Goal: Transaction & Acquisition: Subscribe to service/newsletter

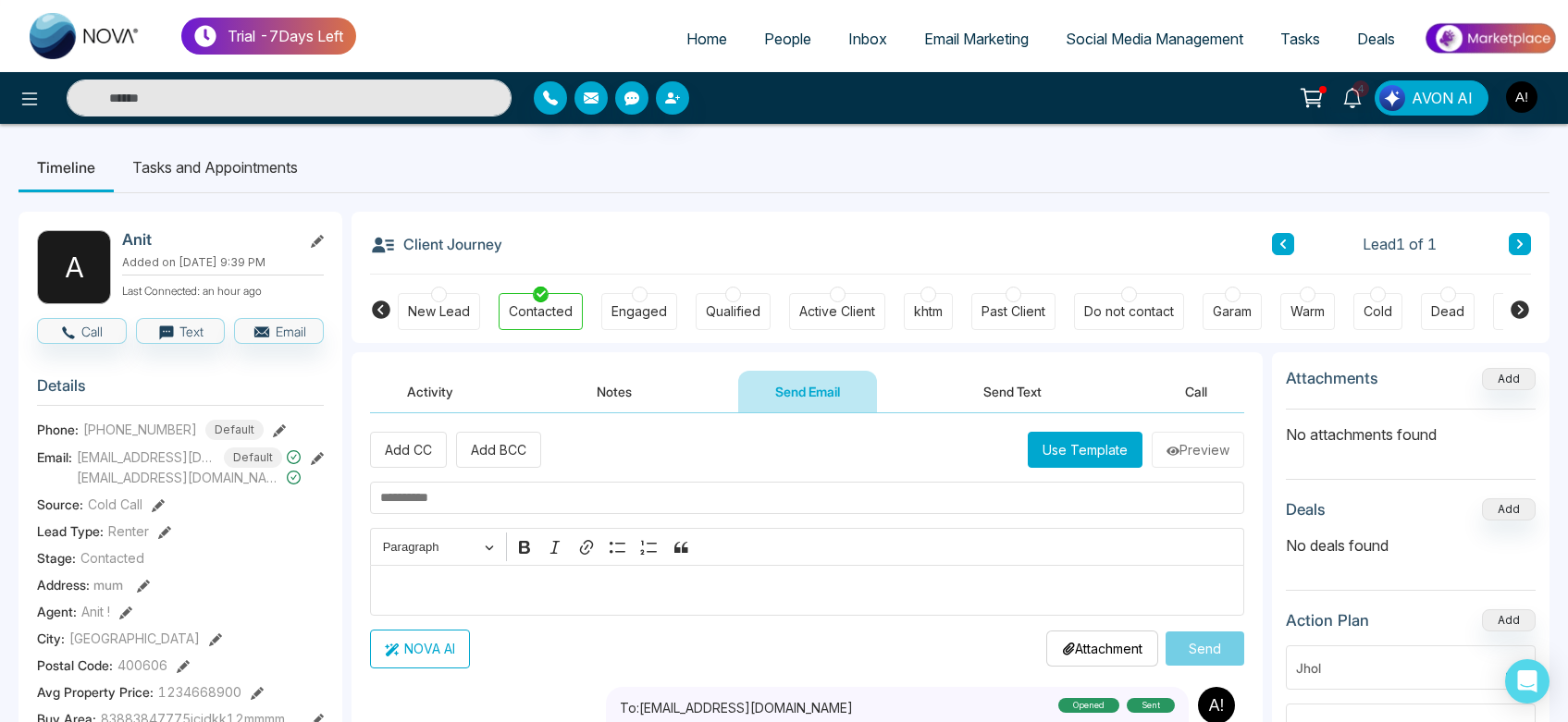
click at [1016, 45] on span "Email Marketing" at bounding box center [976, 39] width 104 height 19
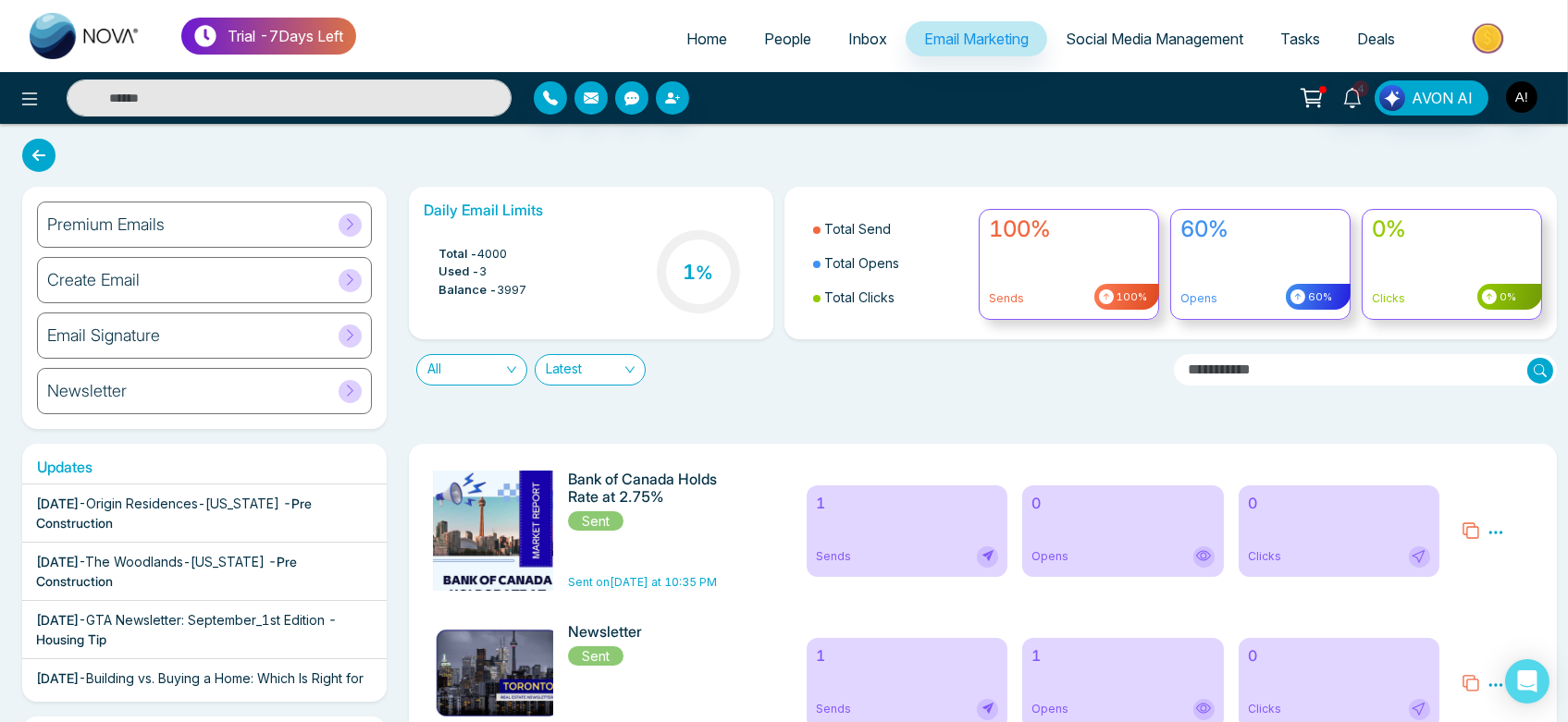
click at [208, 225] on div "Premium Emails" at bounding box center [205, 225] width 335 height 47
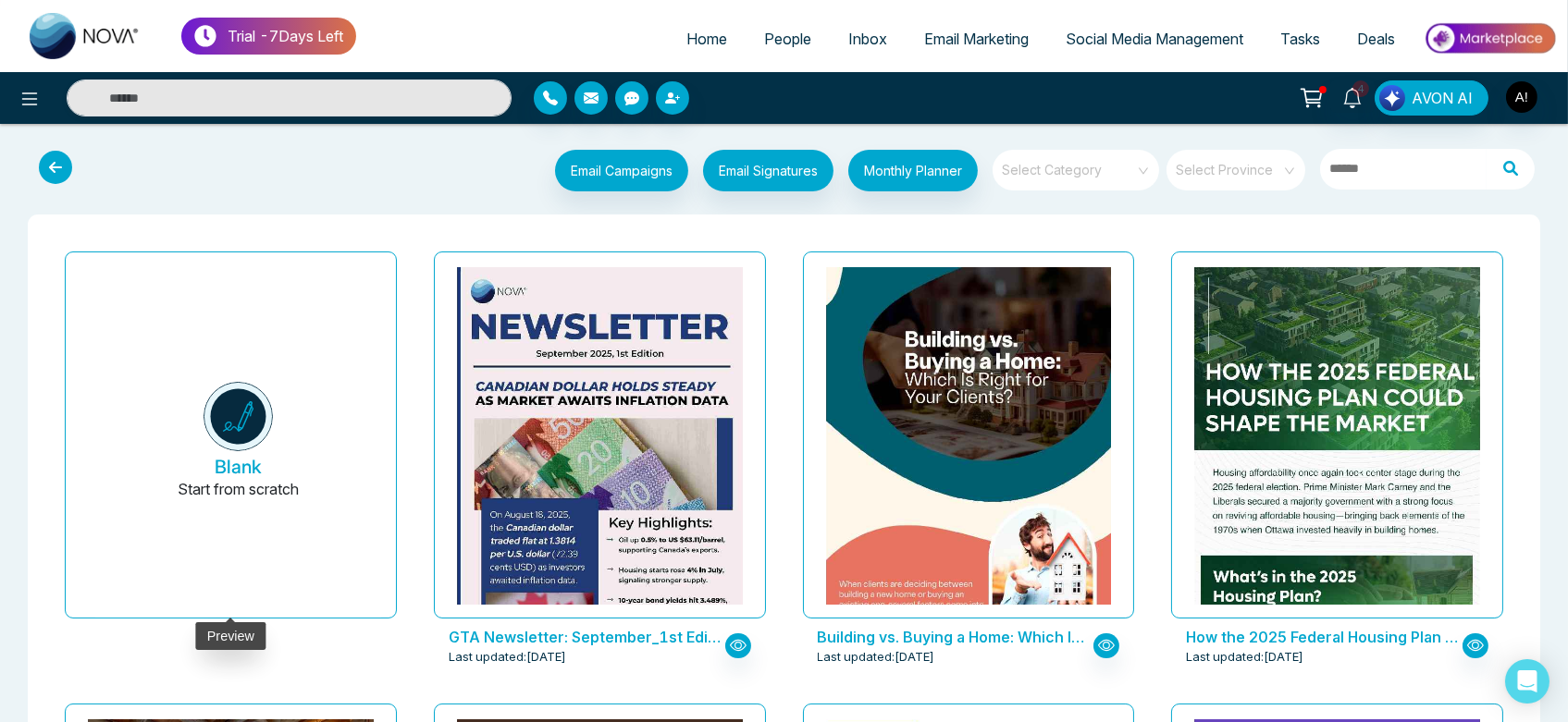
click at [220, 456] on h5 "Blank" at bounding box center [238, 467] width 47 height 22
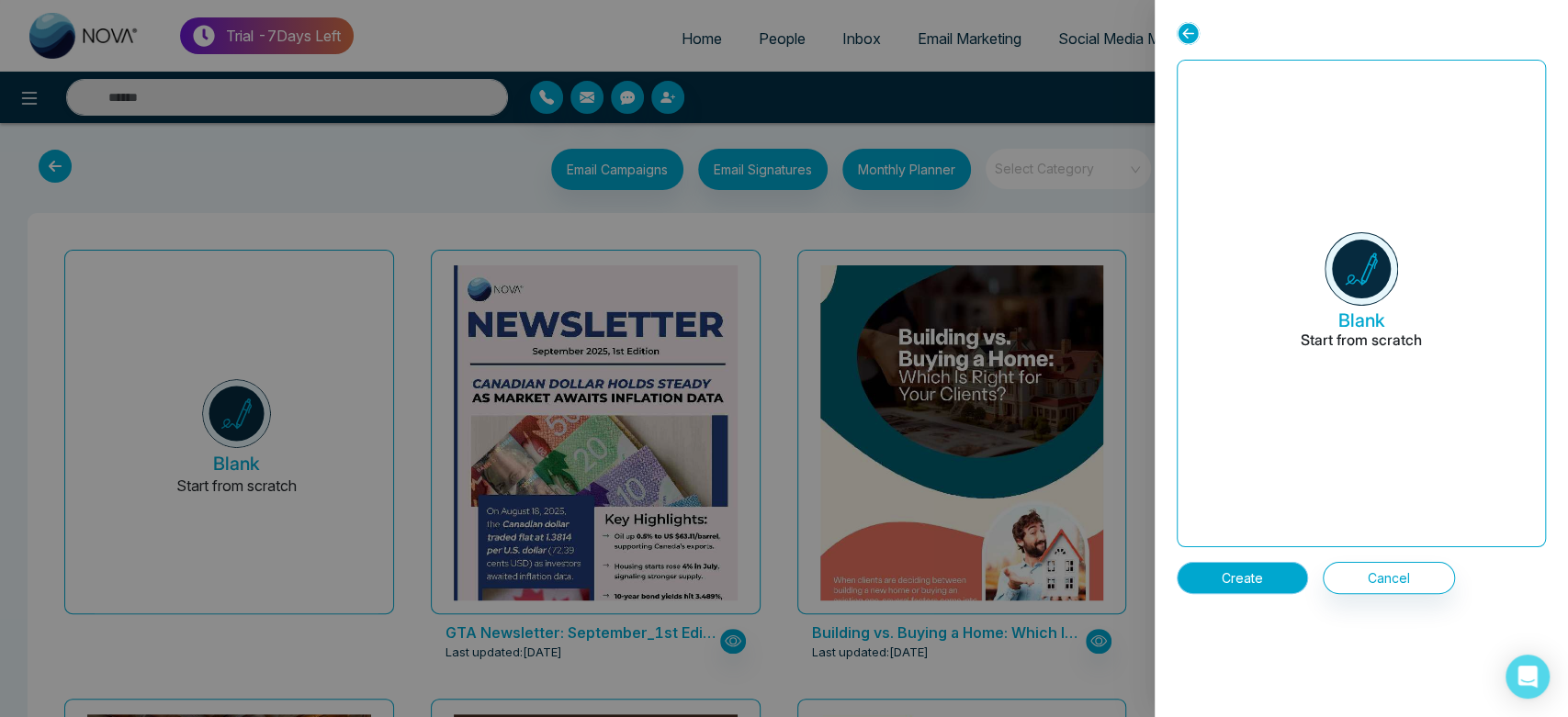
click at [1255, 571] on button "Create" at bounding box center [1243, 577] width 131 height 32
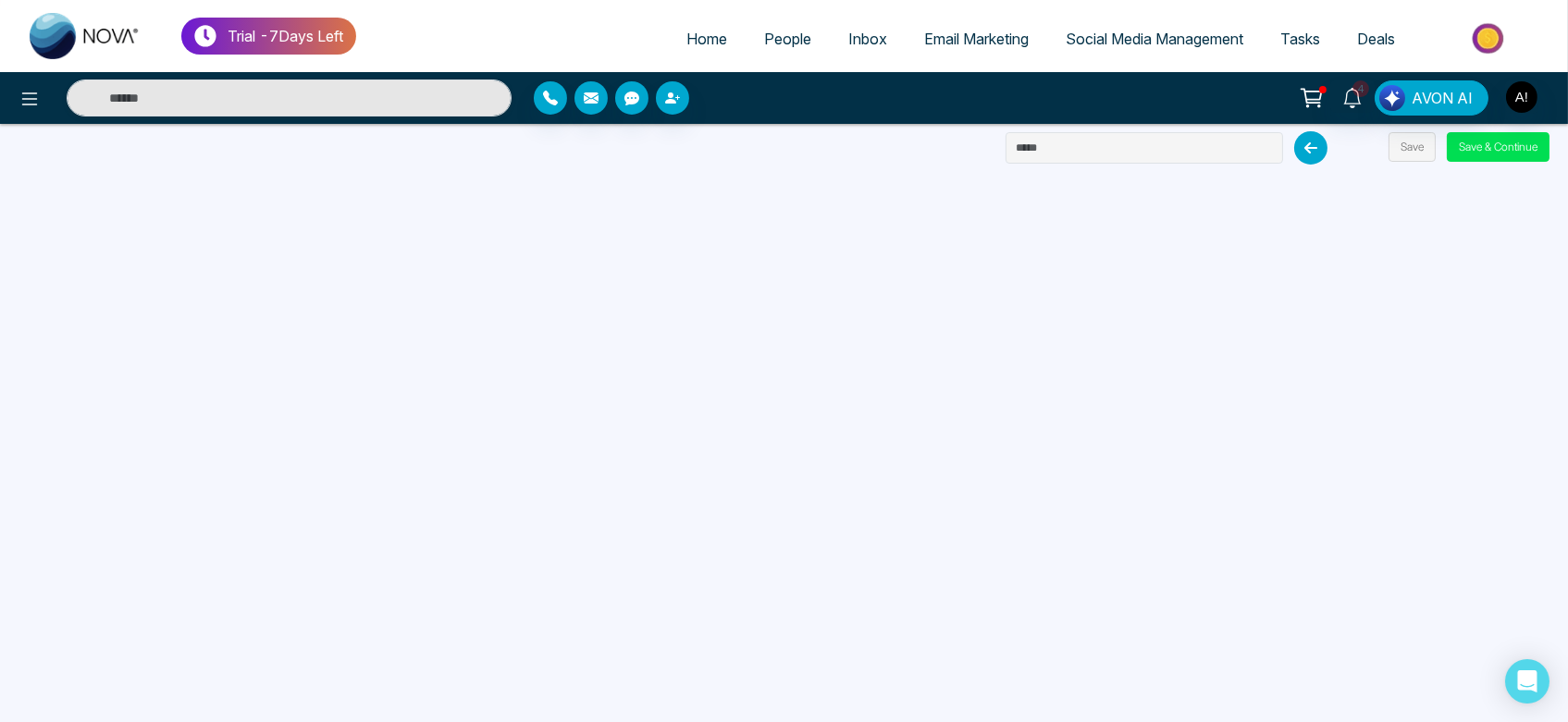
click at [687, 41] on span "Home" at bounding box center [707, 39] width 41 height 19
select select "*"
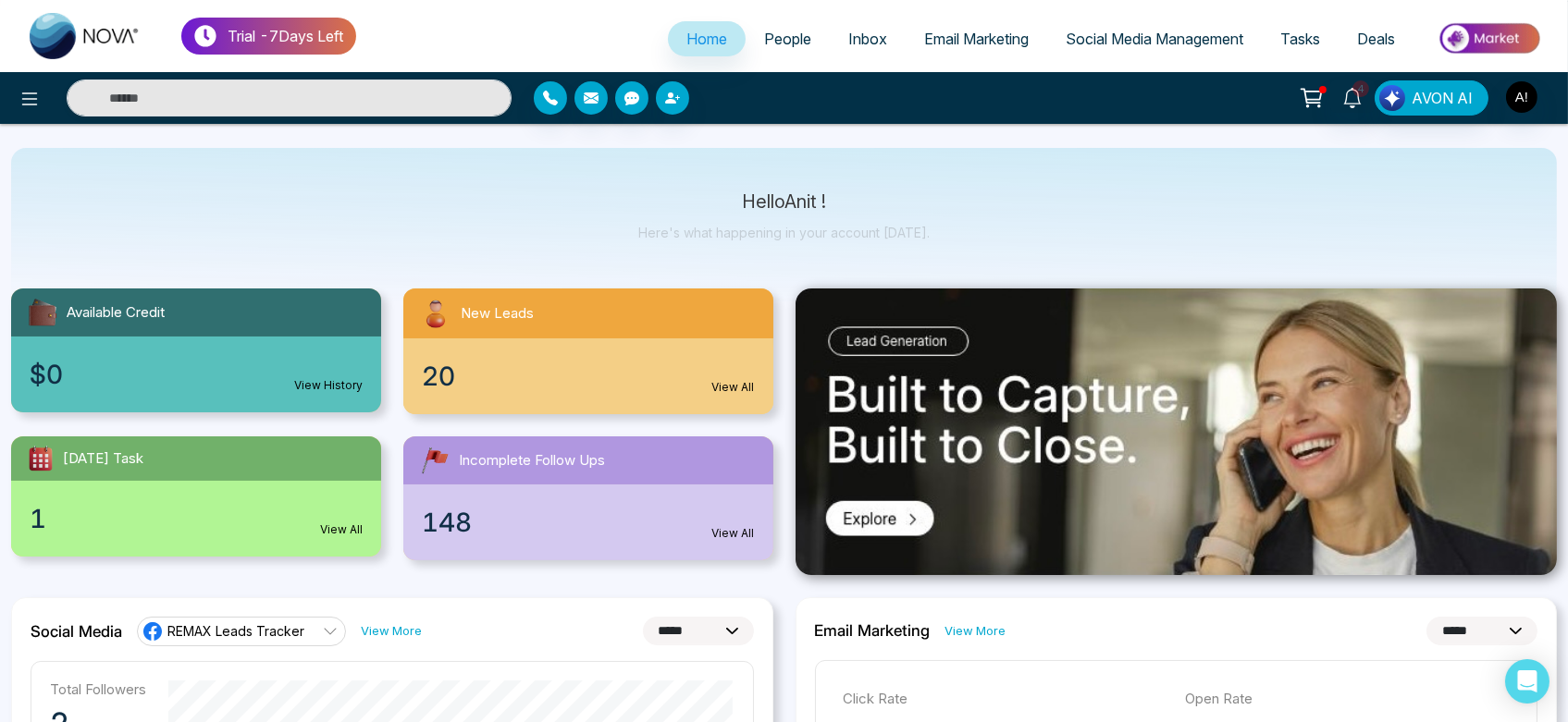
scroll to position [33, 0]
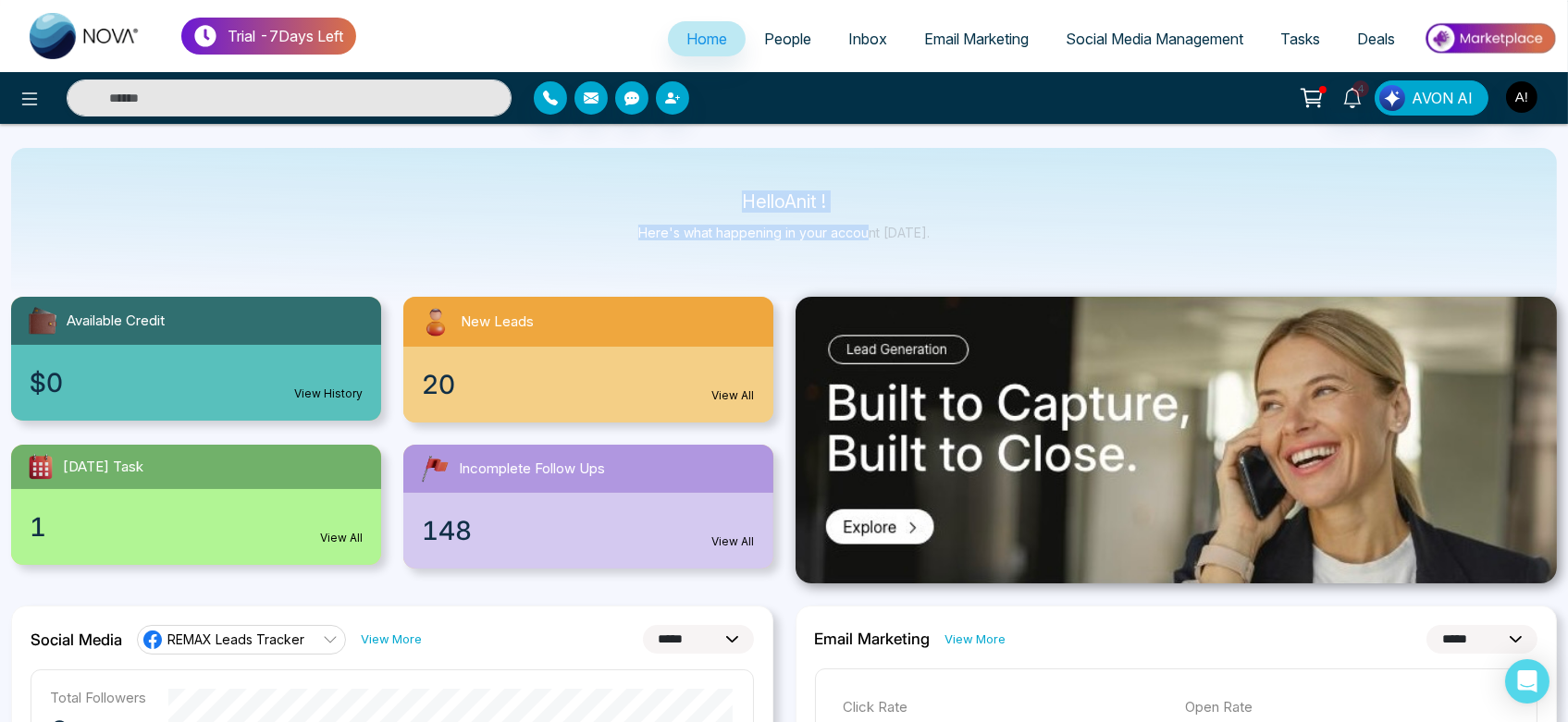
drag, startPoint x: 726, startPoint y: 199, endPoint x: 908, endPoint y: 235, distance: 185.5
click at [908, 235] on div "Hello Anit ! Here's what happening in your account today." at bounding box center [784, 225] width 291 height 61
click at [908, 235] on p "Here's what happening in your account today." at bounding box center [784, 233] width 291 height 16
click at [929, 36] on span "Email Marketing" at bounding box center [976, 39] width 104 height 19
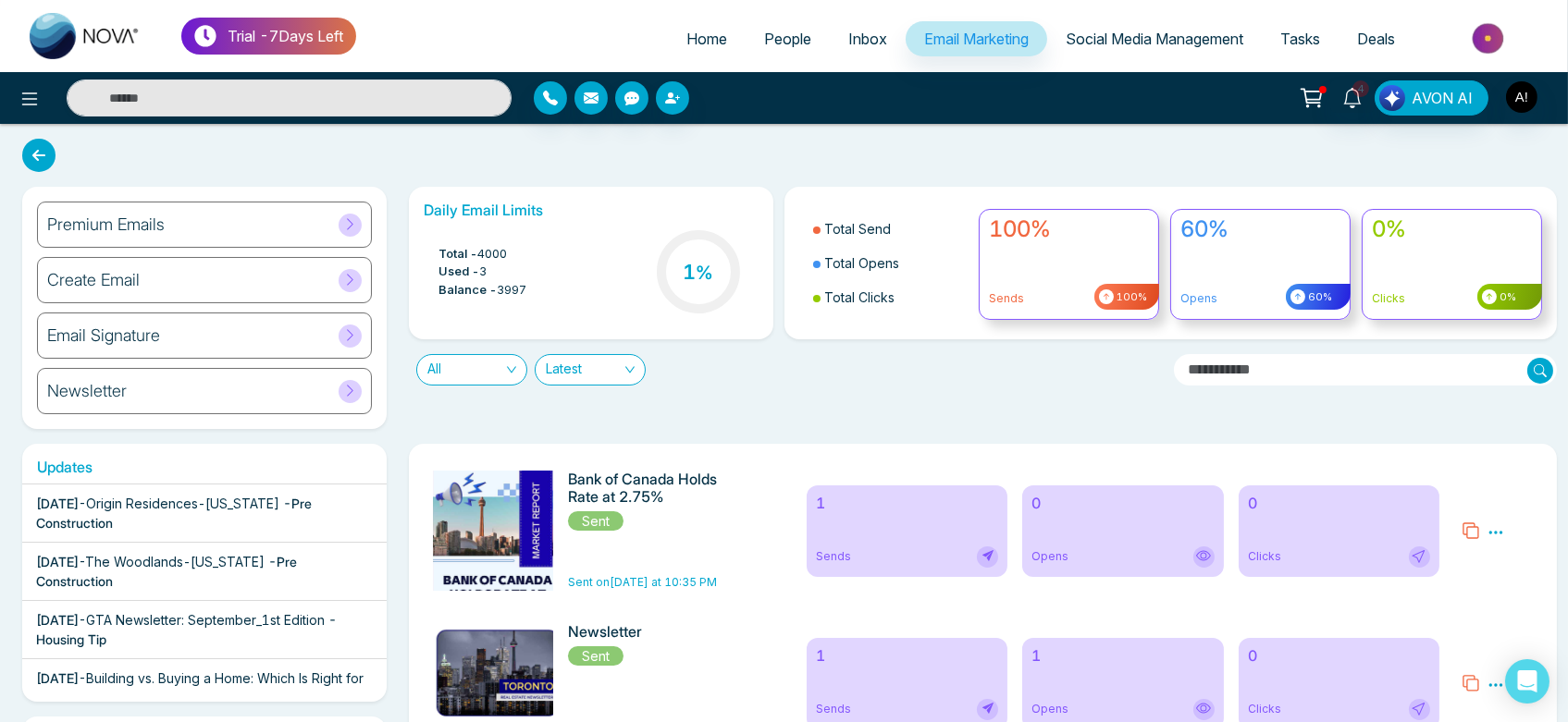
click at [47, 158] on icon at bounding box center [39, 155] width 34 height 33
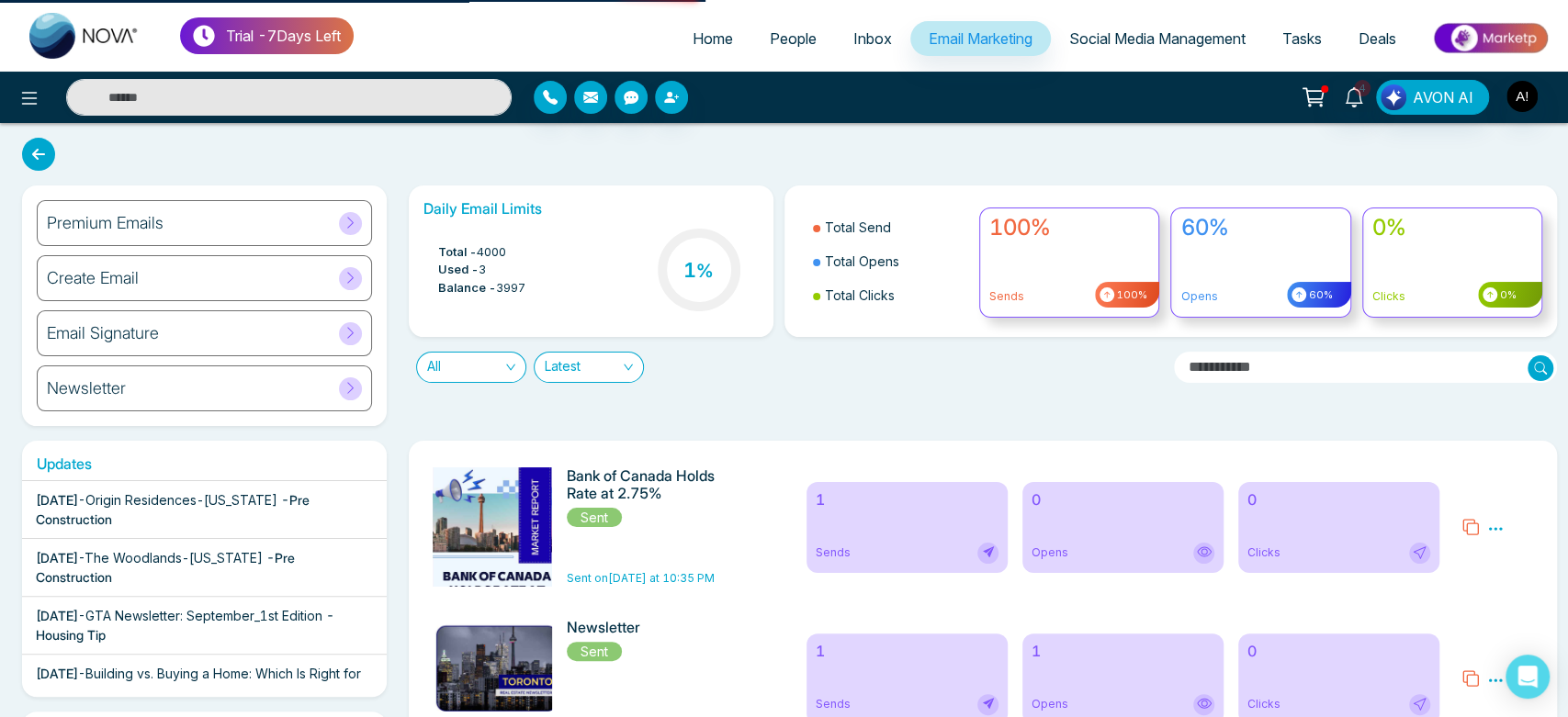
select select "*"
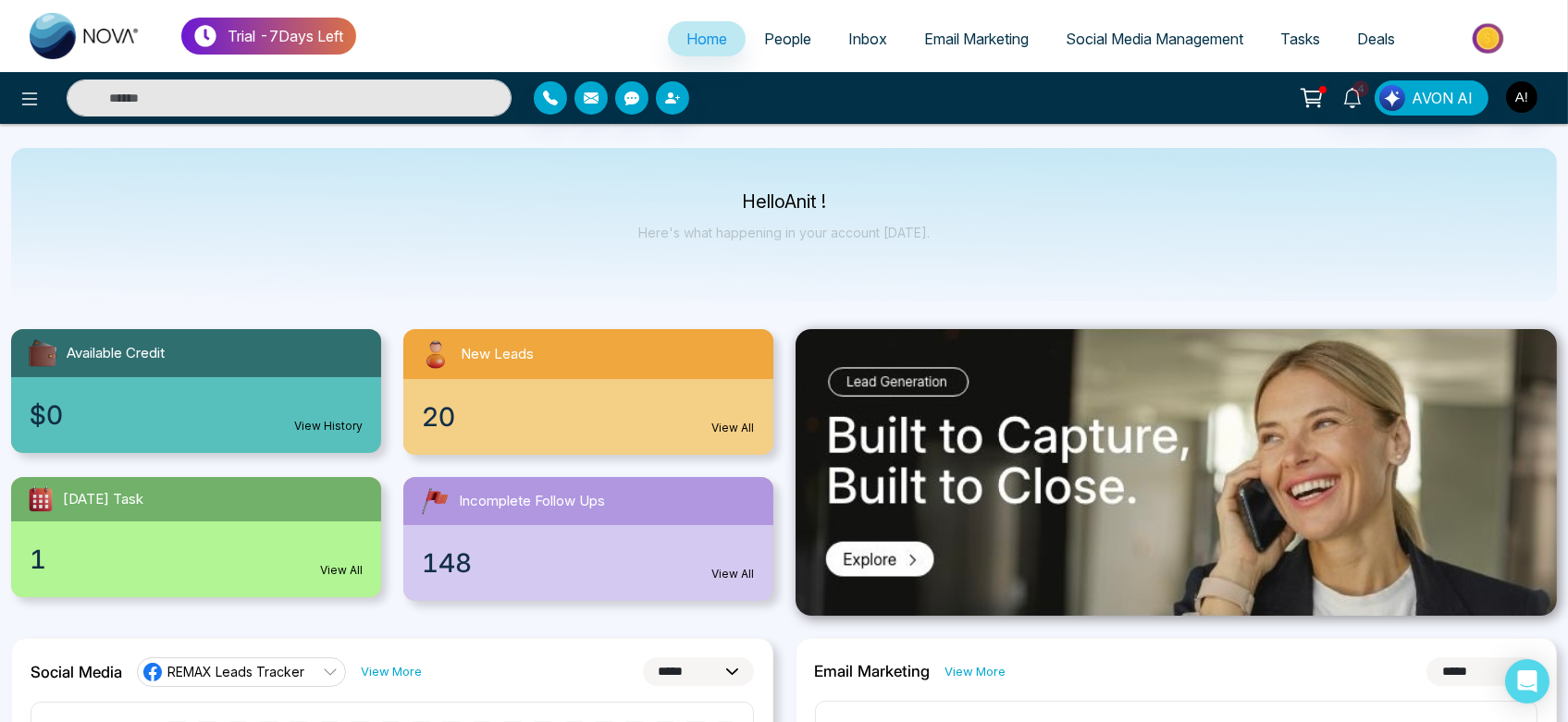
click at [980, 48] on link "Email Marketing" at bounding box center [976, 39] width 141 height 35
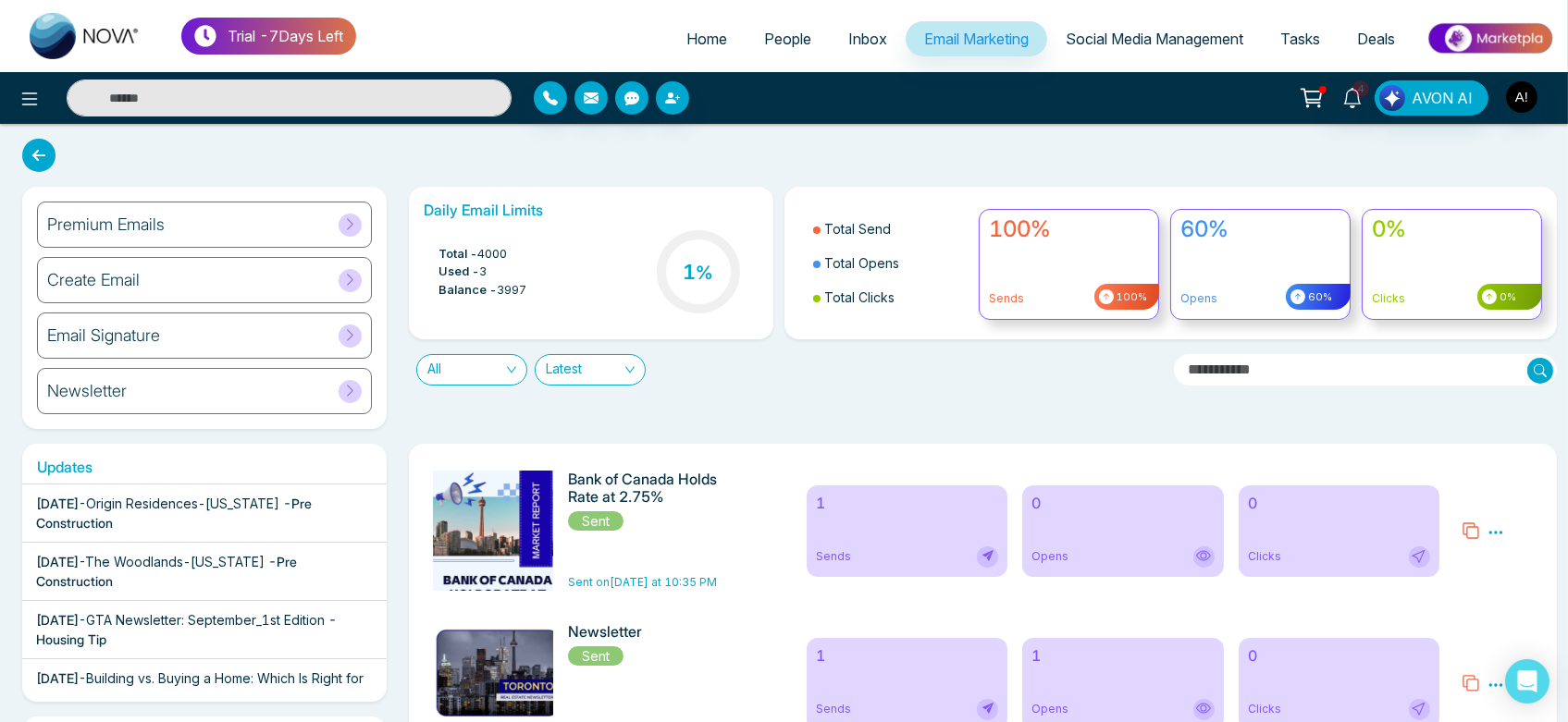
click at [265, 273] on div "Create Email" at bounding box center [205, 280] width 335 height 47
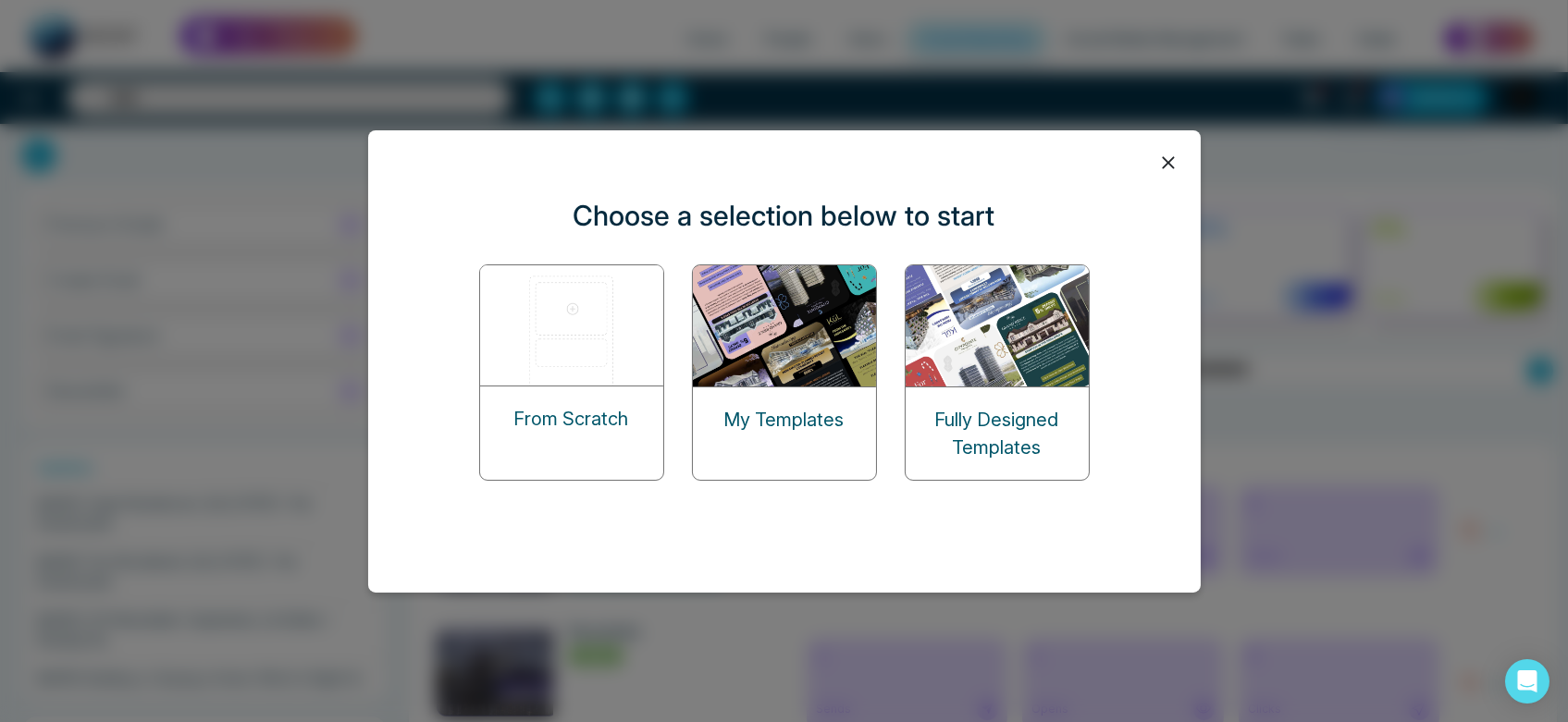
click at [547, 383] on img at bounding box center [572, 325] width 185 height 120
click at [568, 348] on img at bounding box center [572, 325] width 185 height 120
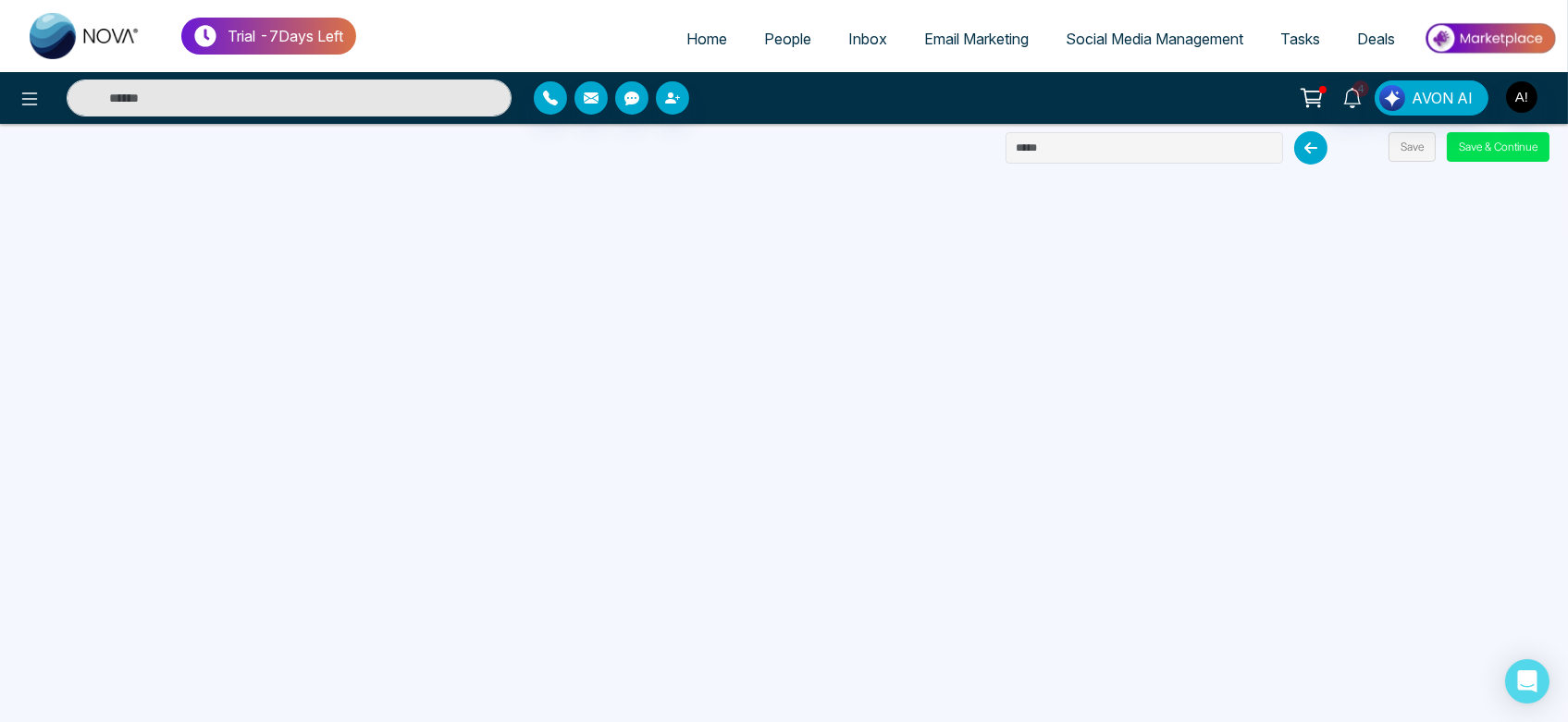
scroll to position [7, 0]
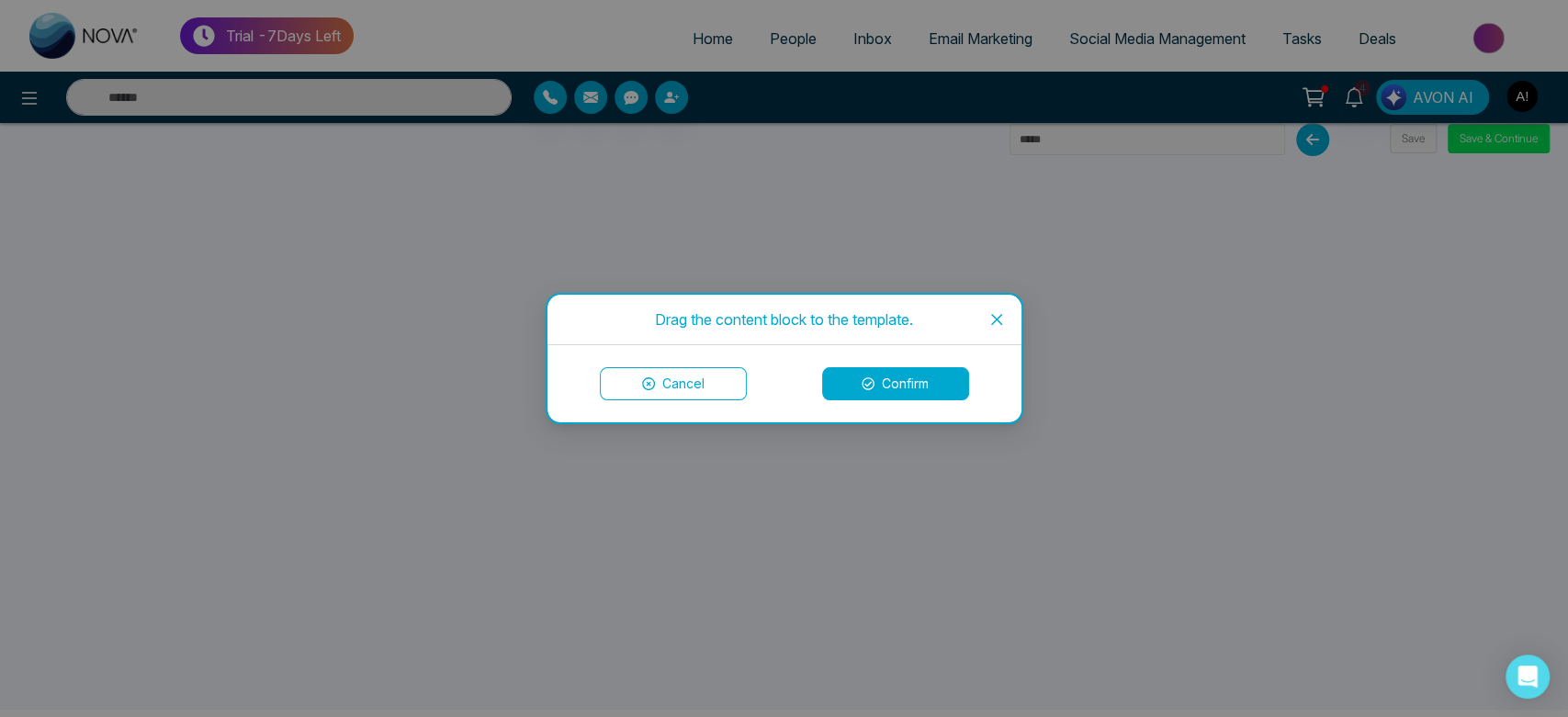
click at [723, 372] on button "Cancel" at bounding box center [673, 384] width 147 height 33
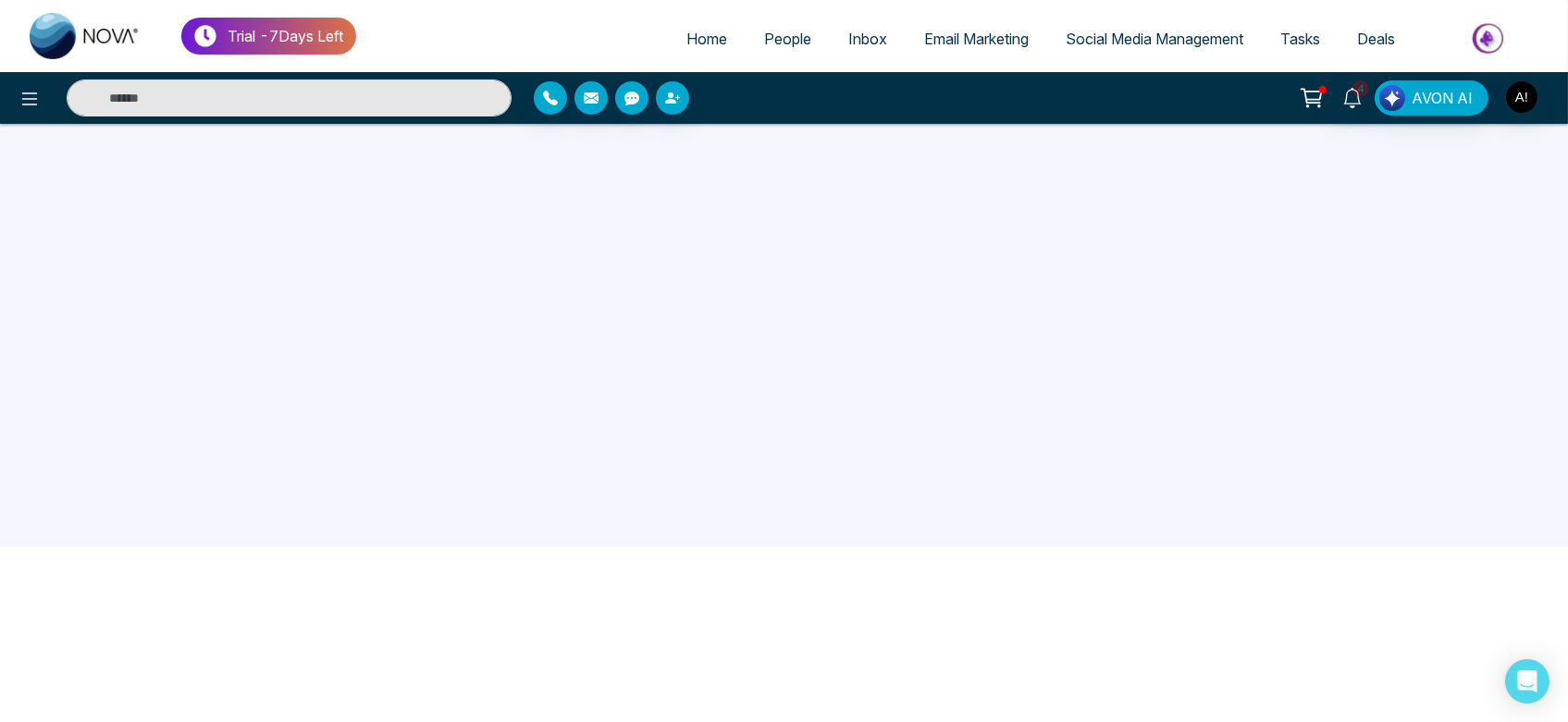
scroll to position [0, 0]
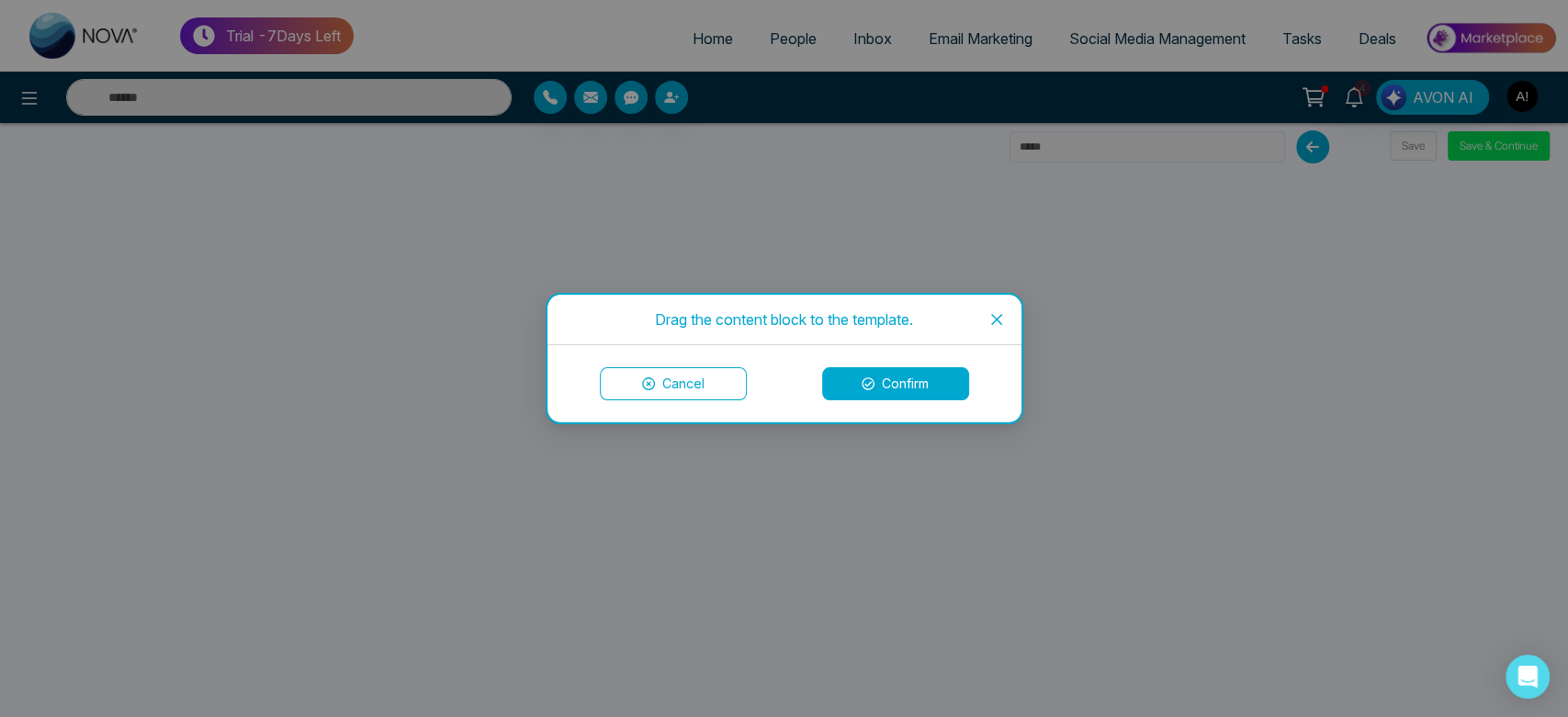
click at [1004, 325] on span "Close" at bounding box center [997, 320] width 50 height 50
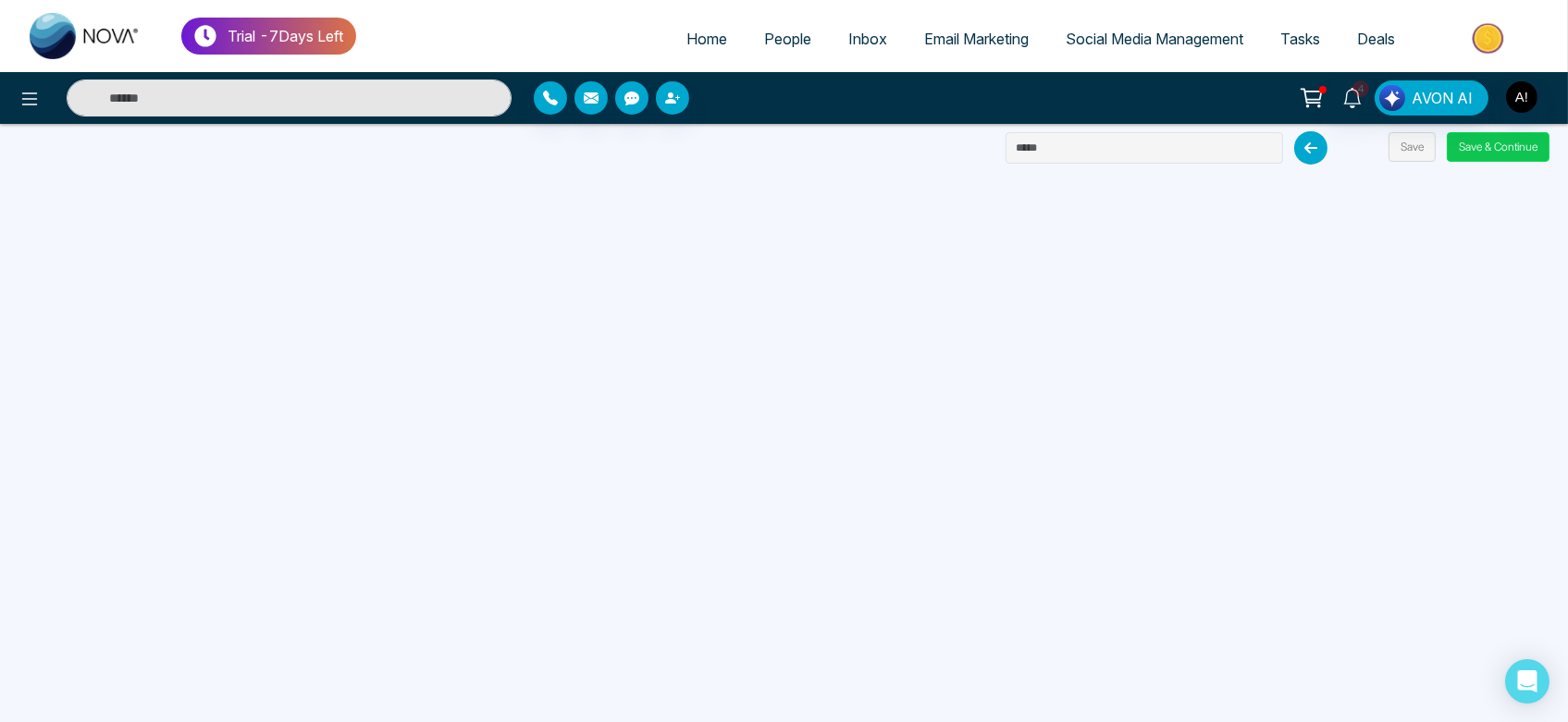
click at [1517, 145] on button "Save & Continue" at bounding box center [1498, 147] width 102 height 30
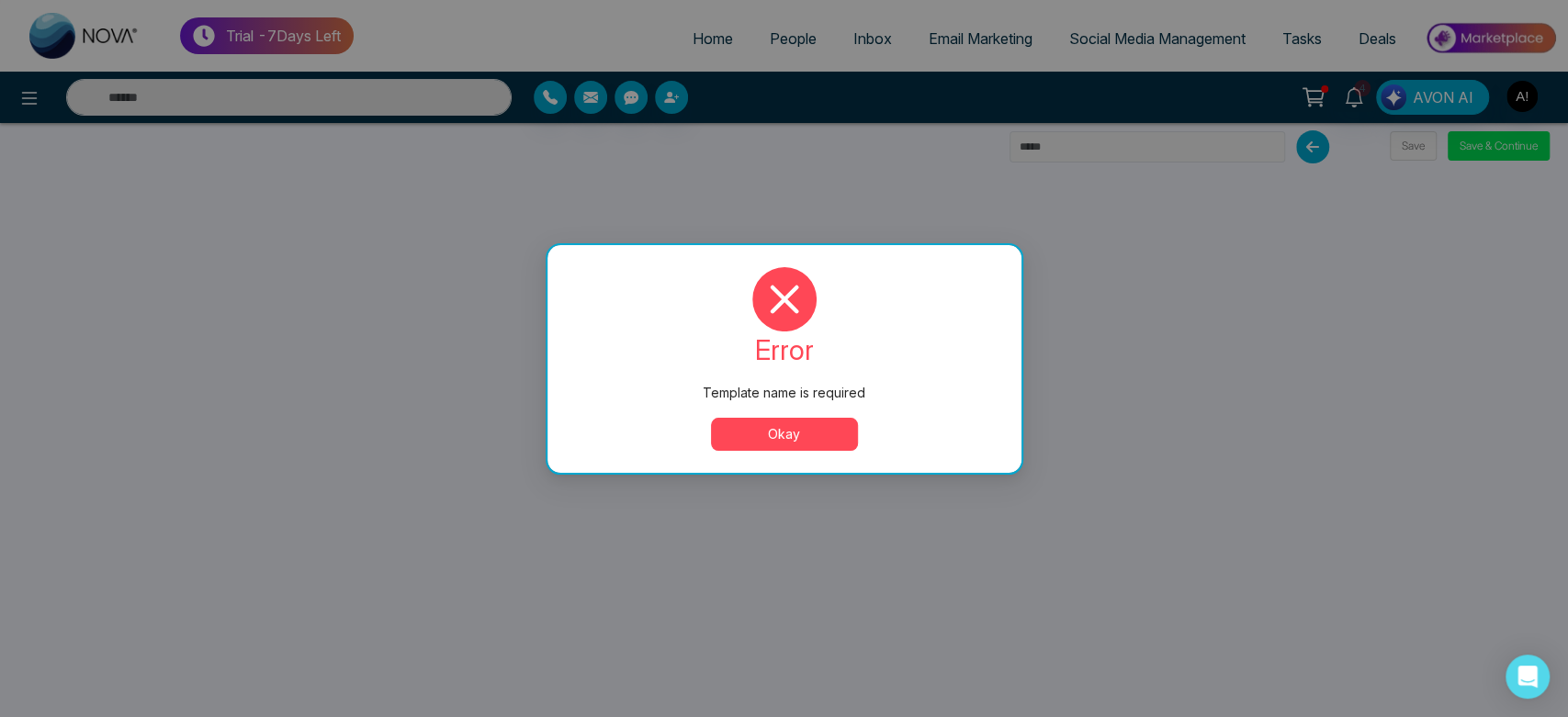
click at [775, 439] on button "Okay" at bounding box center [784, 434] width 147 height 33
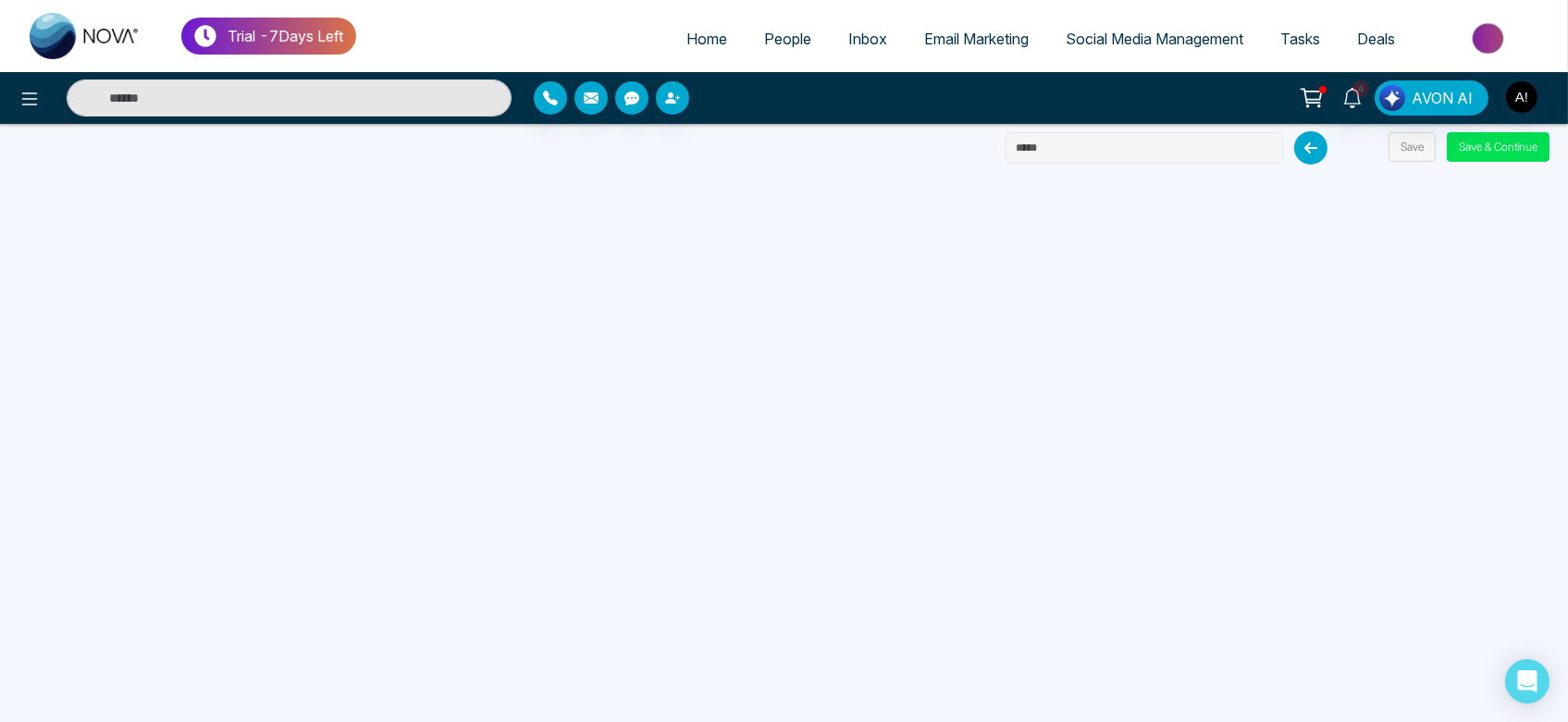
click at [1077, 140] on input "text" at bounding box center [1145, 148] width 277 height 32
type input "******"
click at [1428, 154] on button "Save" at bounding box center [1412, 147] width 47 height 30
click at [1419, 146] on button "Save" at bounding box center [1412, 147] width 47 height 30
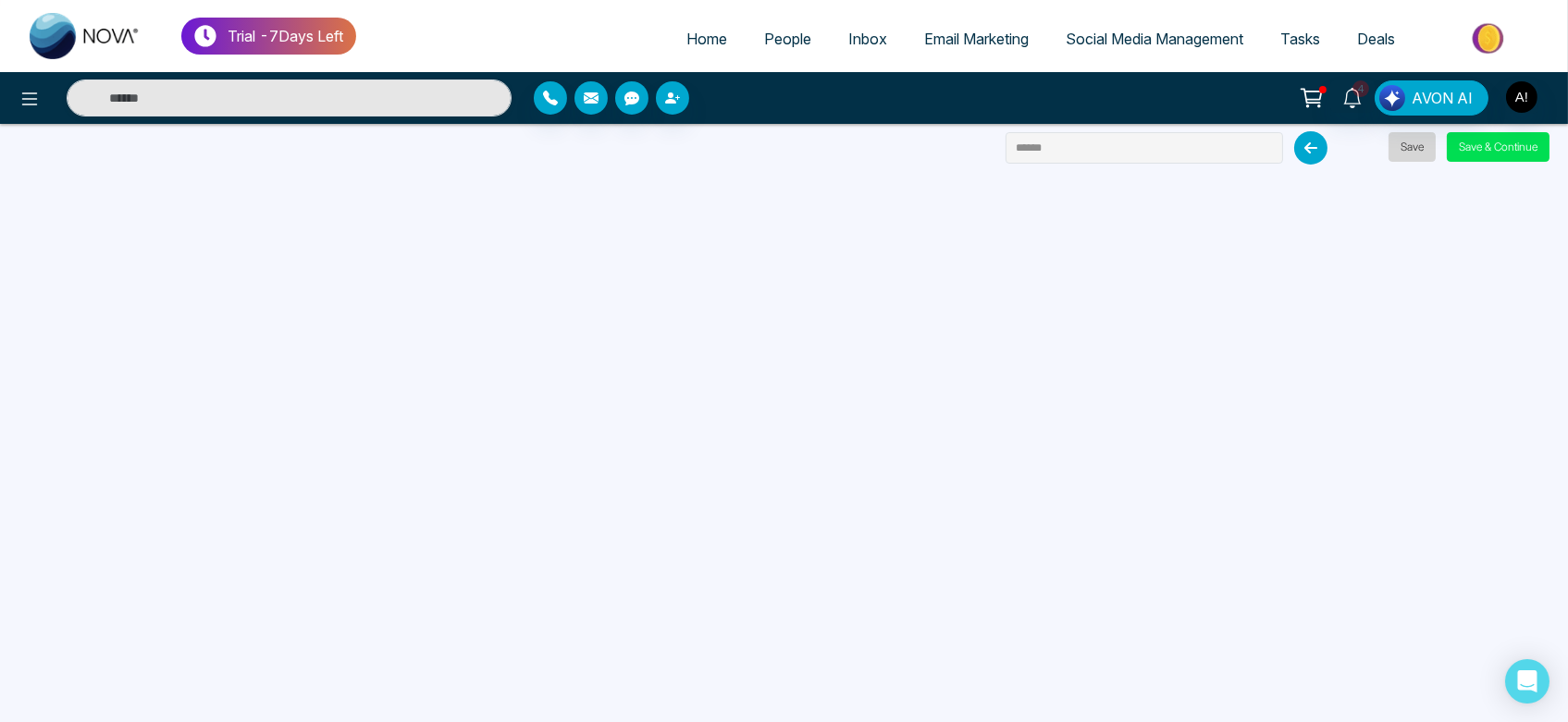
click at [1428, 150] on button "Save" at bounding box center [1412, 147] width 47 height 30
click at [1428, 150] on body "Trial - 7 Days Left Home People Inbox Email Marketing Social Media Management T…" at bounding box center [784, 361] width 1568 height 722
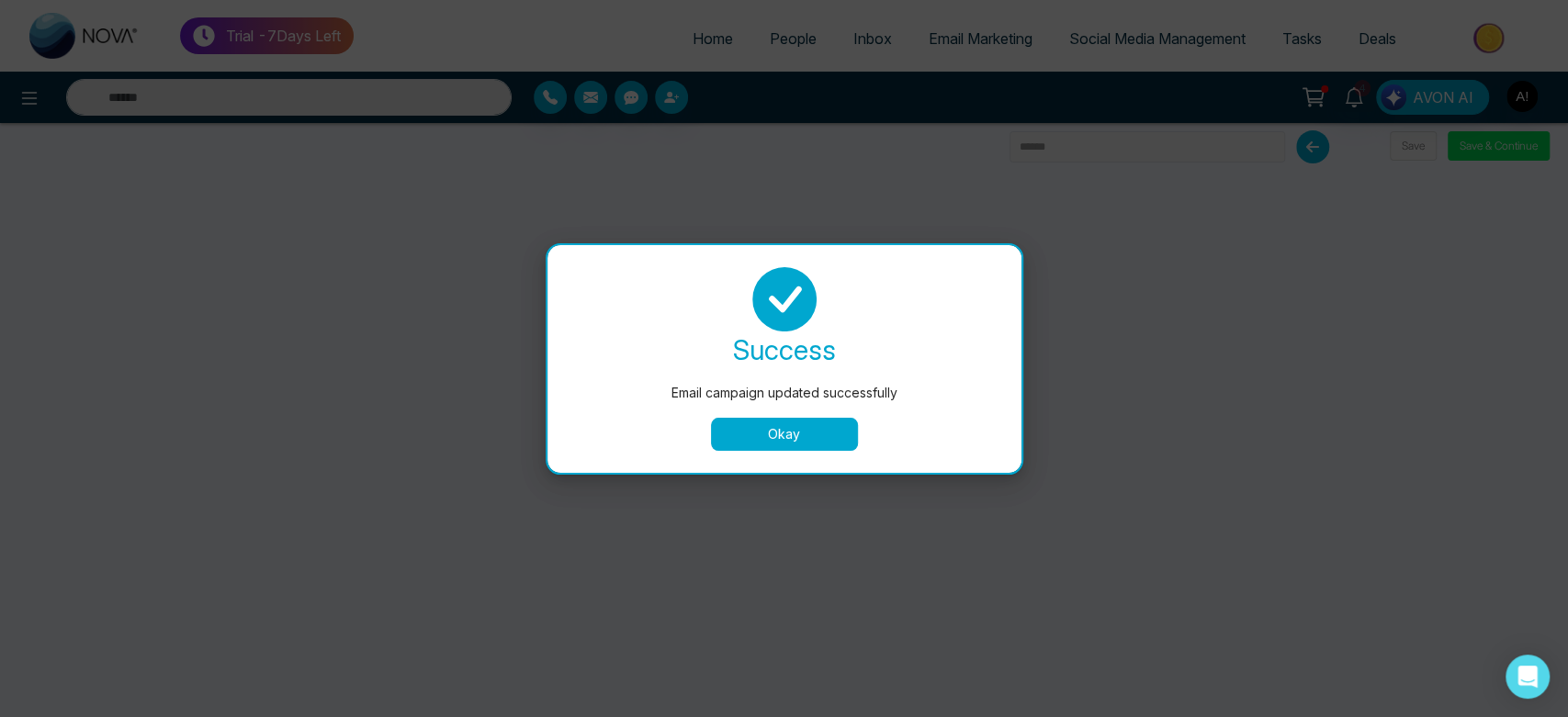
click at [815, 437] on button "Okay" at bounding box center [784, 434] width 147 height 33
click at [764, 426] on button "Okay" at bounding box center [784, 434] width 147 height 33
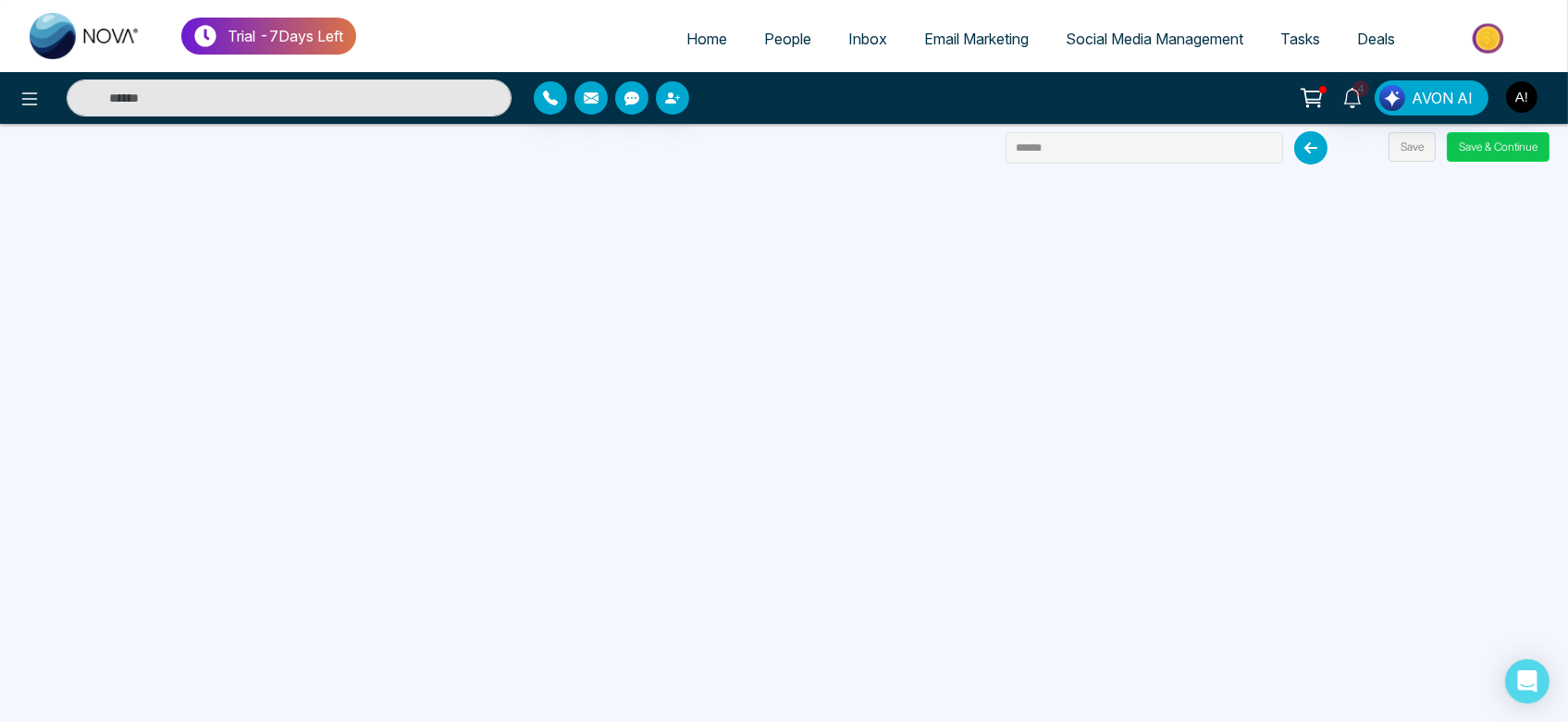
click at [1483, 151] on button "Save & Continue" at bounding box center [1498, 147] width 102 height 30
click at [1480, 146] on button "Save & Continue" at bounding box center [1498, 147] width 102 height 30
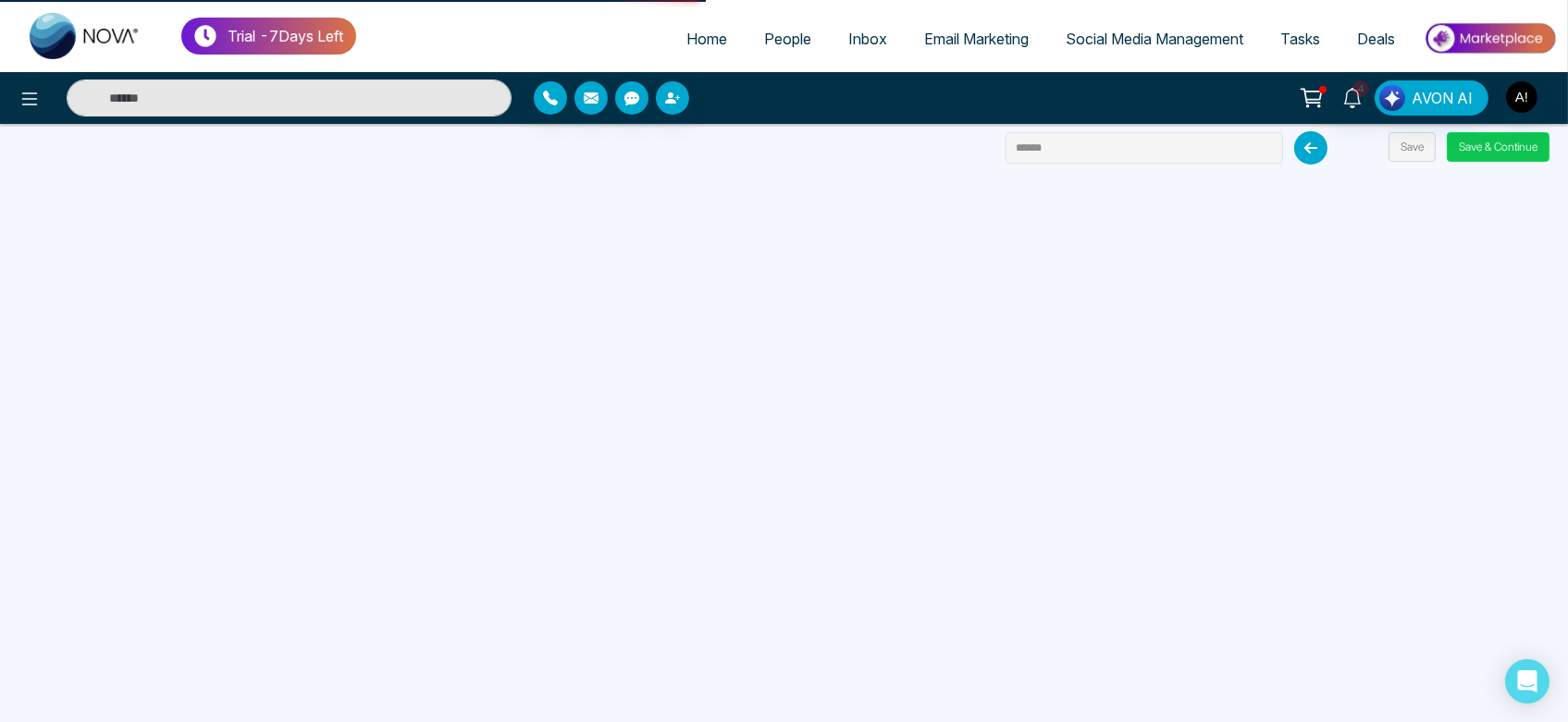
click at [1497, 151] on button "Save & Continue" at bounding box center [1498, 147] width 102 height 30
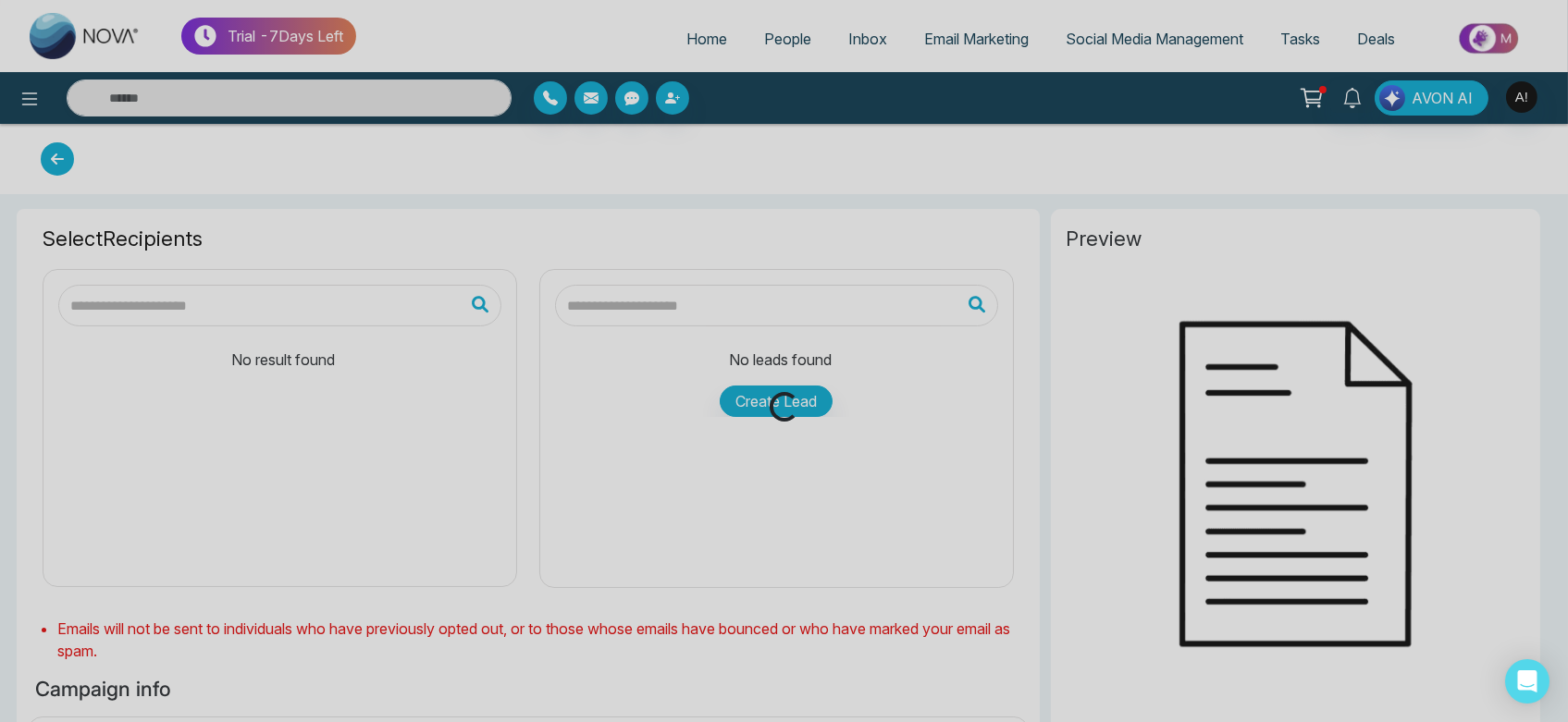
type input "******"
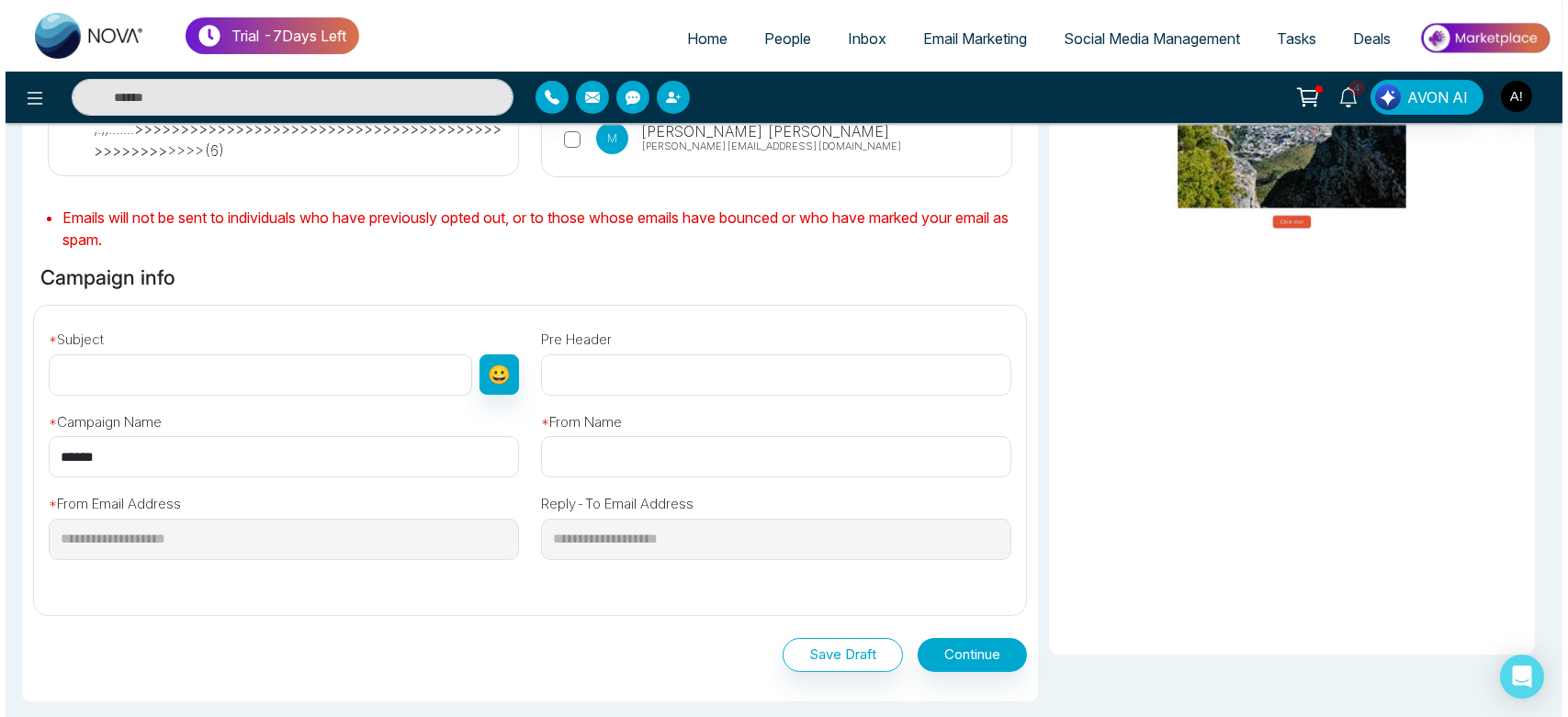
scroll to position [498, 0]
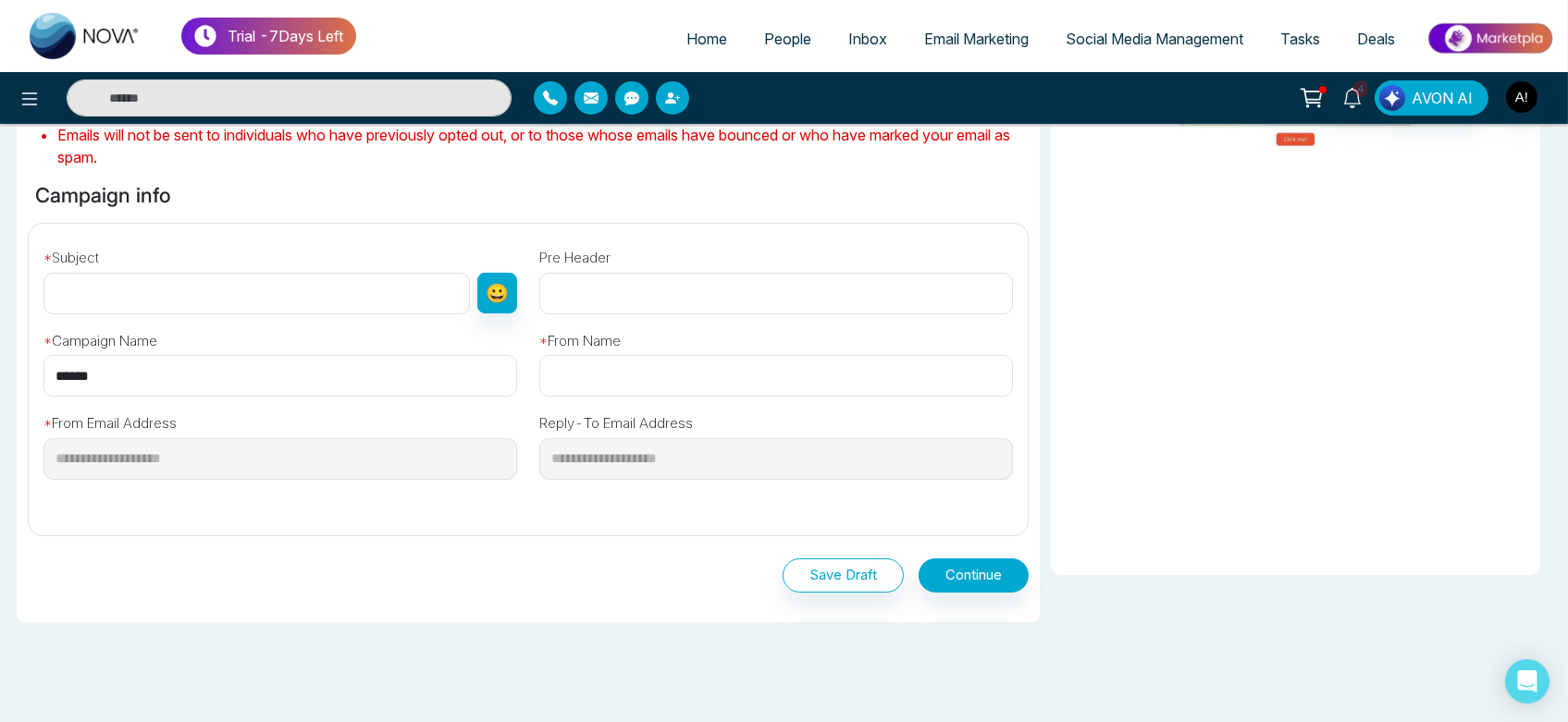
drag, startPoint x: 166, startPoint y: 378, endPoint x: 7, endPoint y: 356, distance: 160.5
click at [7, 356] on div "Selected Recipients ( 1 ) All People ( 153 ) phone start with +91 ( 3 ) tags in…" at bounding box center [784, 242] width 1568 height 1083
click at [221, 301] on input "text" at bounding box center [257, 293] width 426 height 42
paste input "******"
type input "******"
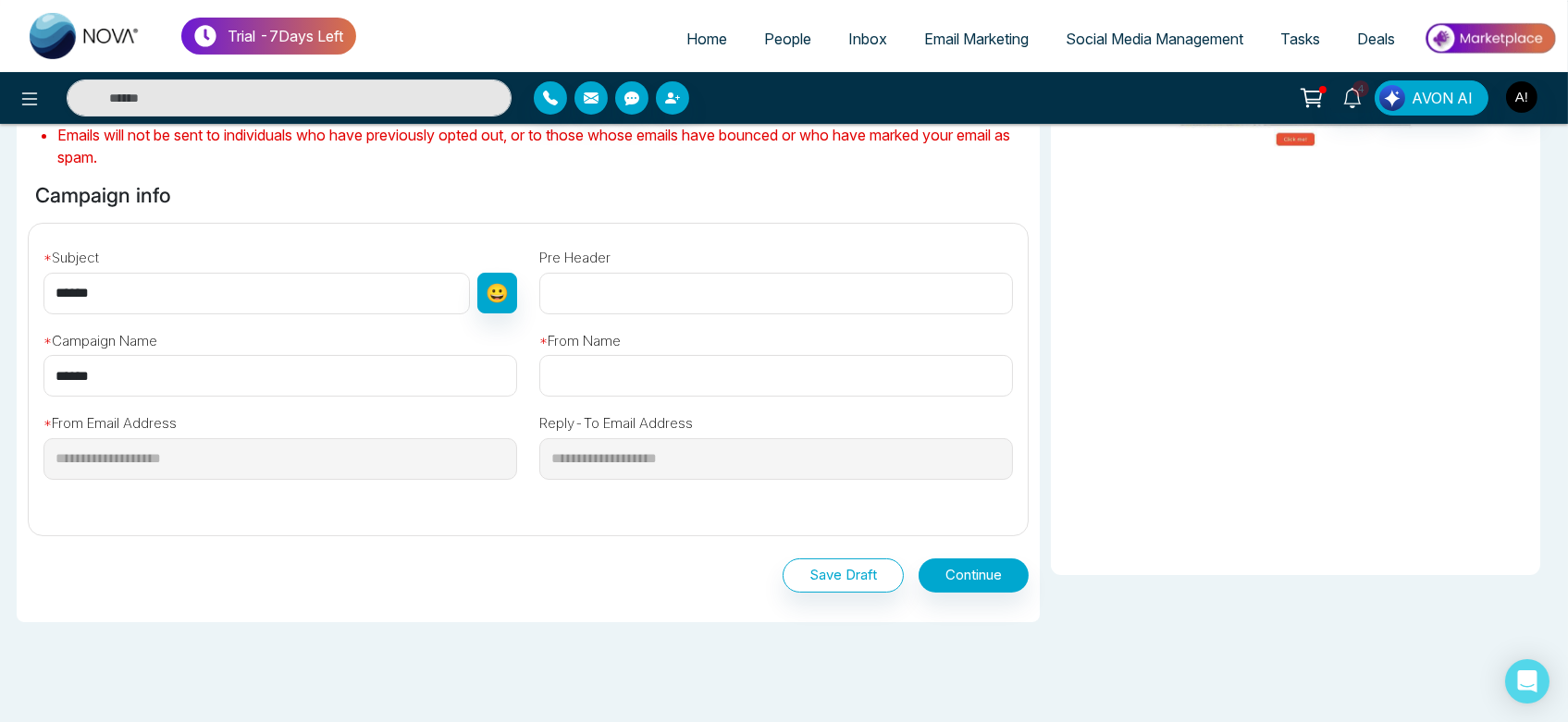
click at [689, 391] on input "text" at bounding box center [776, 376] width 474 height 42
type input "****"
click at [934, 550] on div "Save Draft Continue" at bounding box center [529, 572] width 1001 height 72
click at [946, 568] on button "Continue" at bounding box center [973, 575] width 110 height 34
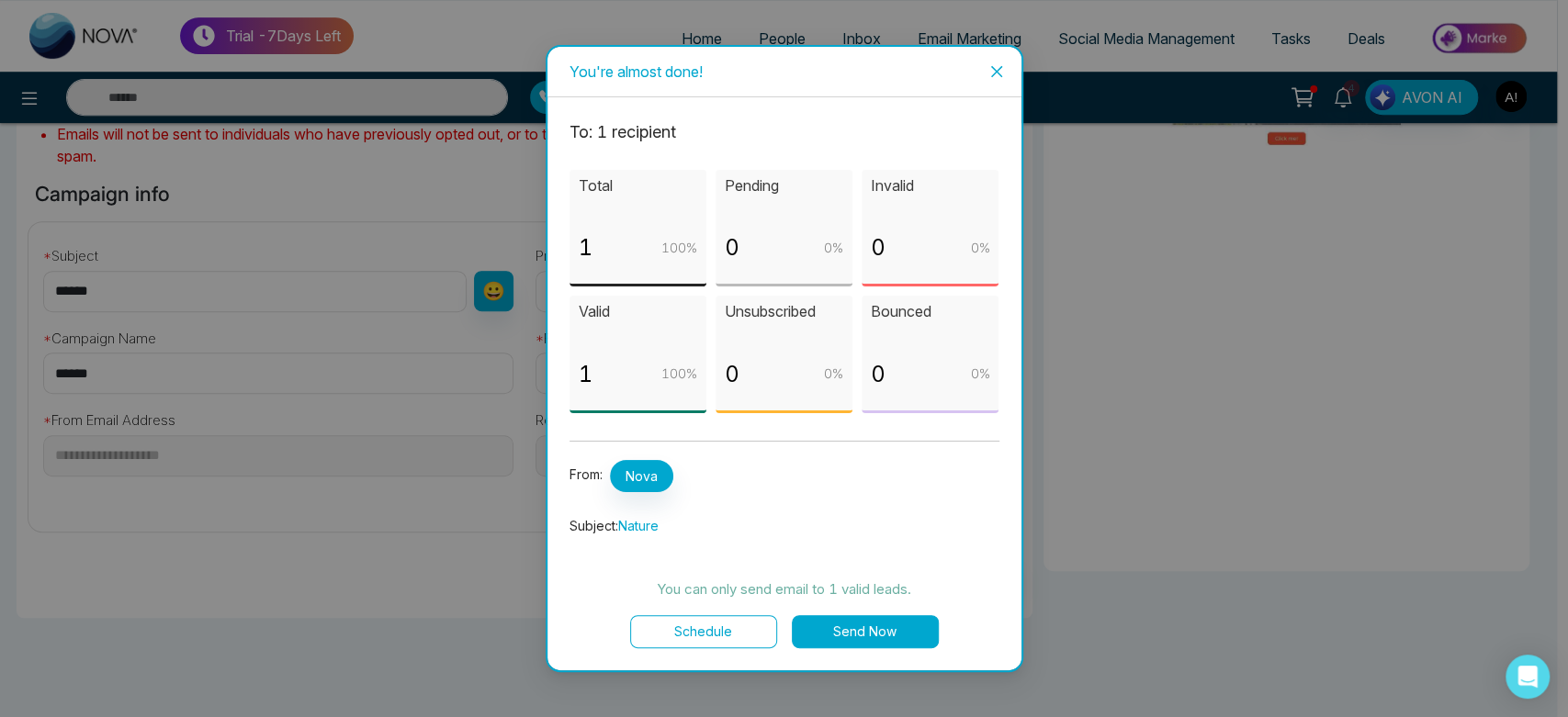
click at [885, 621] on button "Send Now" at bounding box center [865, 632] width 147 height 33
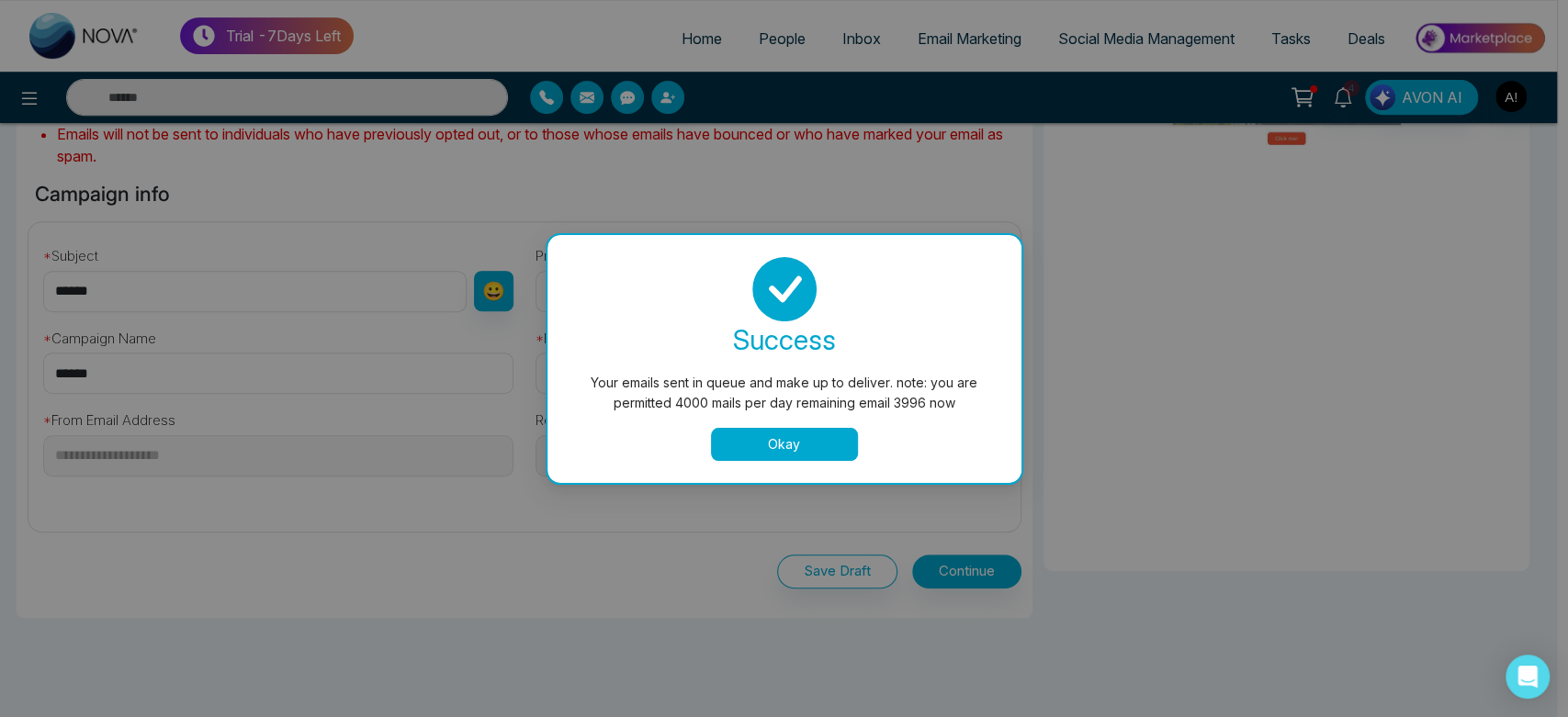
click at [815, 461] on div "success Your emails sent in queue and make up to deliver. note: you are permitt…" at bounding box center [784, 359] width 474 height 248
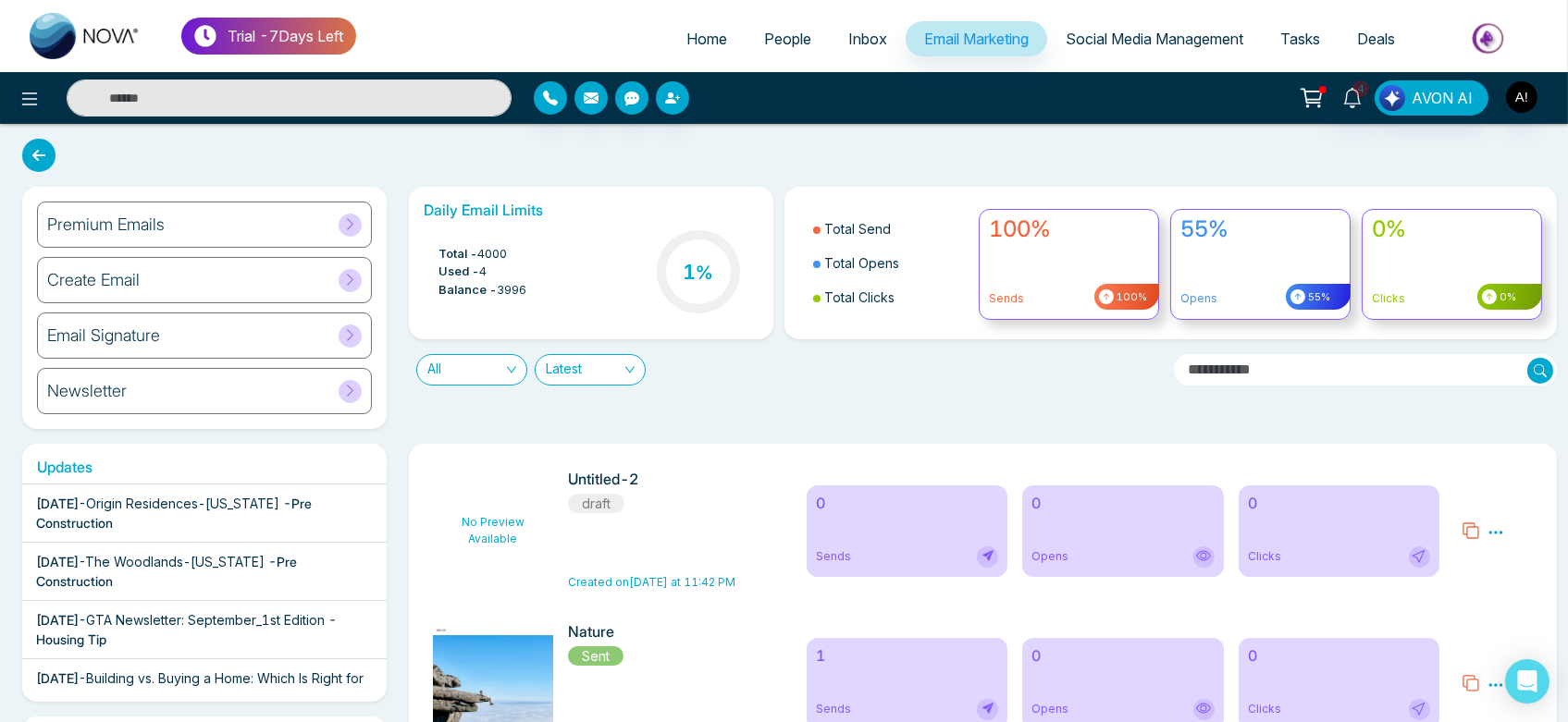
click at [36, 167] on icon at bounding box center [39, 155] width 34 height 33
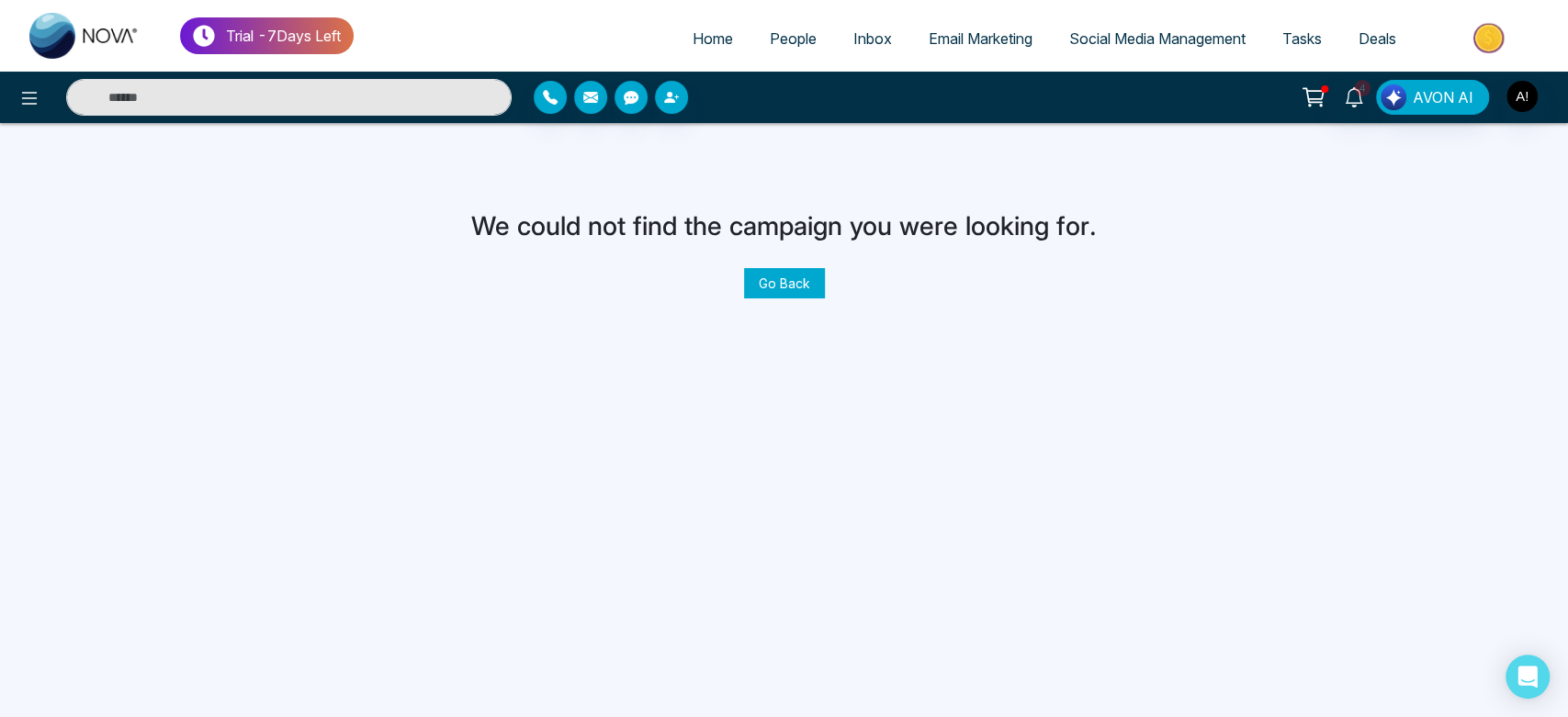
click at [950, 54] on link "Email Marketing" at bounding box center [980, 39] width 140 height 35
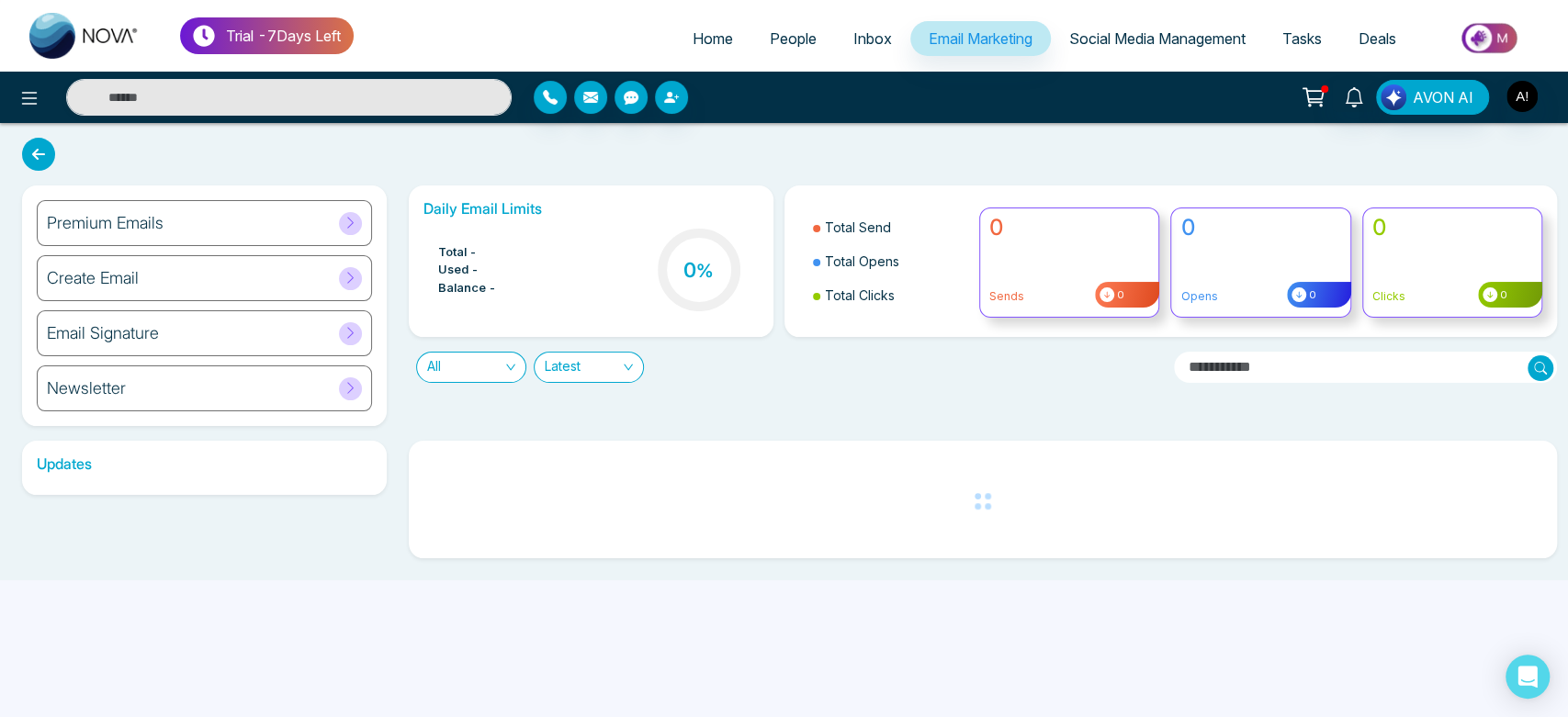
click at [276, 226] on div "Premium Emails" at bounding box center [204, 224] width 335 height 46
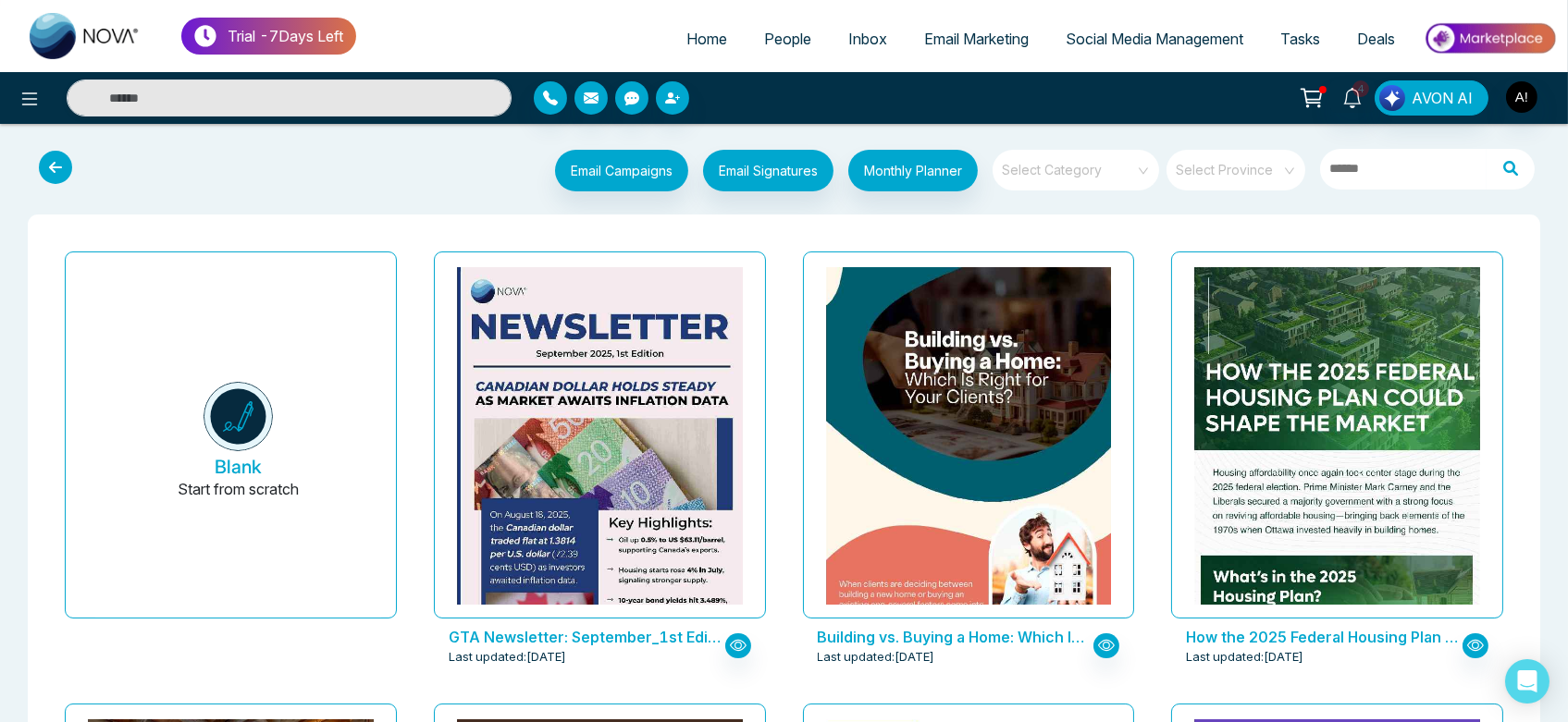
click at [1103, 180] on span at bounding box center [1069, 170] width 133 height 41
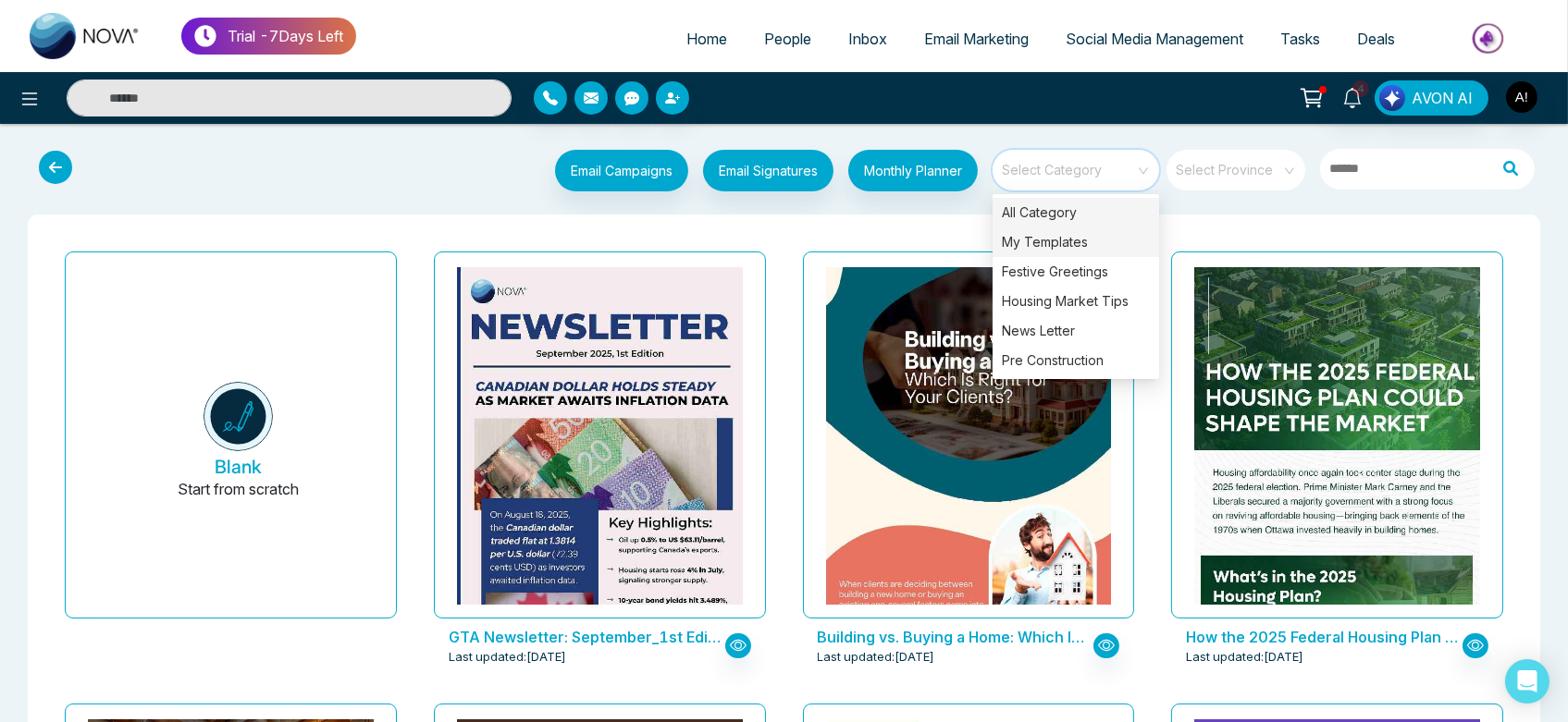
click at [1089, 238] on div "My Templates" at bounding box center [1076, 243] width 167 height 30
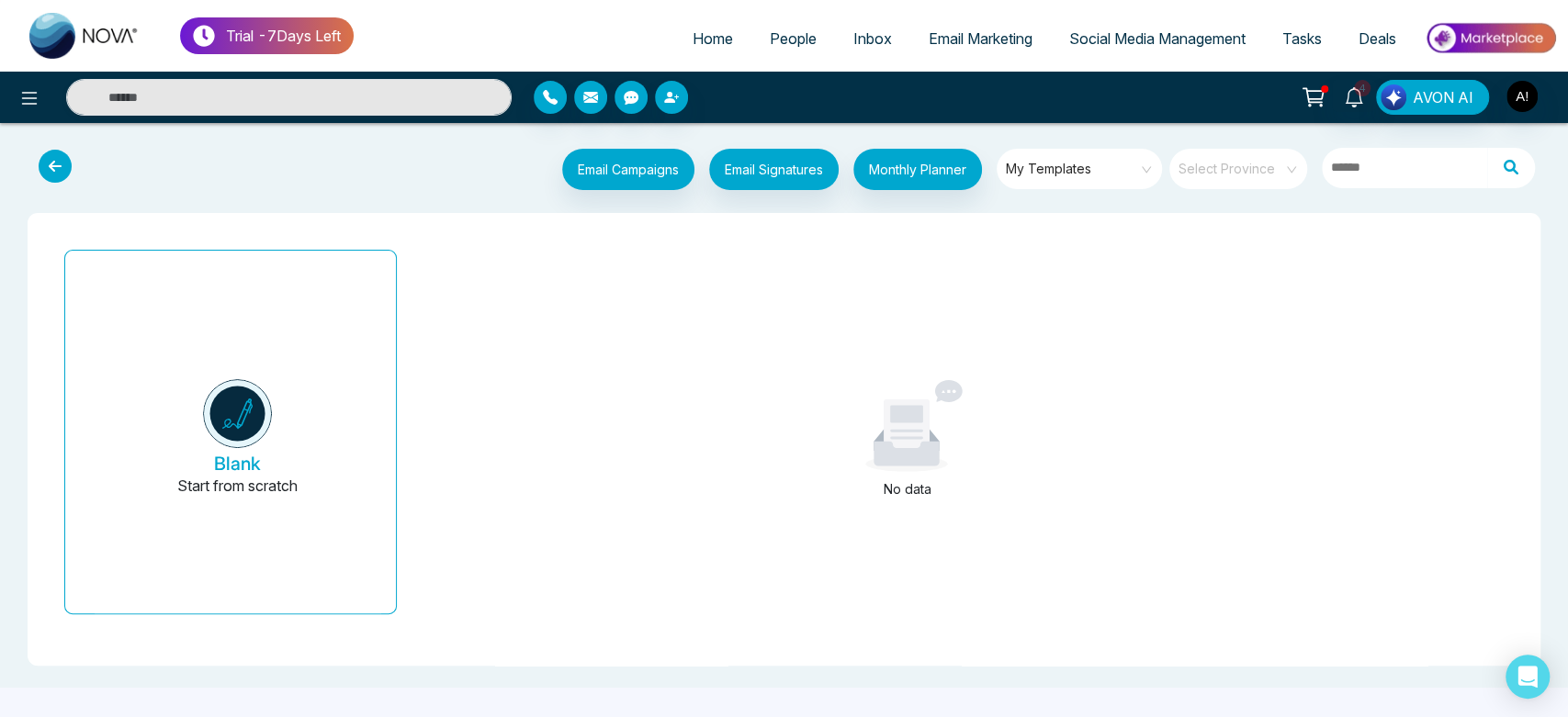
click at [787, 388] on div "No data" at bounding box center [906, 439] width 984 height 395
click at [1116, 167] on span "My Templates" at bounding box center [1081, 169] width 150 height 28
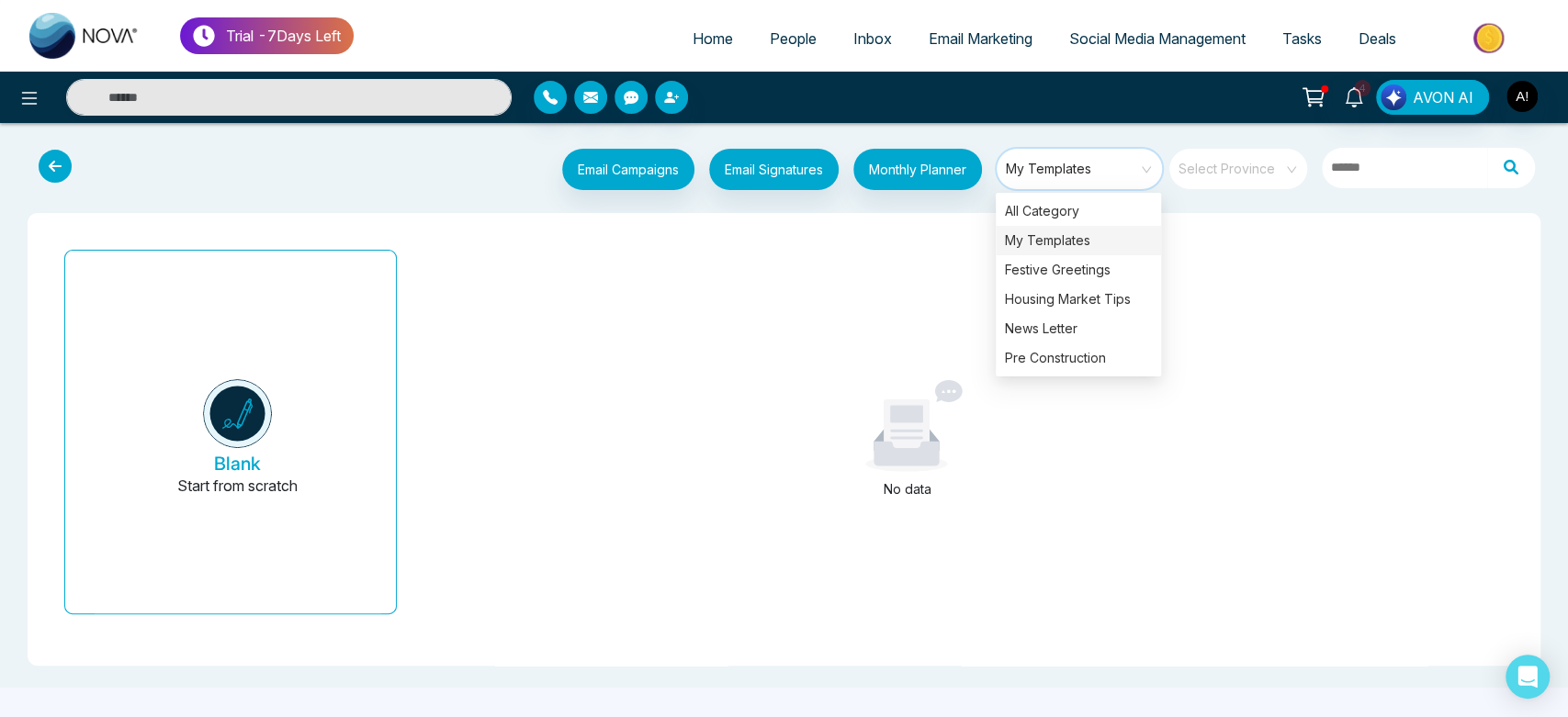
click at [1256, 175] on input "search" at bounding box center [1232, 163] width 104 height 28
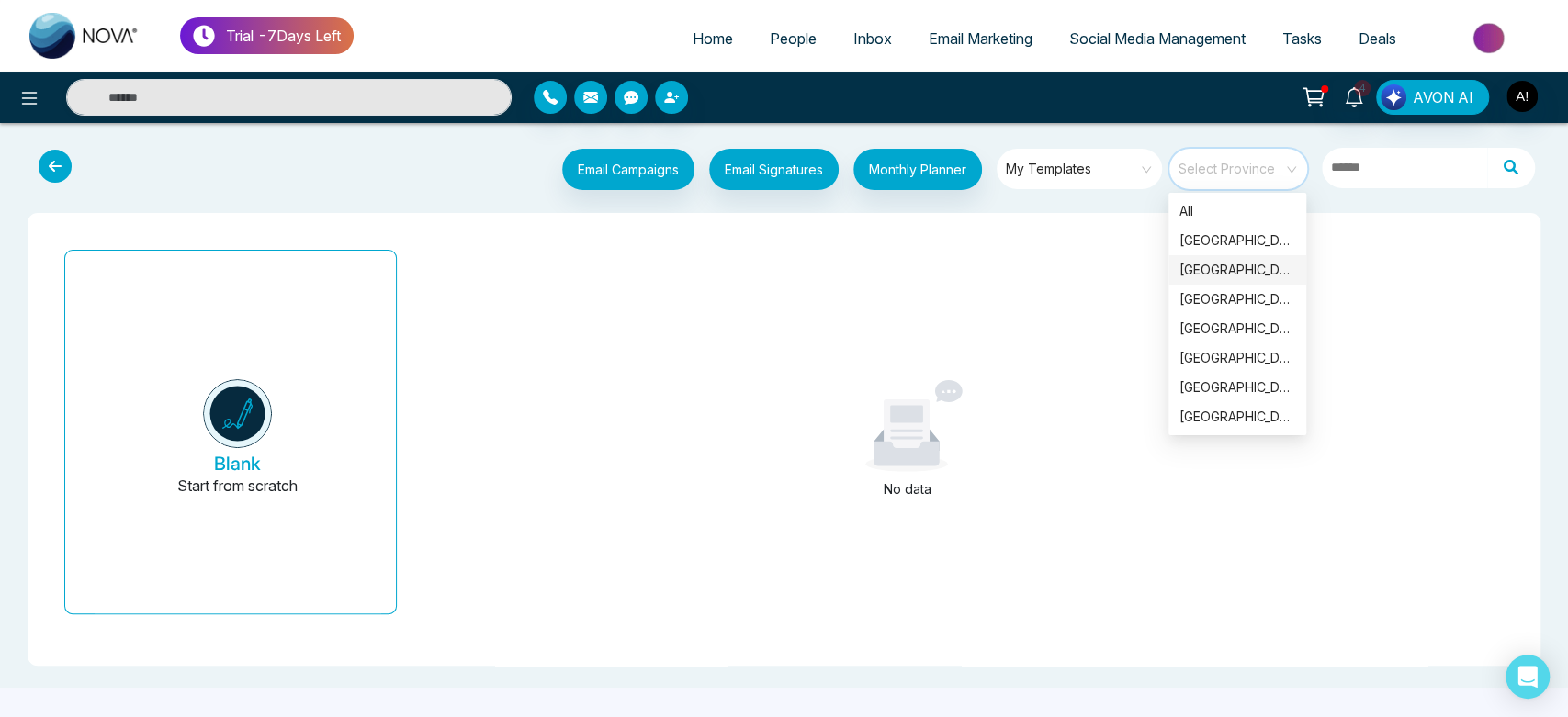
click at [1231, 262] on div "British Columbia" at bounding box center [1237, 270] width 115 height 20
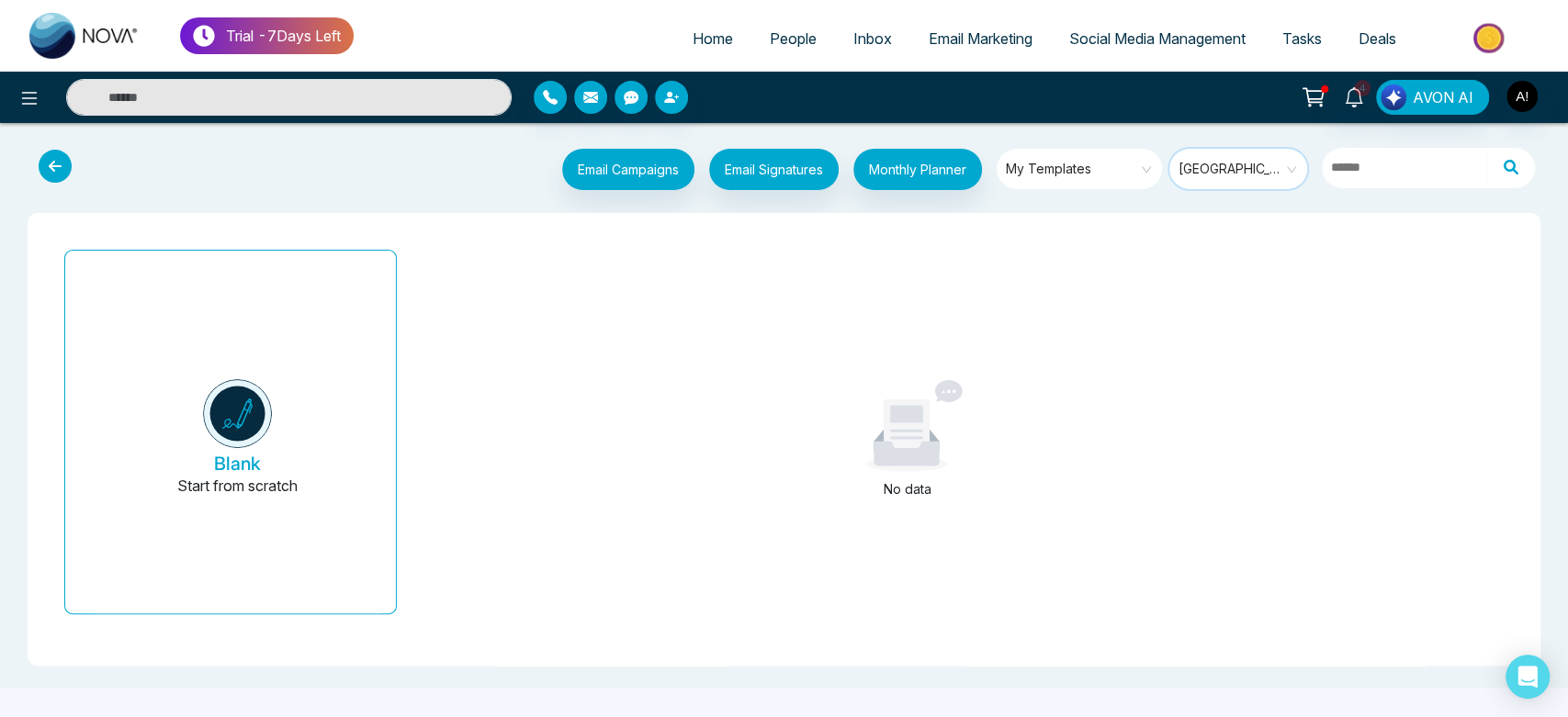
click at [1247, 166] on span "British Columbia" at bounding box center [1240, 169] width 122 height 28
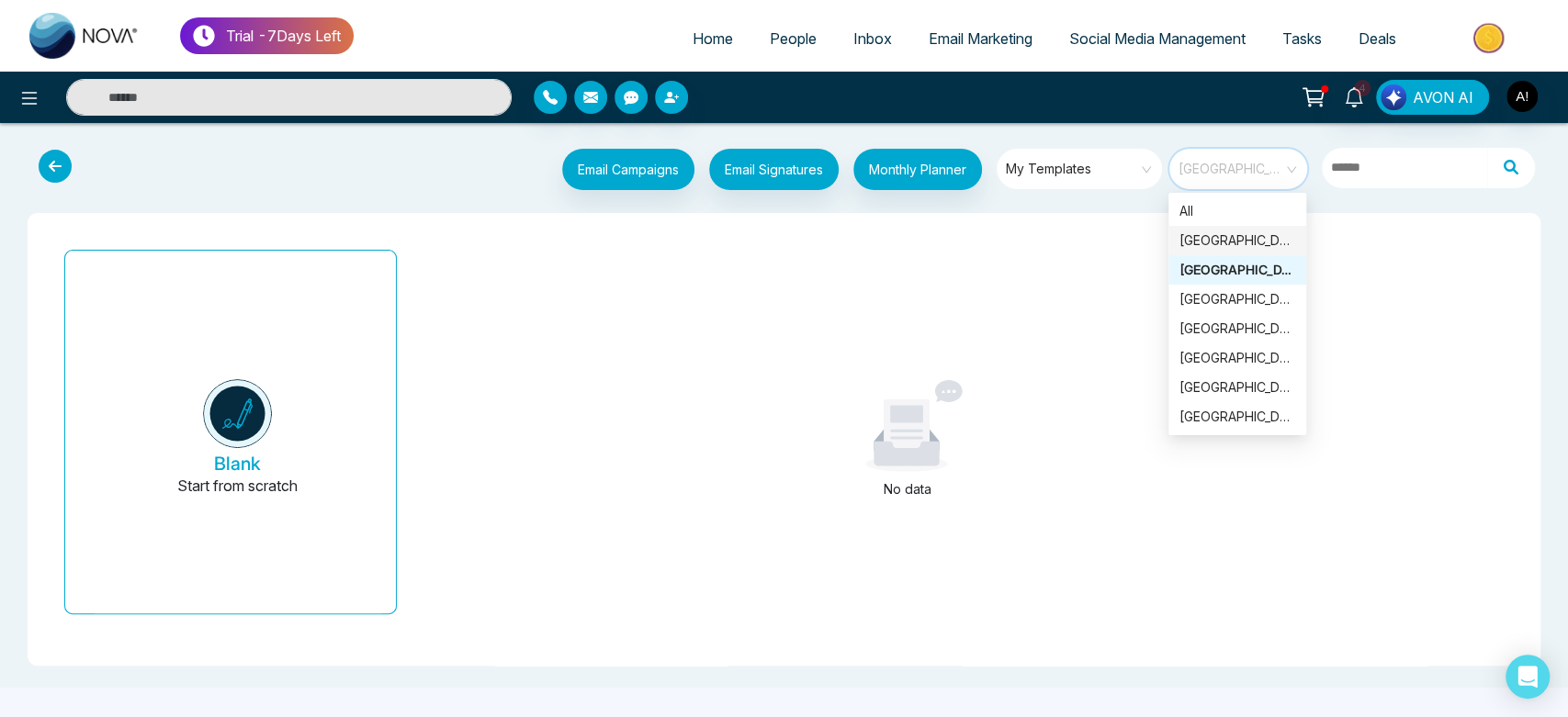
click at [1221, 233] on div "Ontario" at bounding box center [1237, 241] width 115 height 20
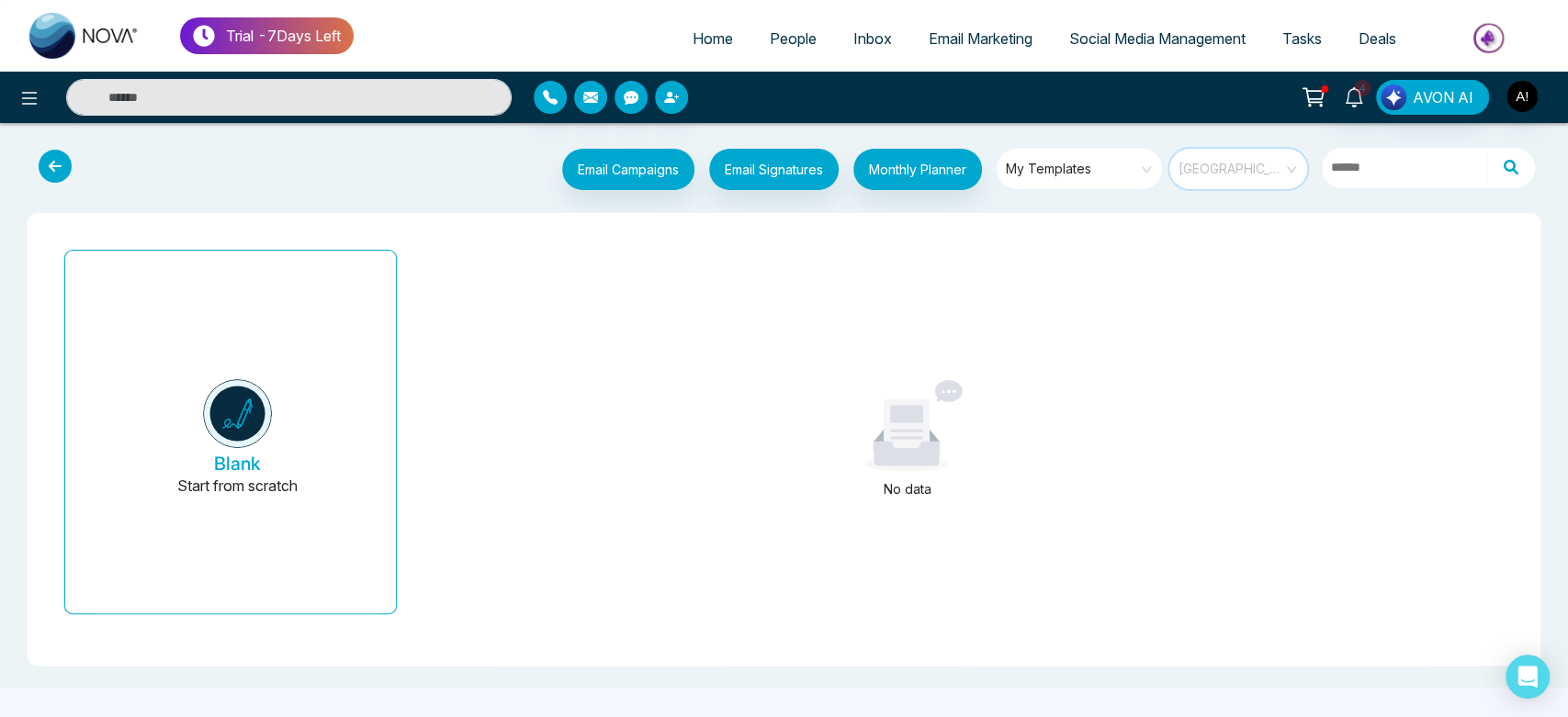
click at [1248, 157] on span "Ontario" at bounding box center [1240, 169] width 122 height 28
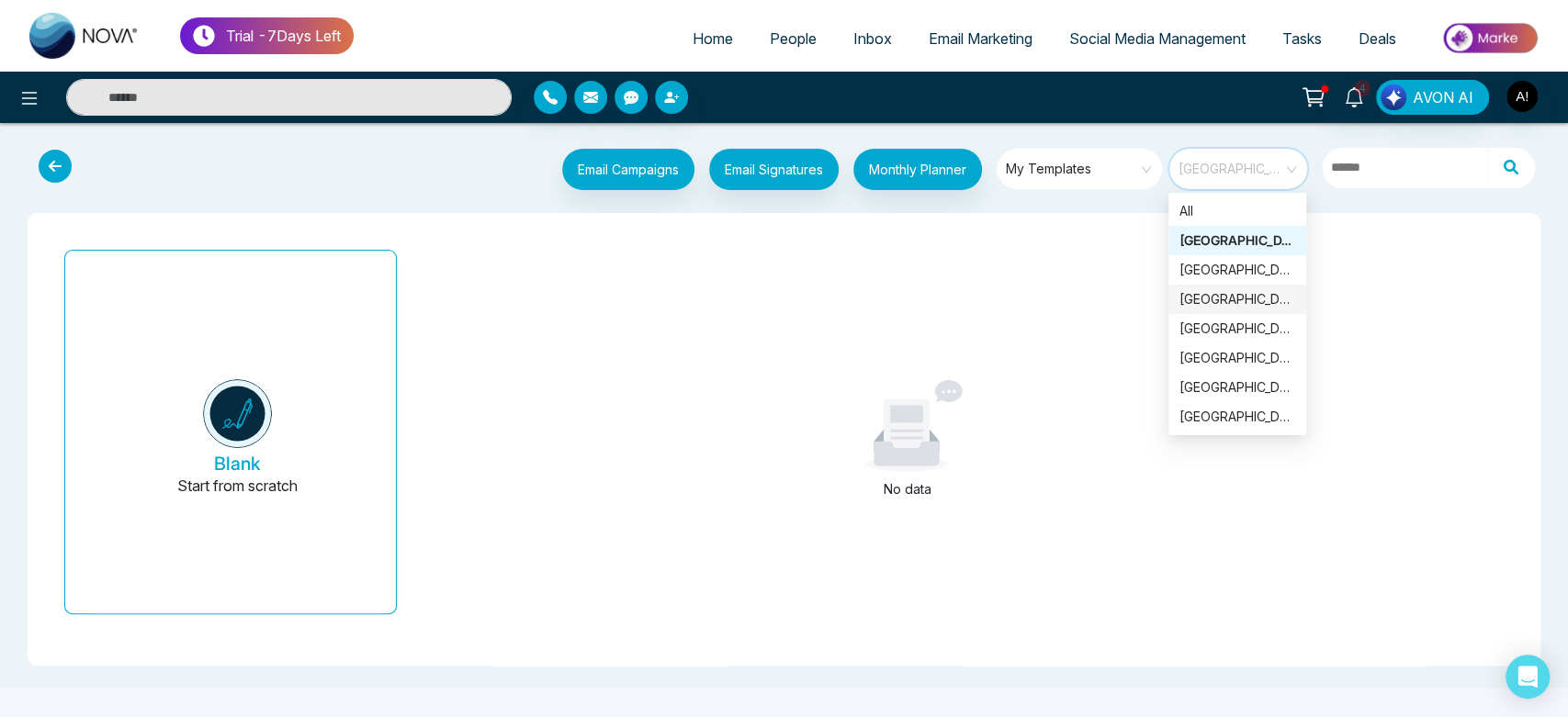
click at [1232, 293] on div "Alberta" at bounding box center [1237, 299] width 115 height 20
click at [1246, 151] on input "search" at bounding box center [1232, 163] width 104 height 28
click at [1225, 334] on div "Manitoba" at bounding box center [1237, 329] width 115 height 20
click at [1238, 173] on span "Manitoba" at bounding box center [1240, 169] width 122 height 28
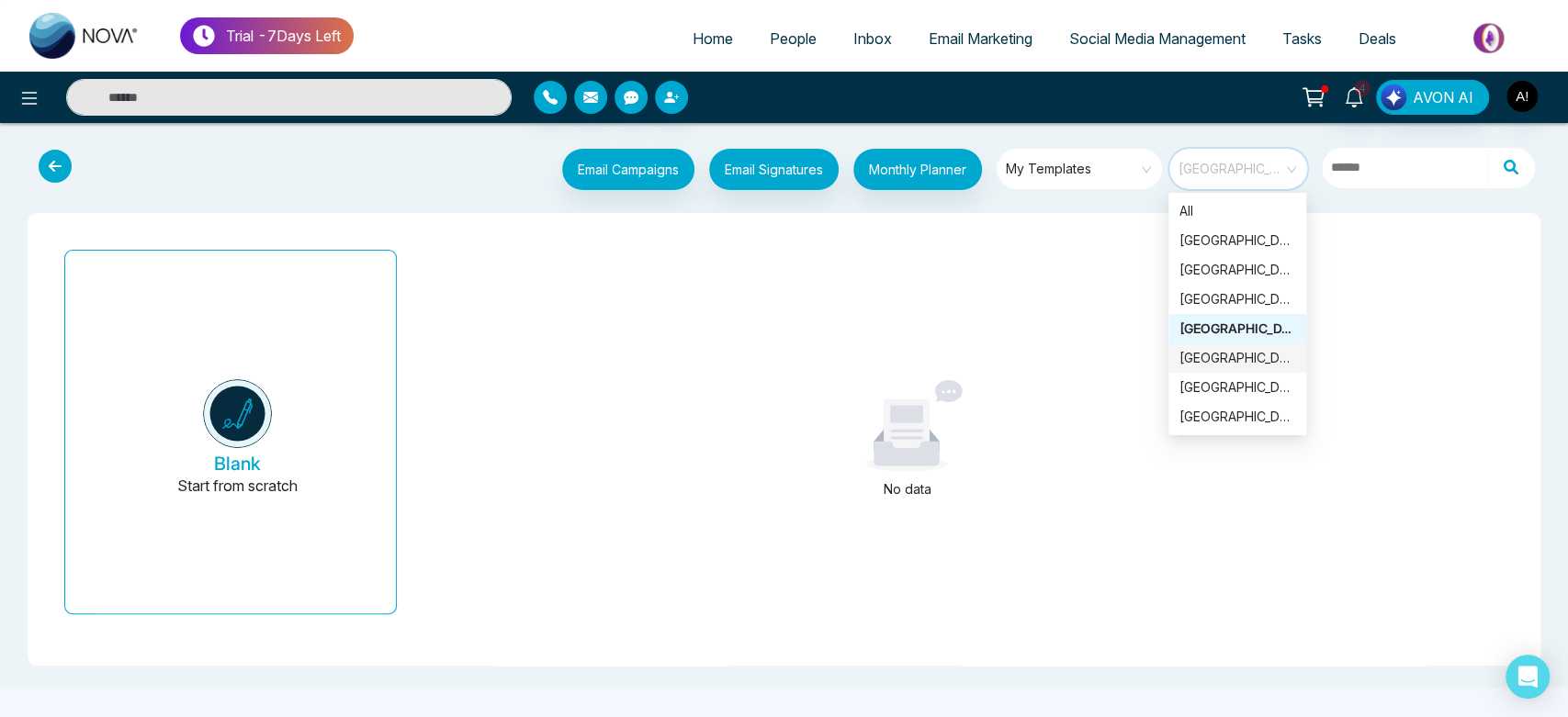
click at [1216, 365] on div "Quebec" at bounding box center [1237, 358] width 115 height 20
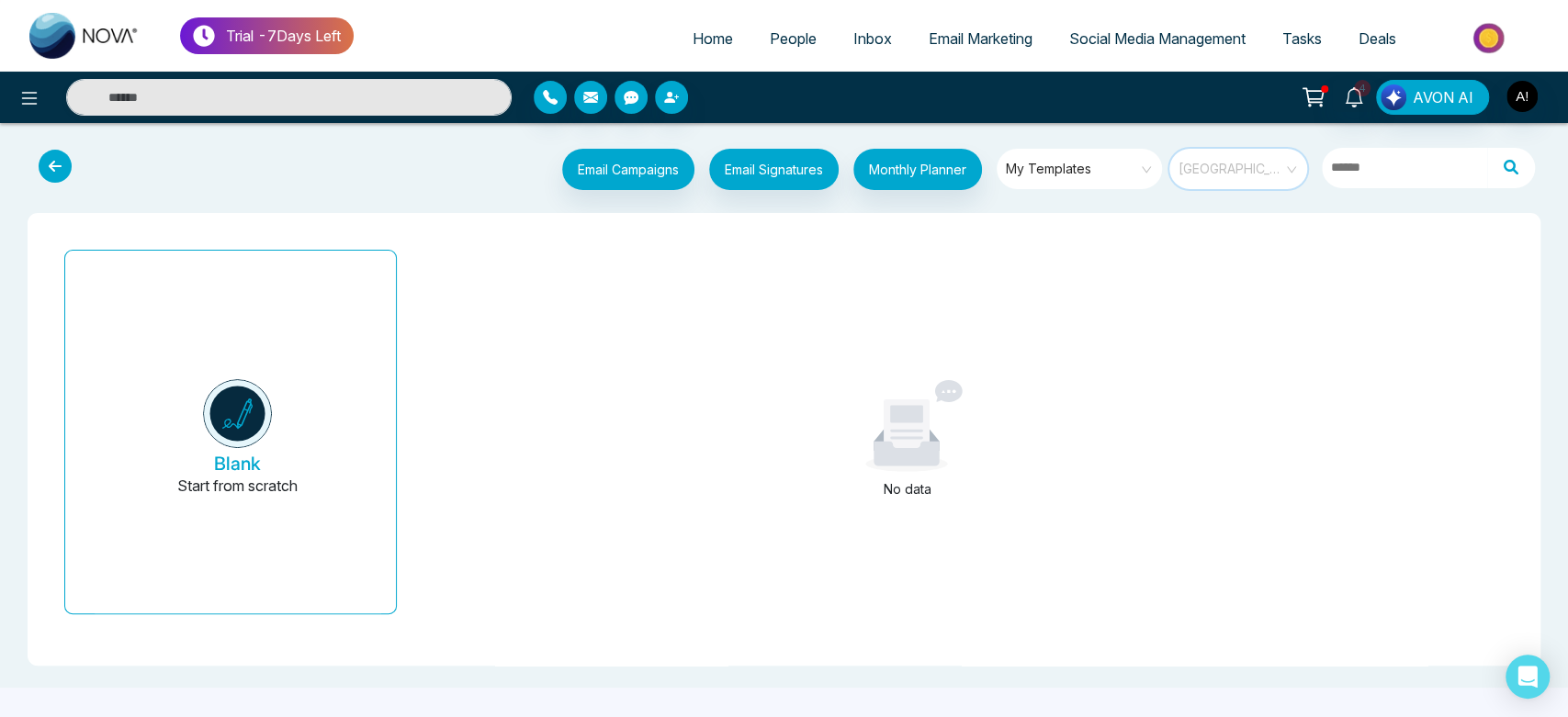
click at [1227, 175] on span "Quebec" at bounding box center [1240, 169] width 122 height 28
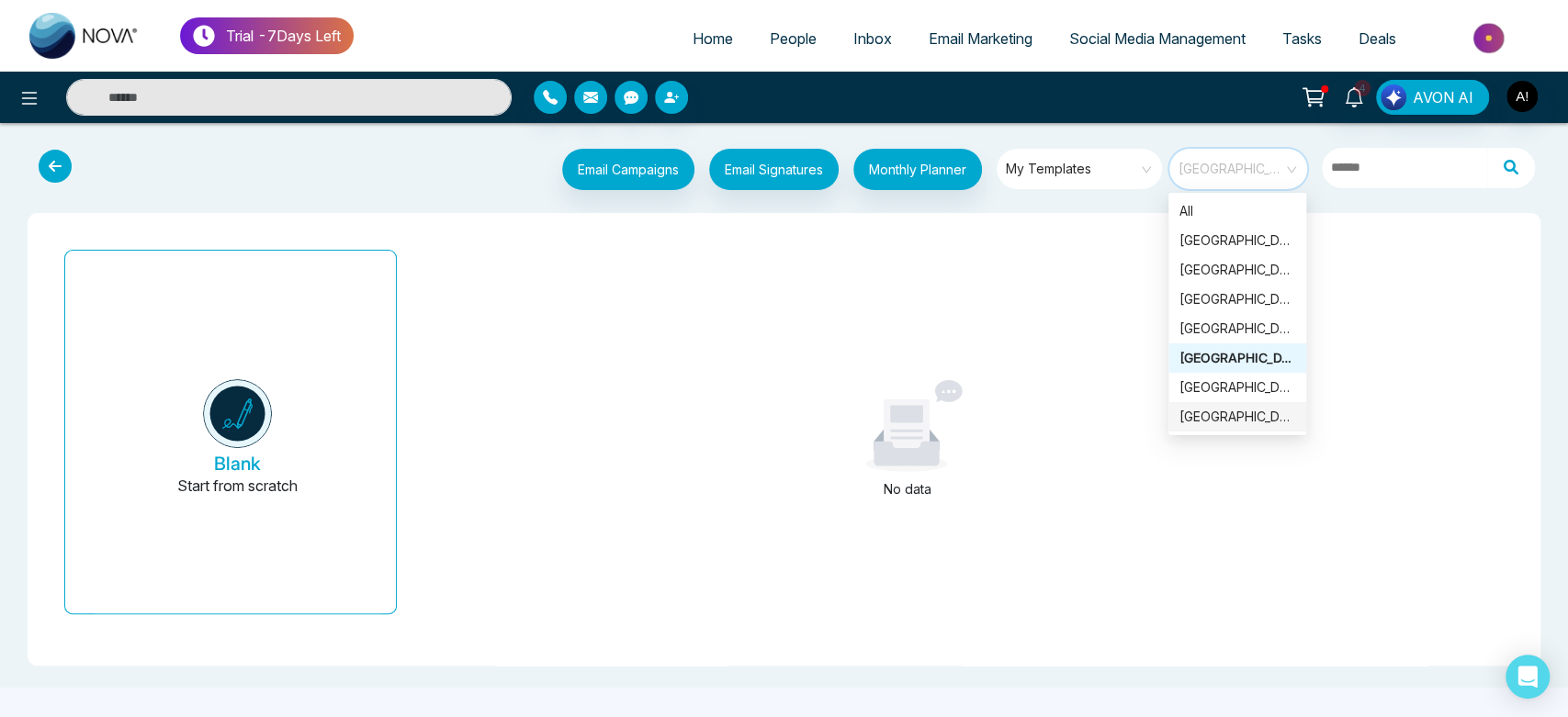
click at [1260, 407] on div "Saskatchewan" at bounding box center [1237, 417] width 115 height 20
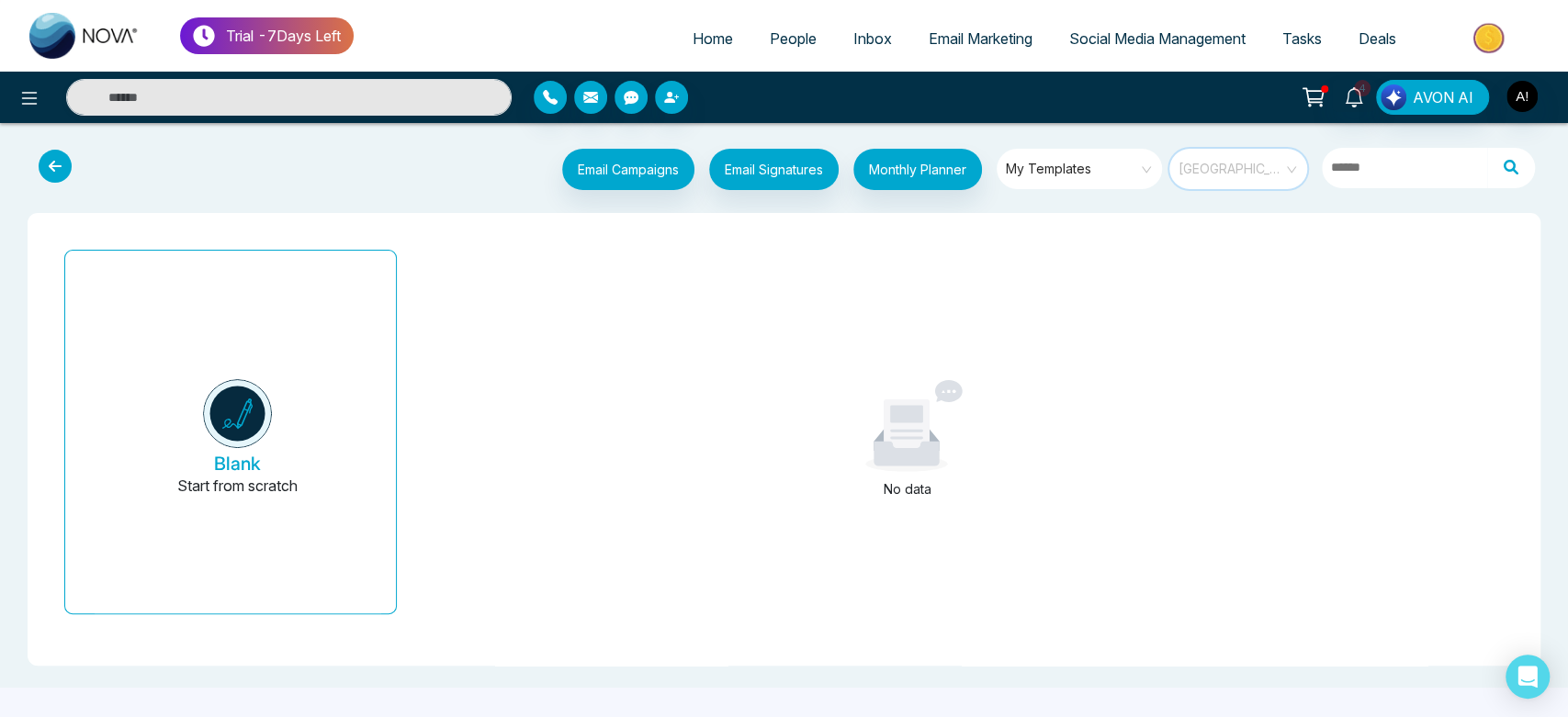
click at [1248, 171] on span "Saskatchewan" at bounding box center [1240, 169] width 122 height 28
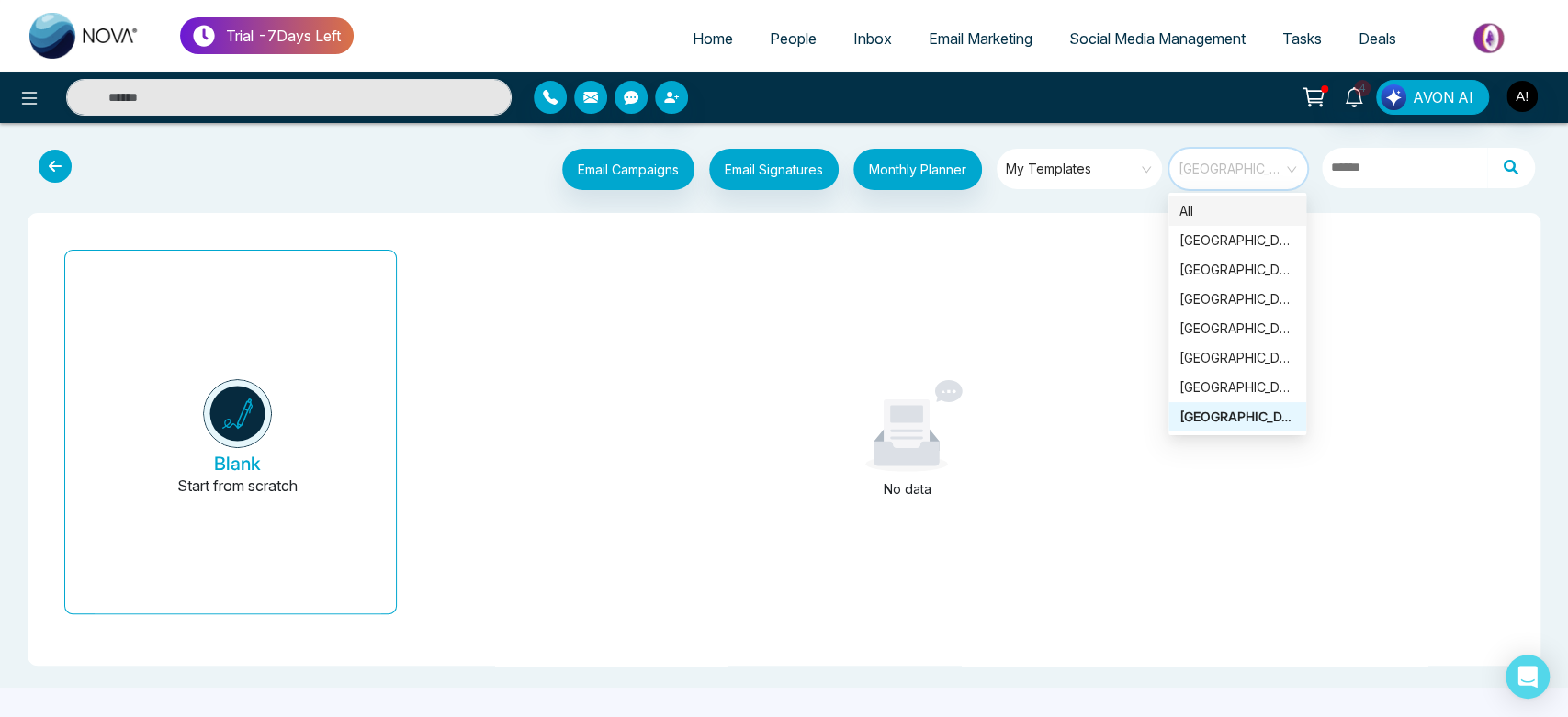
click at [1229, 212] on div "All" at bounding box center [1237, 212] width 115 height 20
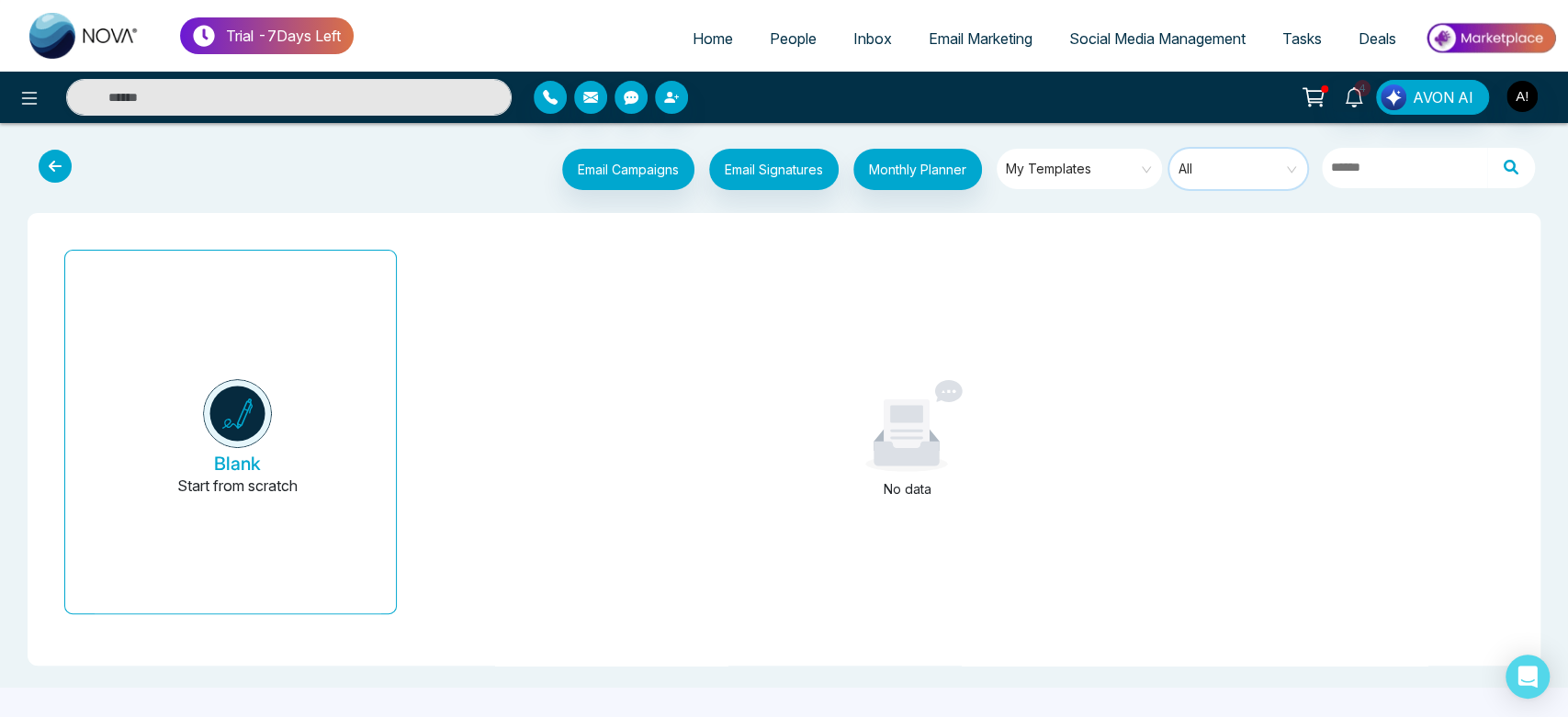
click at [63, 164] on icon at bounding box center [55, 166] width 33 height 33
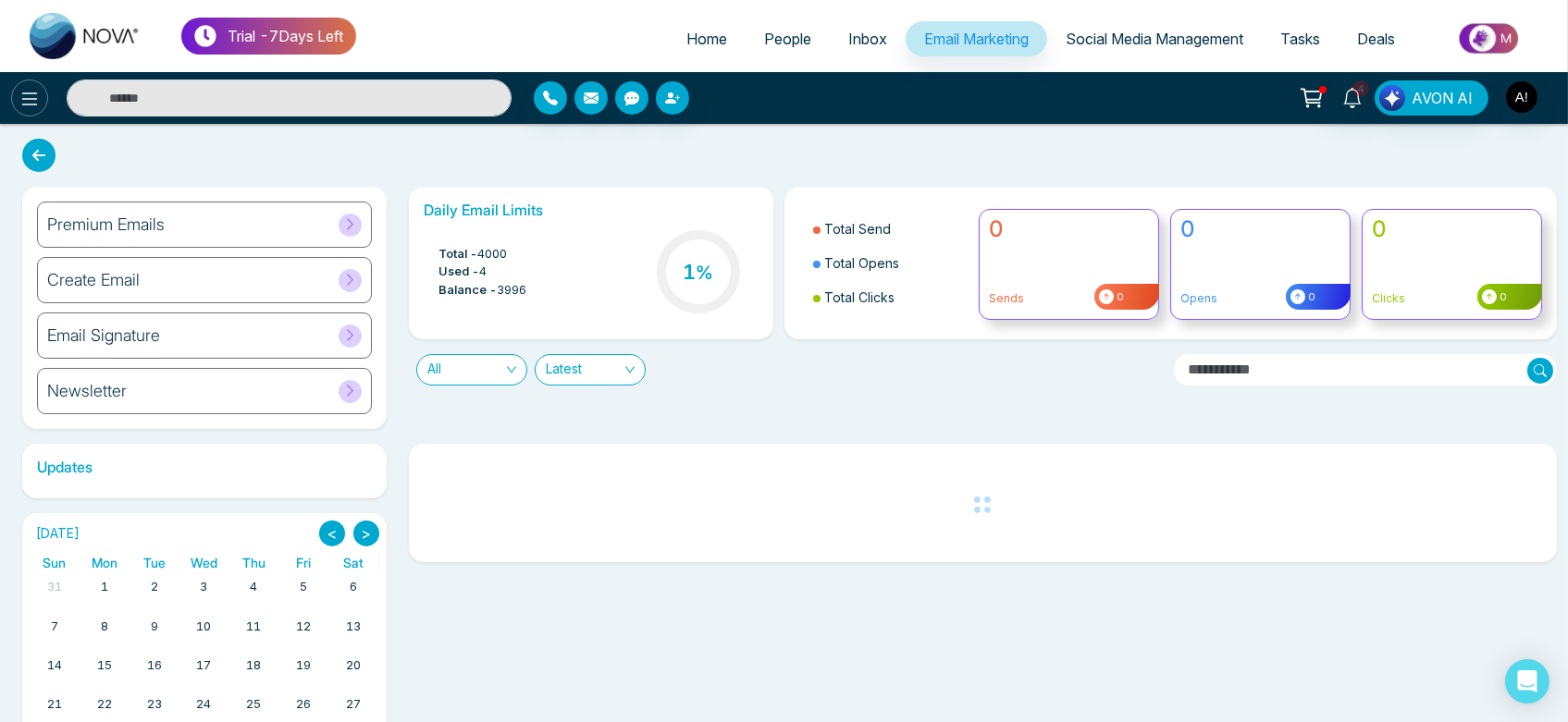
click at [26, 98] on icon at bounding box center [30, 99] width 16 height 13
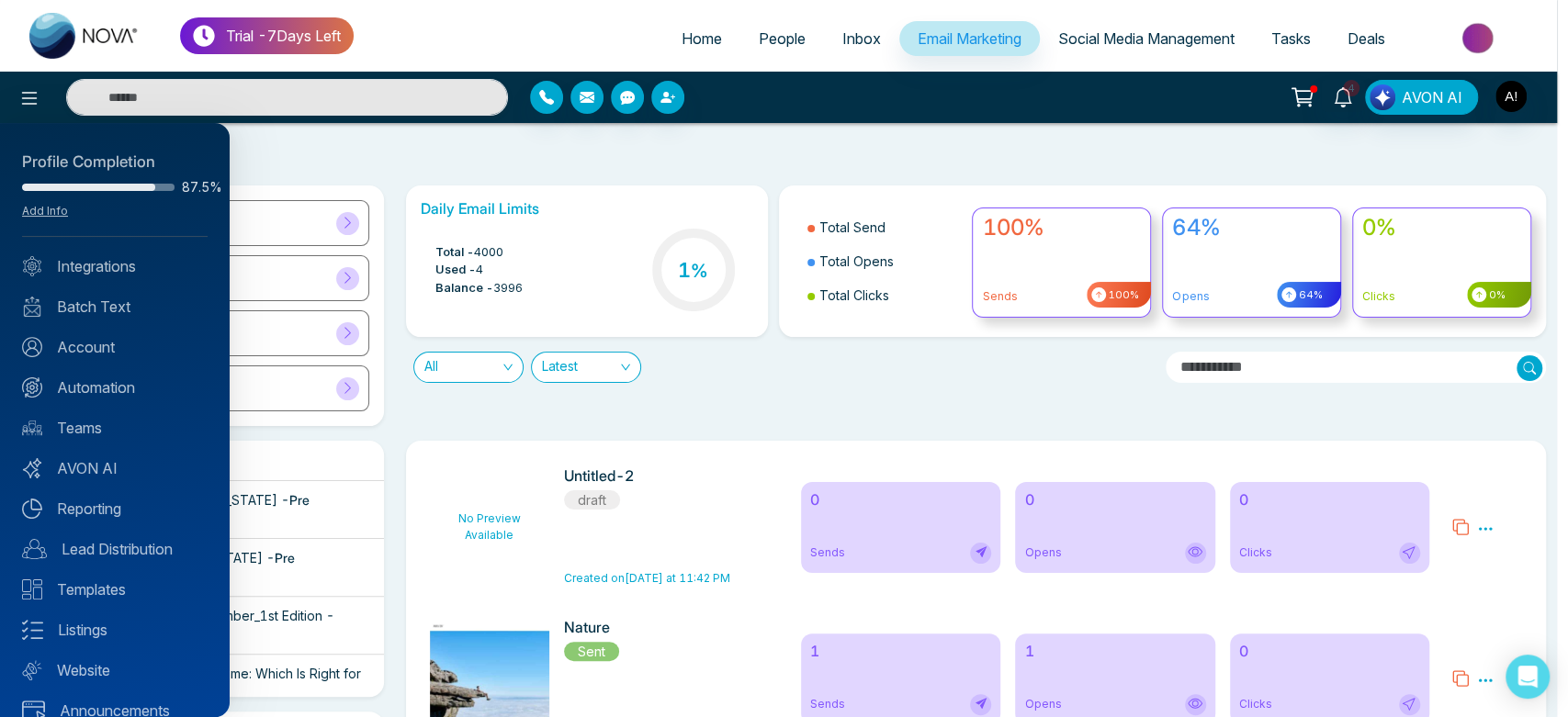
click at [784, 47] on div at bounding box center [784, 358] width 1568 height 717
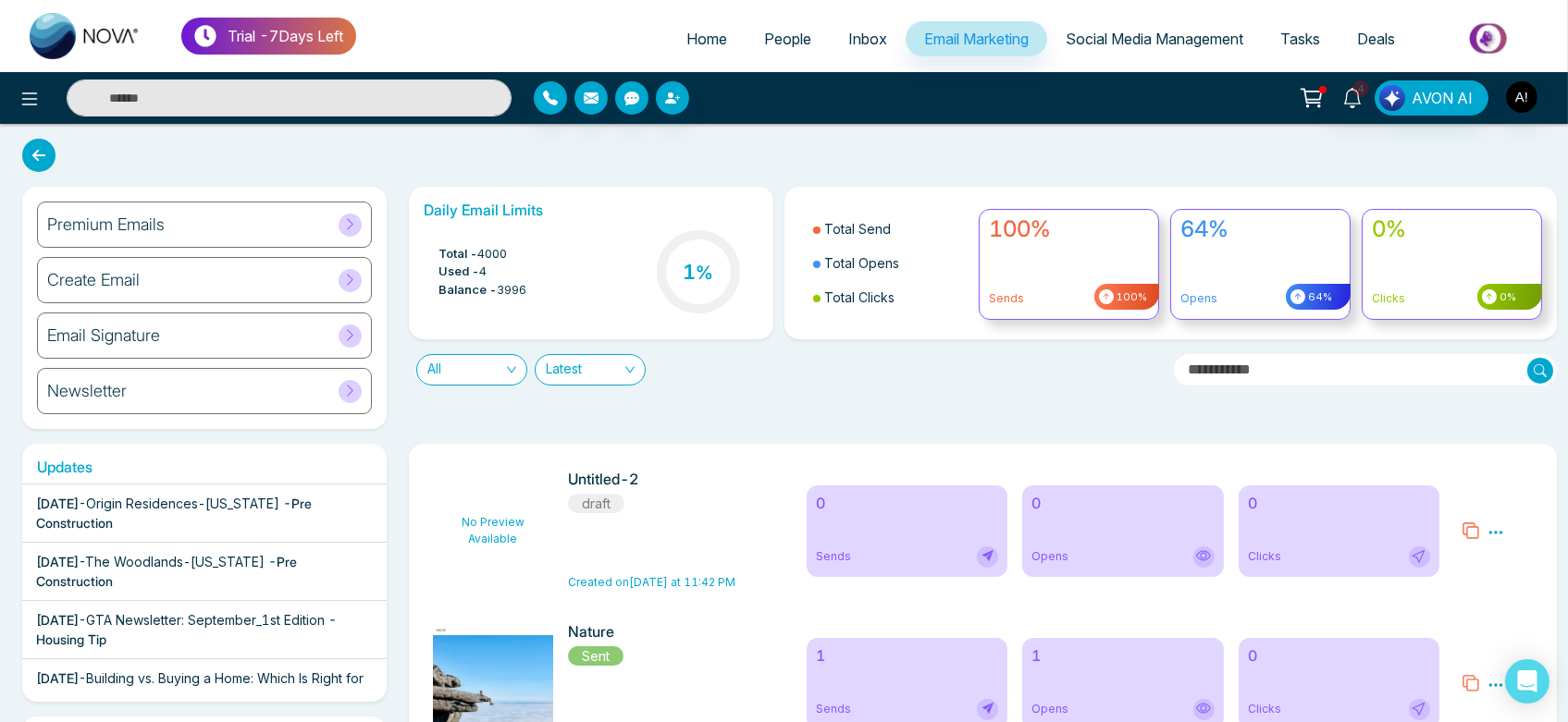
click at [777, 47] on span "People" at bounding box center [787, 39] width 47 height 19
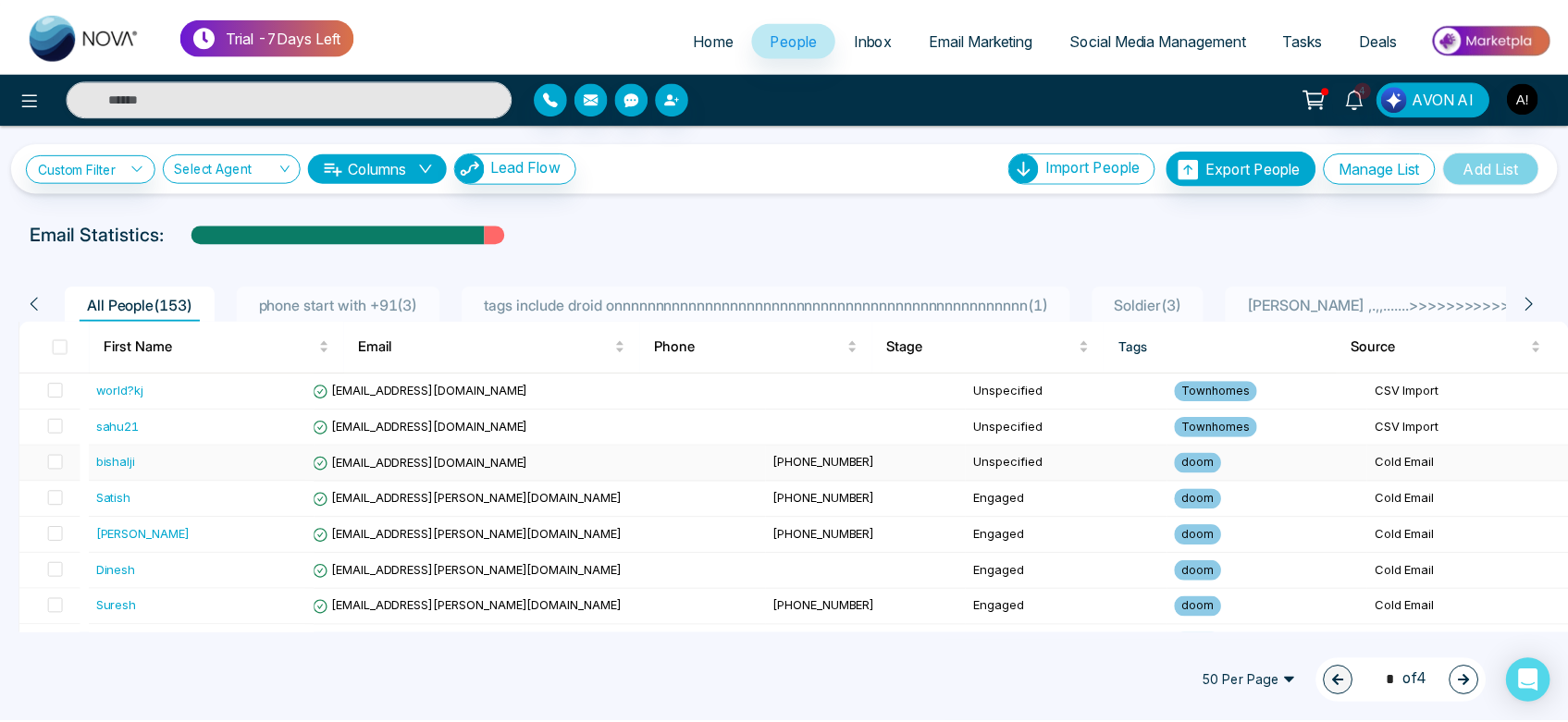
scroll to position [66, 0]
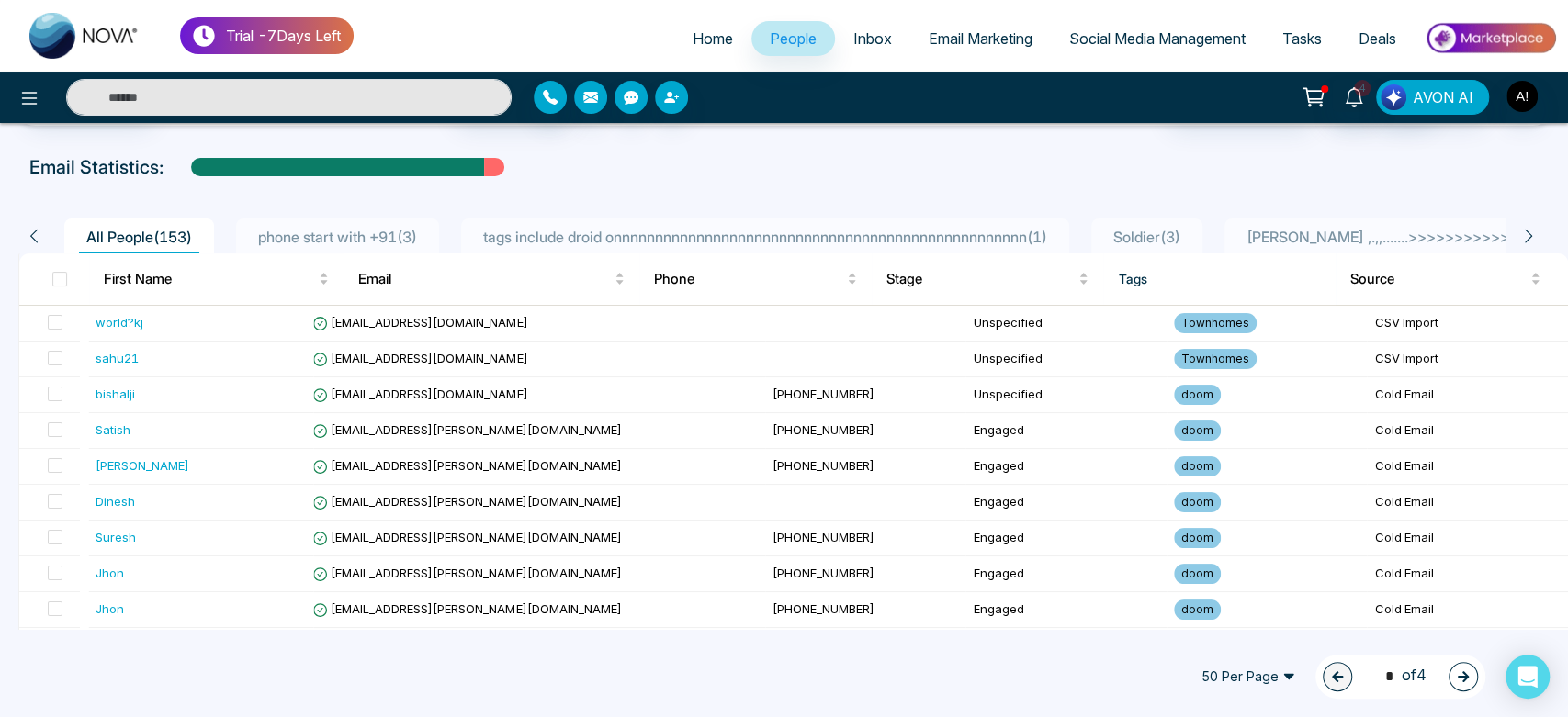
click at [604, 228] on span "tags include droid onnnnnnnnnnnnnnnnnnnnnnnnnnnnnnnnnnnnnnnnnnnnnnnnnn ( 1 )" at bounding box center [765, 237] width 578 height 18
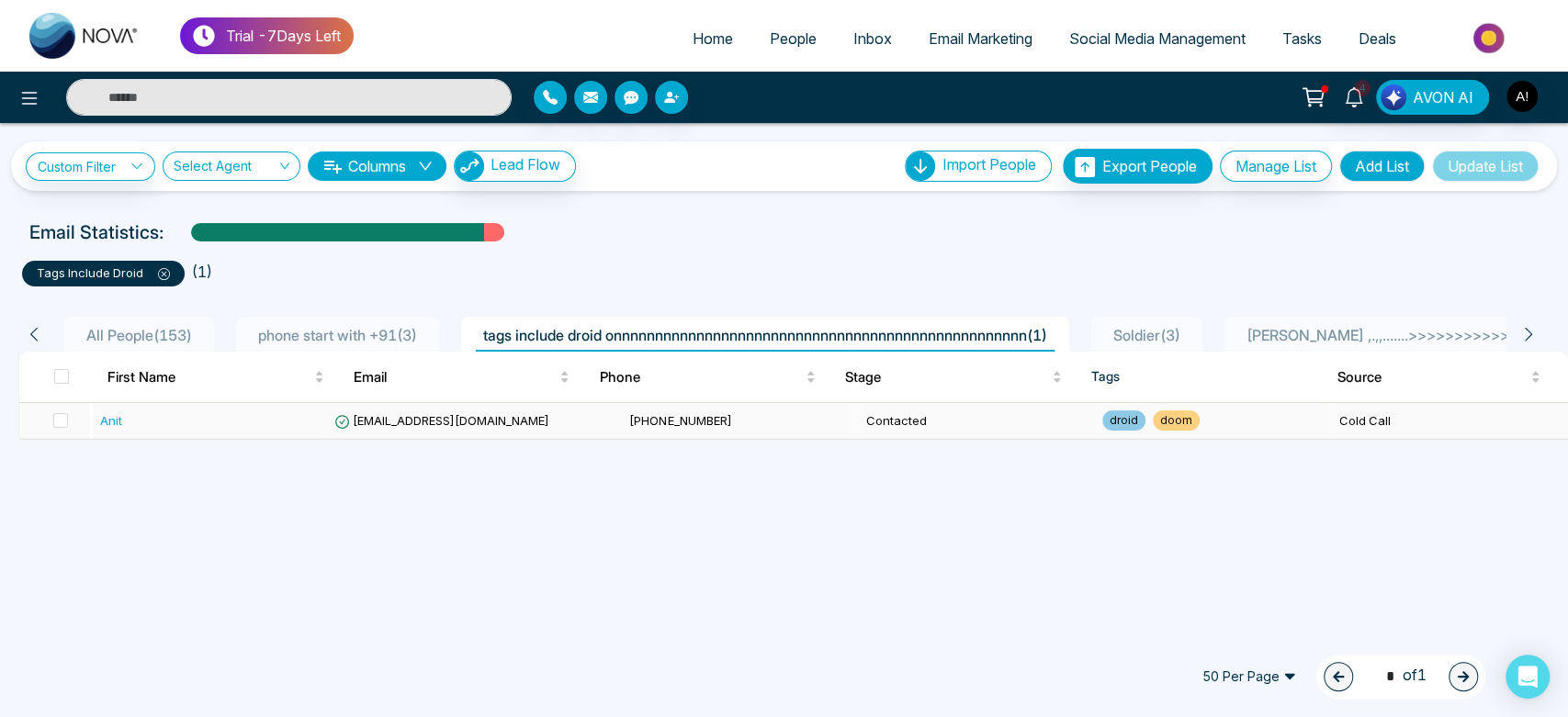
click at [629, 417] on span "+919930053035" at bounding box center [680, 420] width 102 height 15
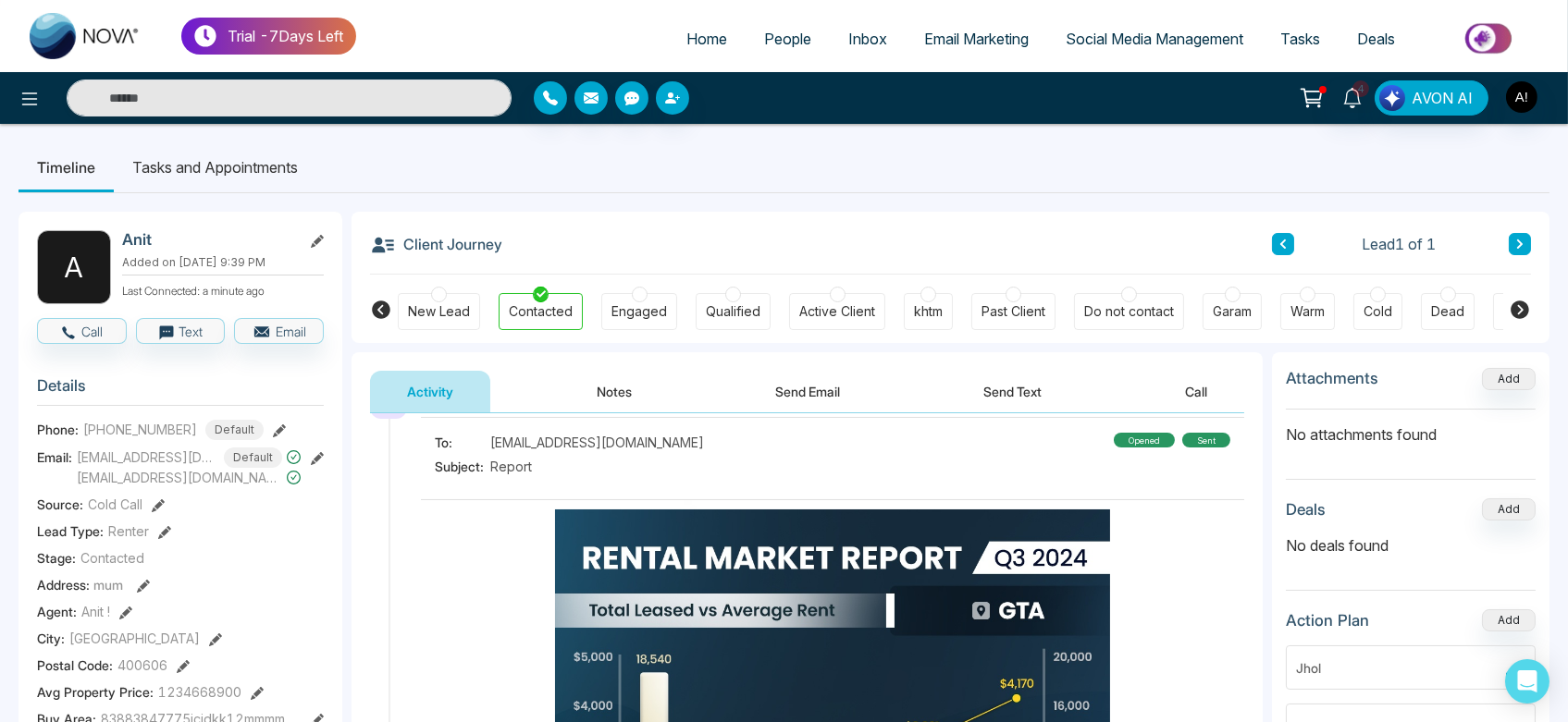
click at [859, 400] on button "Send Email" at bounding box center [807, 392] width 139 height 42
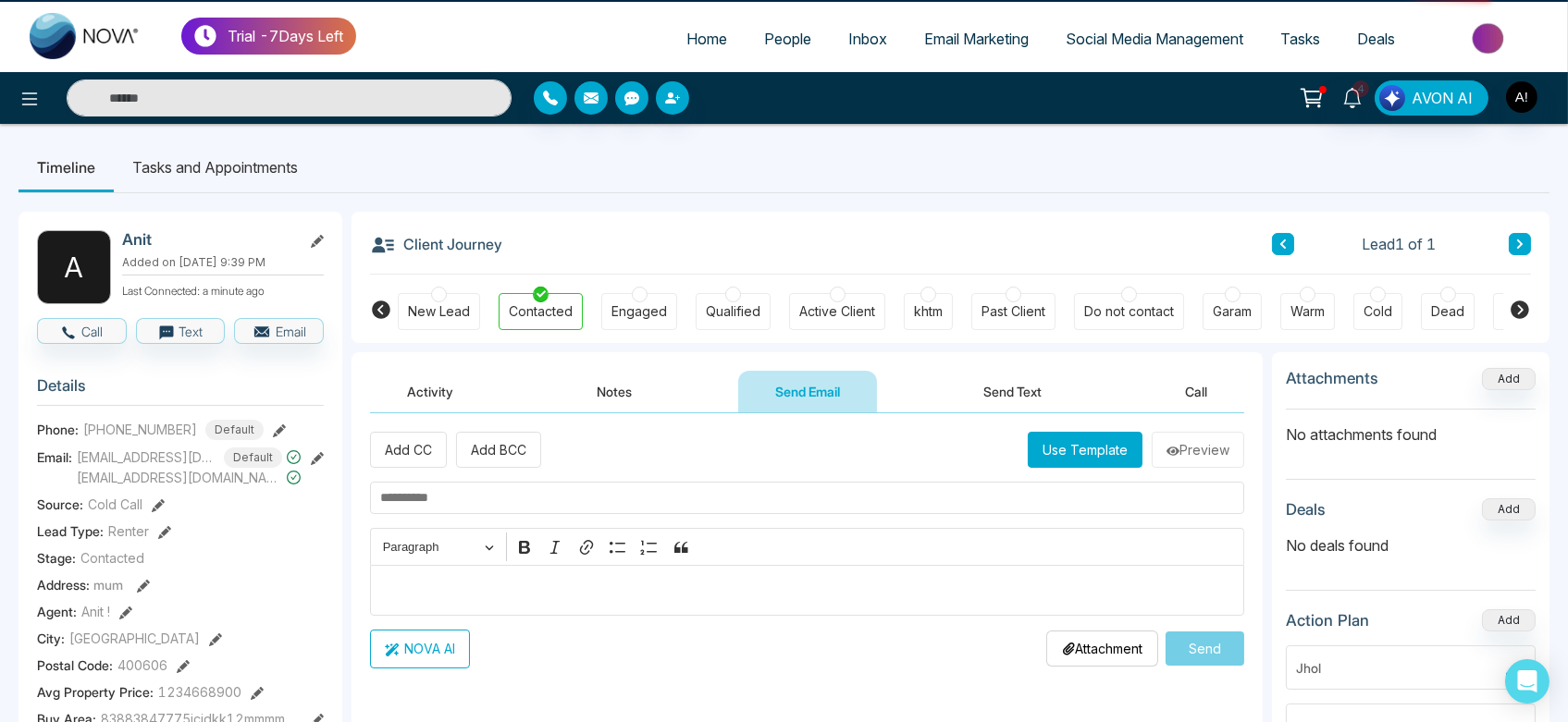
click at [1092, 462] on button "Use Template" at bounding box center [1085, 449] width 114 height 36
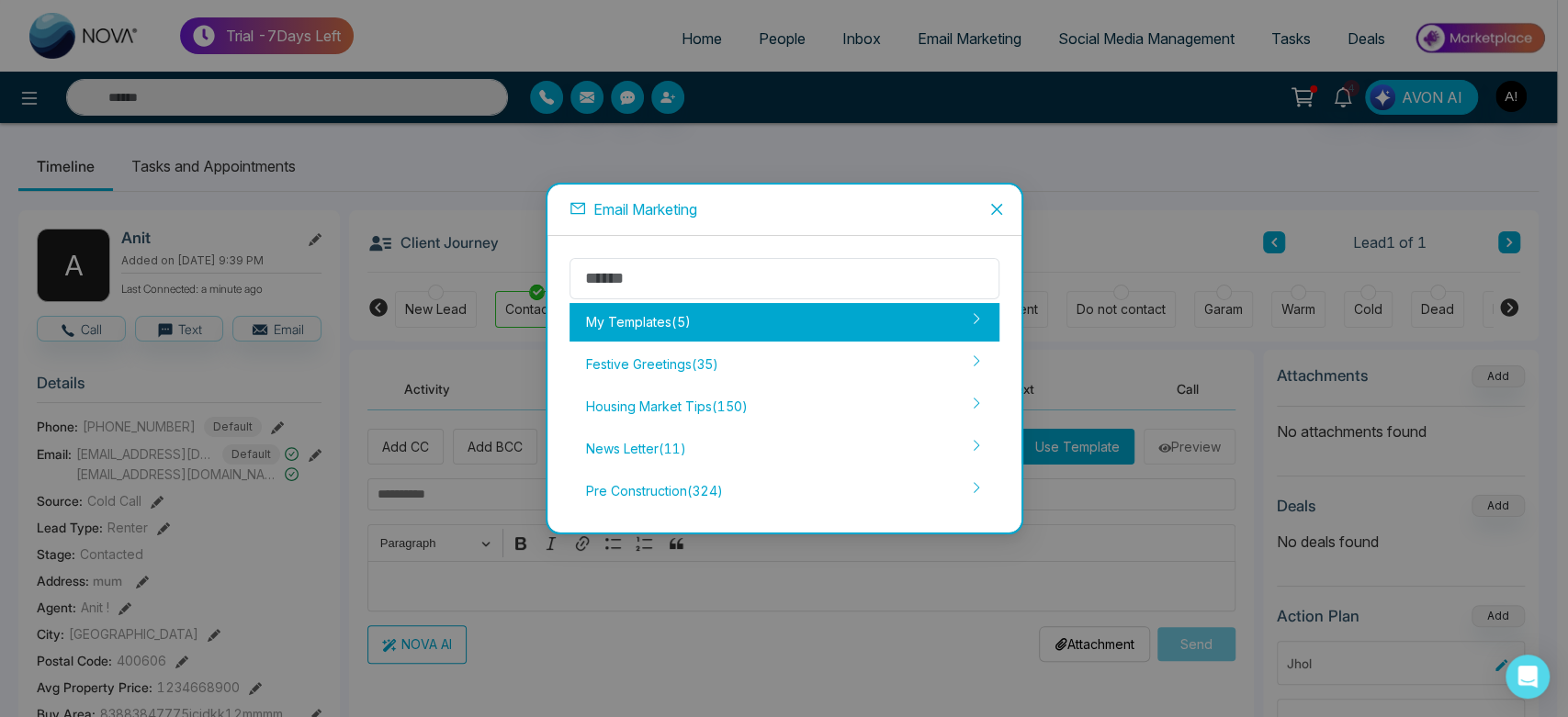
click at [703, 334] on div "My Templates ( 5 )" at bounding box center [784, 322] width 430 height 39
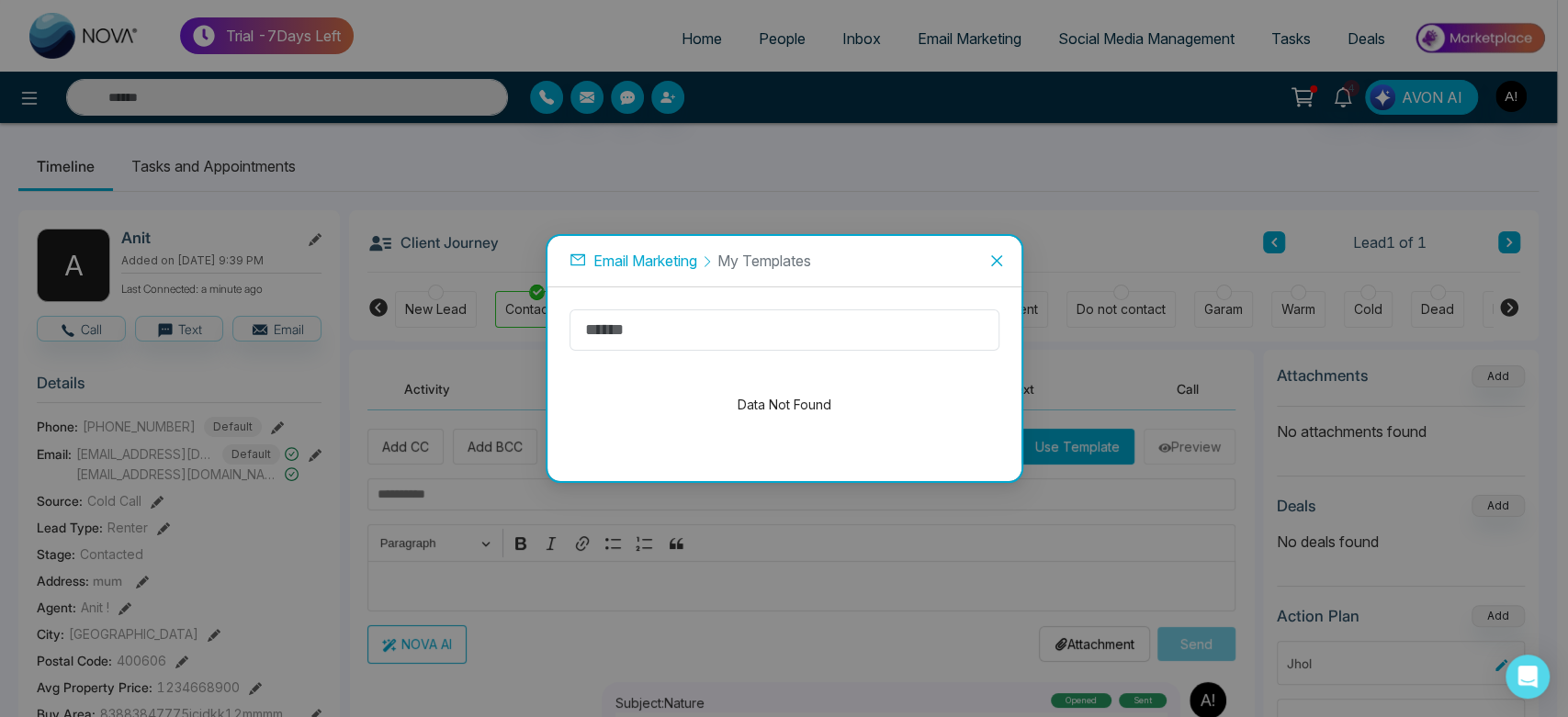
click at [639, 265] on span "Email Marketing" at bounding box center [645, 261] width 103 height 18
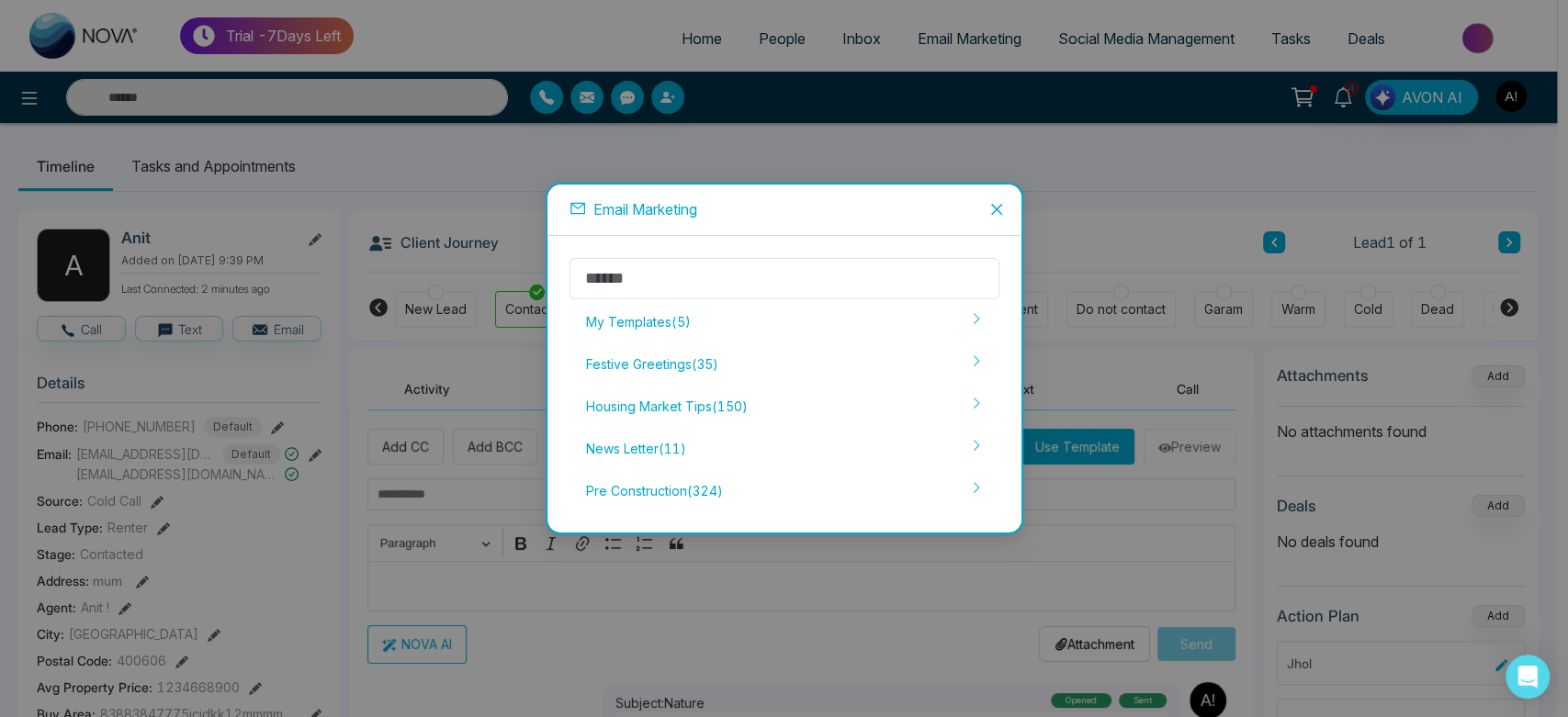
click at [992, 213] on icon "close" at bounding box center [996, 209] width 11 height 11
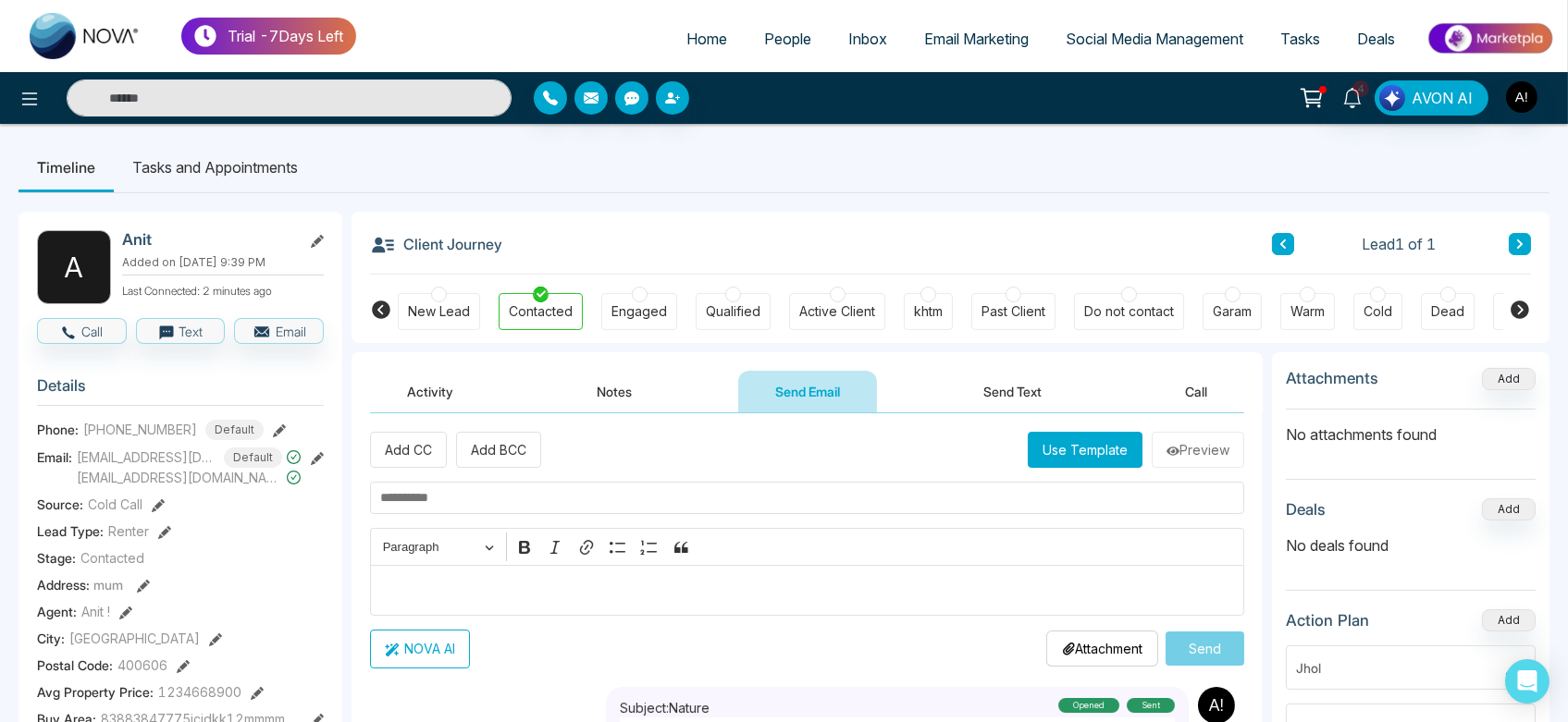
click at [1520, 307] on icon at bounding box center [1520, 310] width 22 height 22
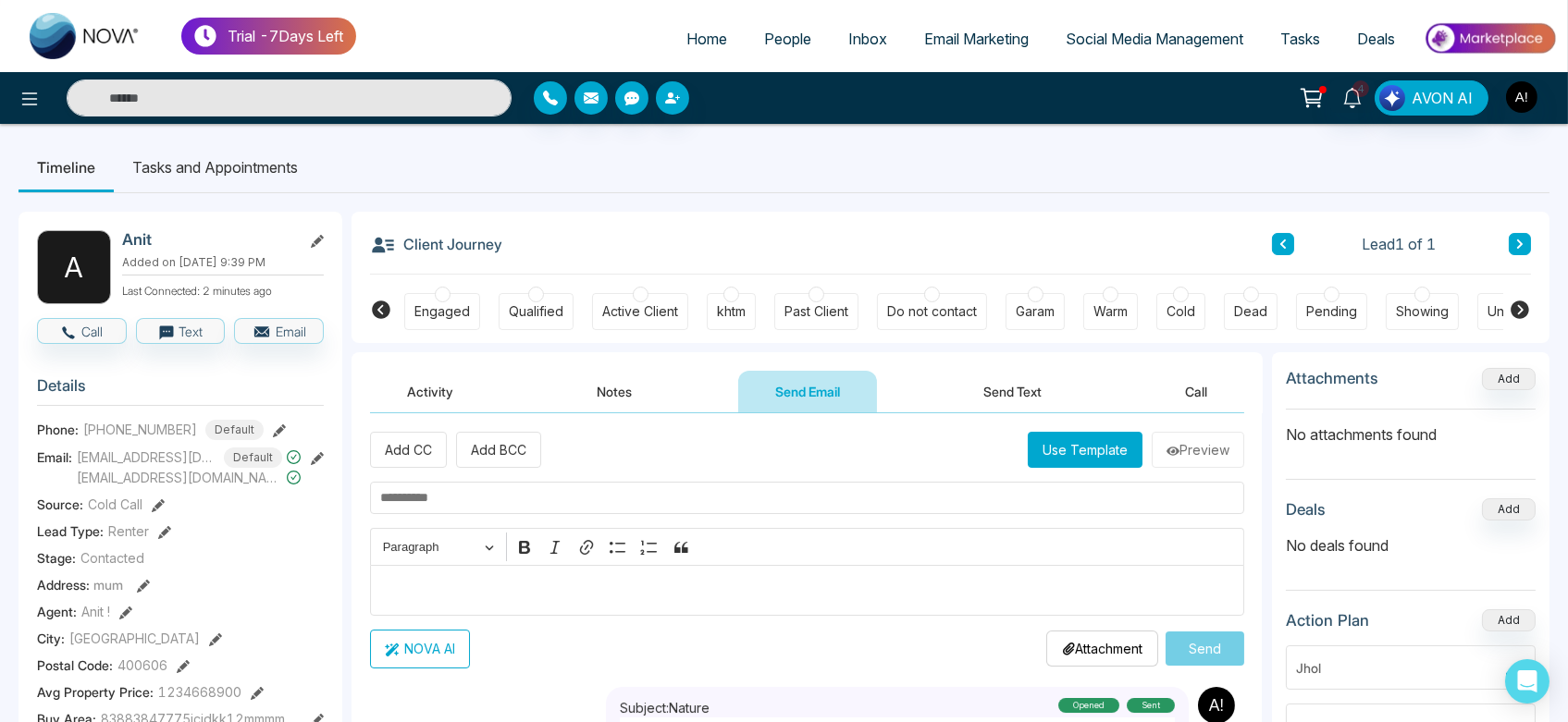
click at [1520, 307] on icon at bounding box center [1520, 310] width 22 height 22
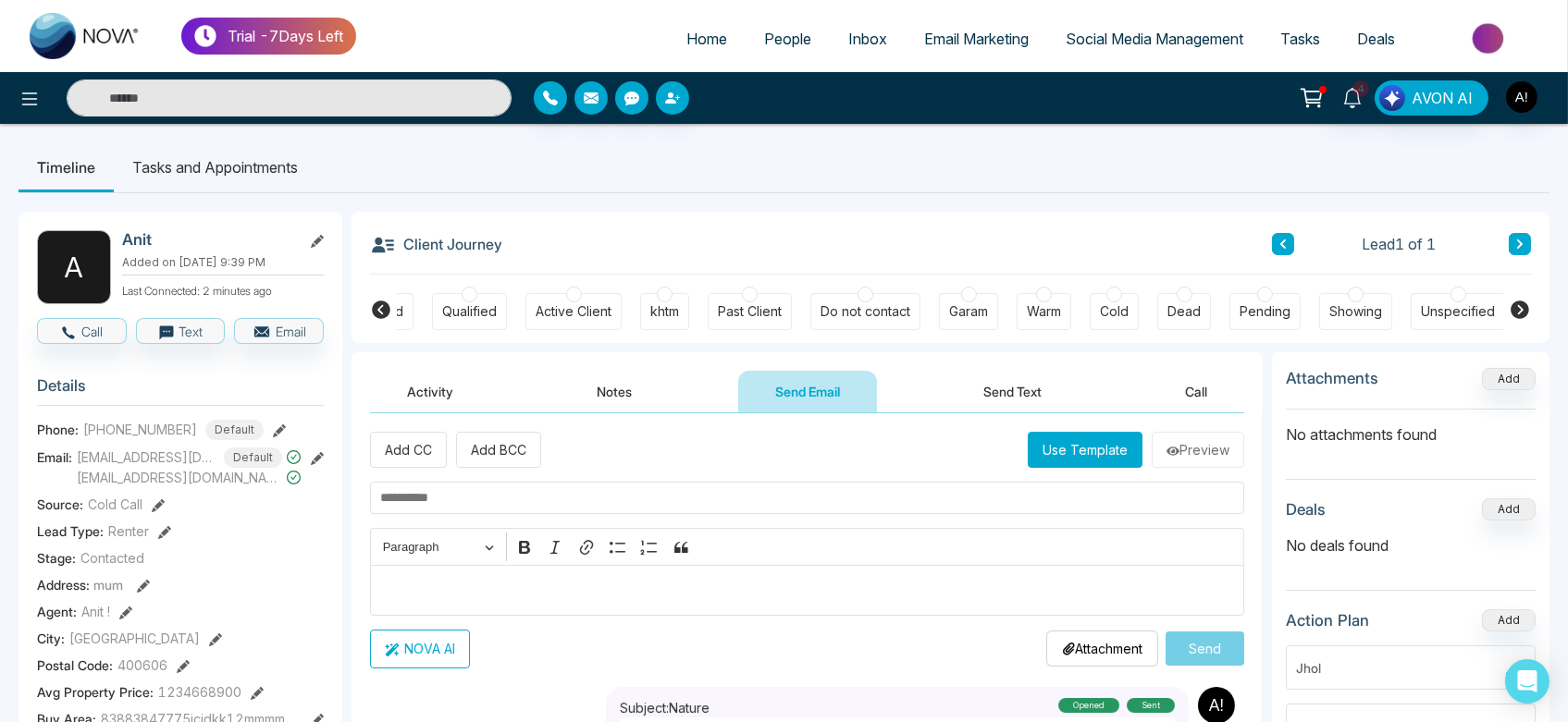
click at [1520, 307] on icon at bounding box center [1520, 310] width 22 height 22
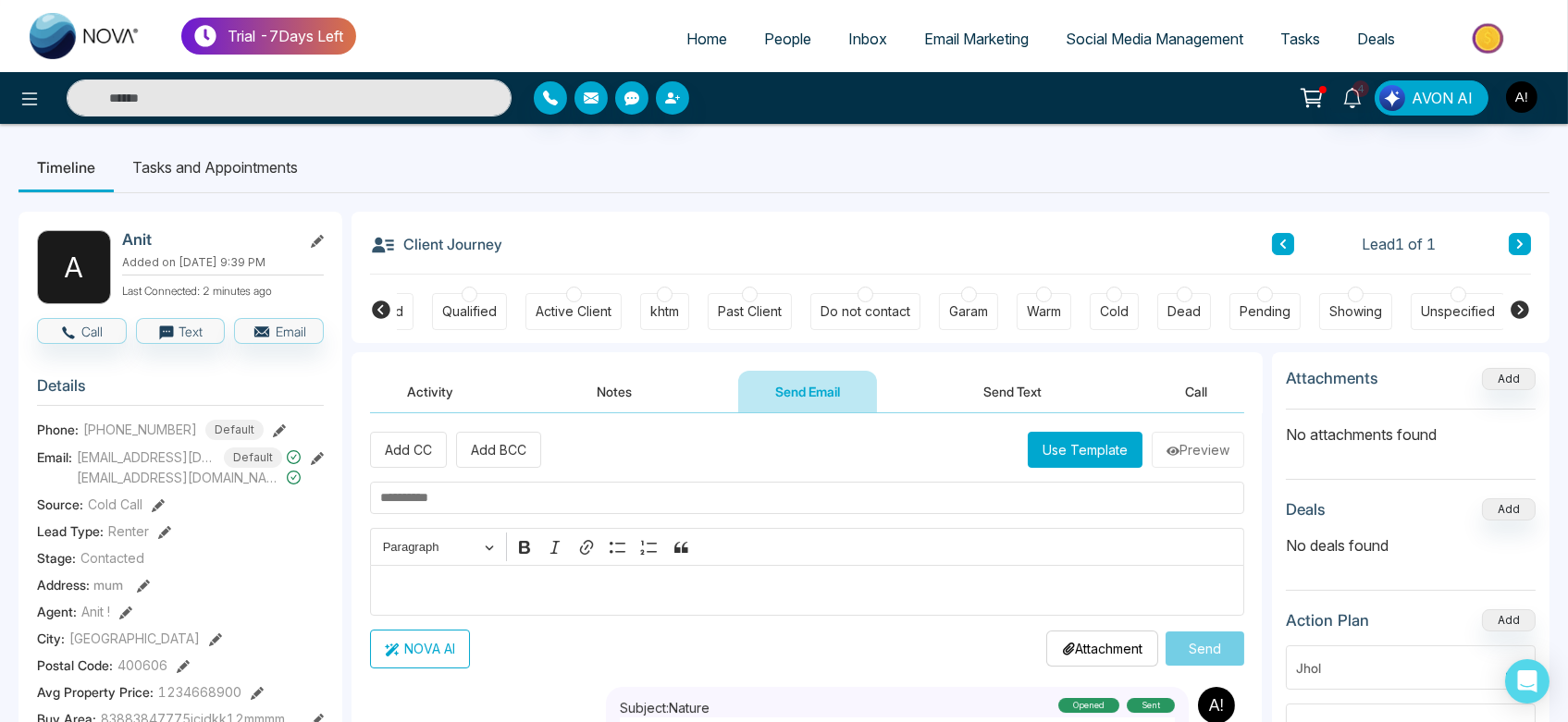
click at [1518, 307] on icon at bounding box center [1520, 310] width 19 height 19
click at [1520, 308] on icon at bounding box center [1520, 310] width 22 height 22
click at [764, 35] on span "People" at bounding box center [787, 39] width 47 height 19
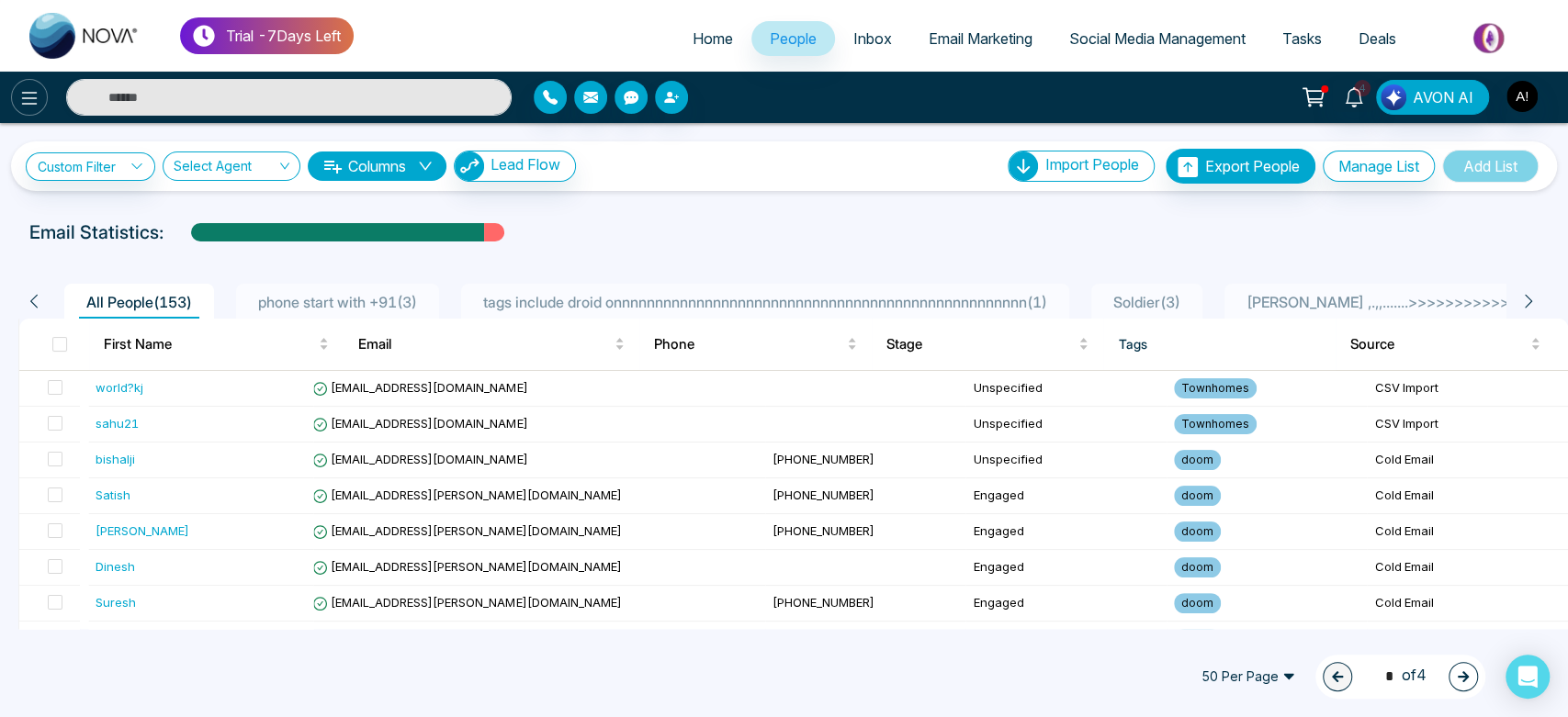
click at [22, 90] on icon at bounding box center [30, 98] width 22 height 22
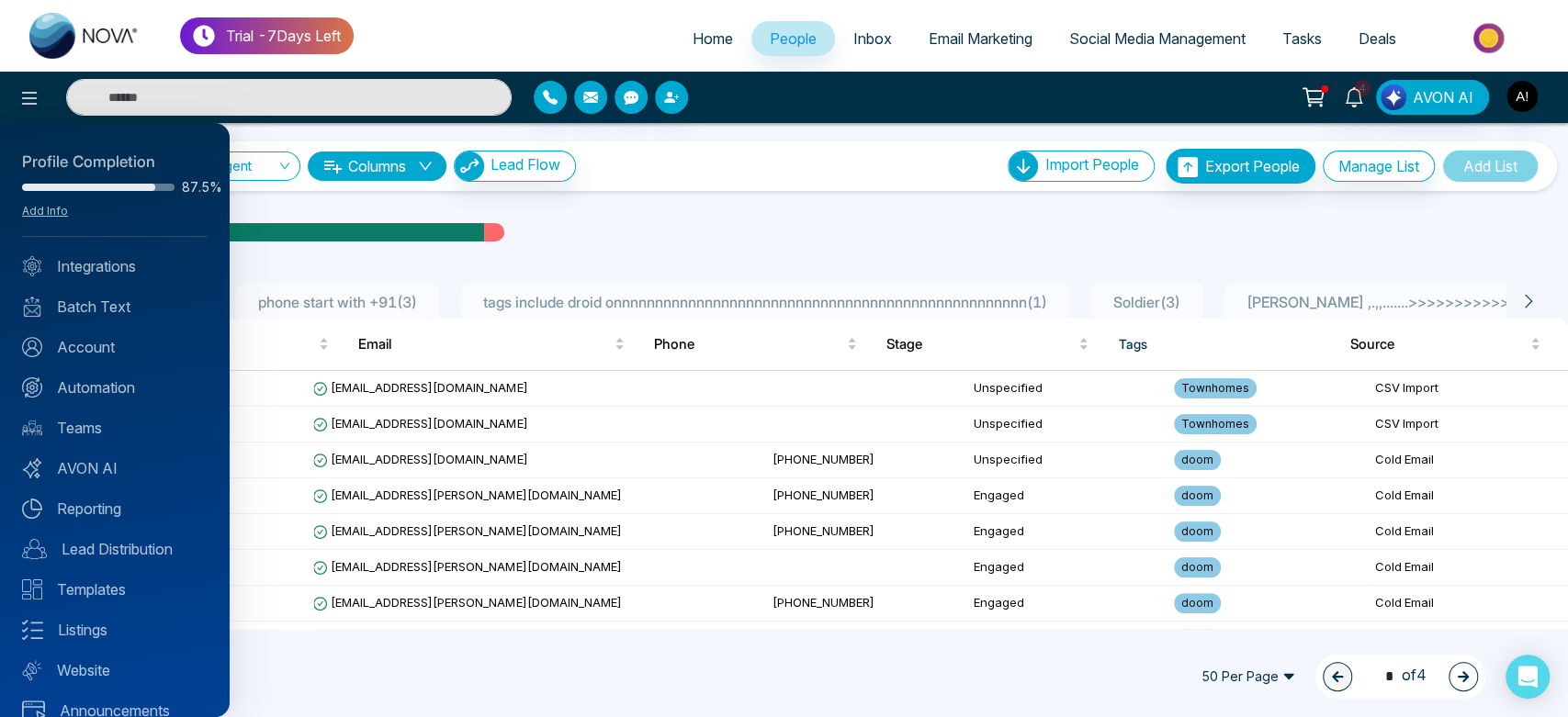
click at [602, 183] on div at bounding box center [784, 358] width 1568 height 717
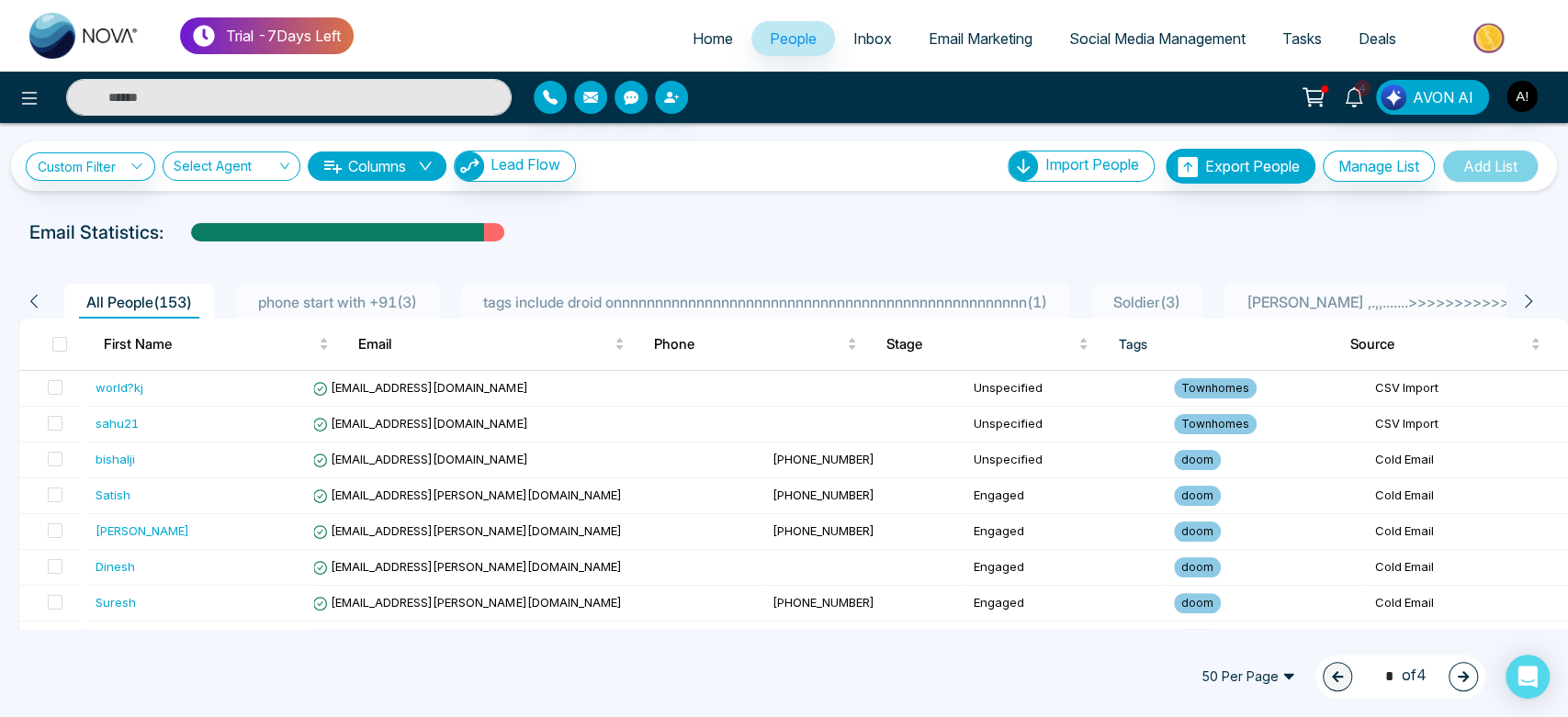
click at [1367, 36] on span "Deals" at bounding box center [1377, 39] width 38 height 18
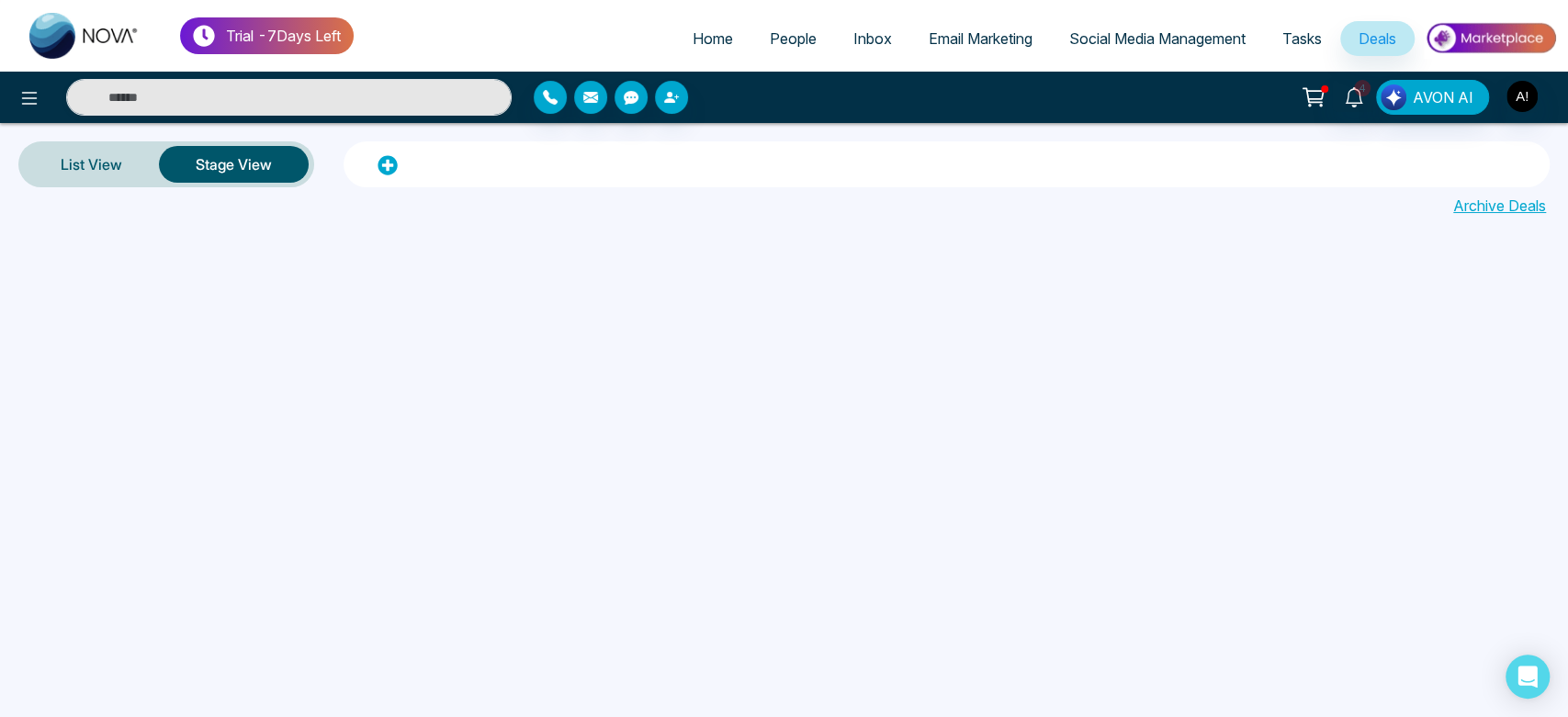
click at [1496, 43] on img at bounding box center [1490, 38] width 133 height 42
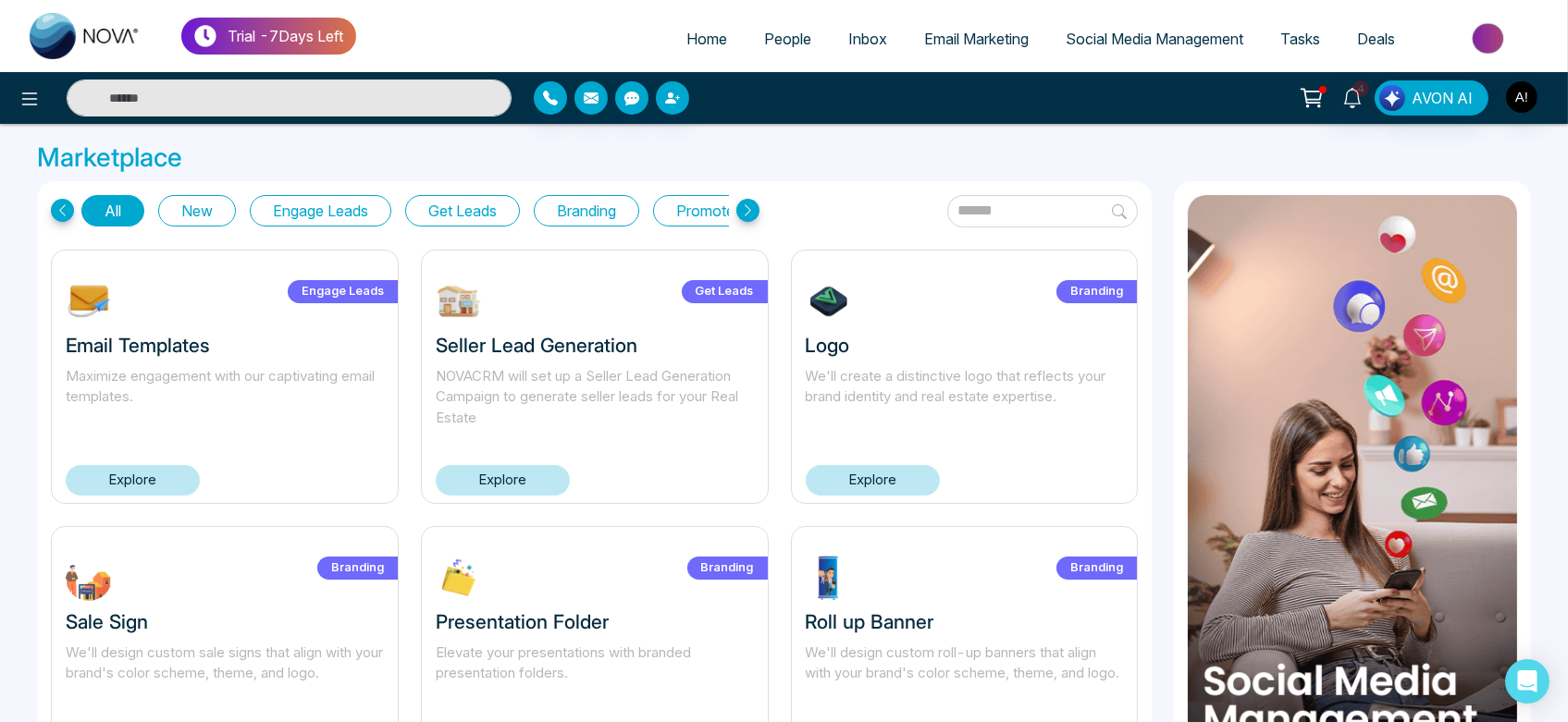
click at [62, 209] on icon at bounding box center [62, 210] width 23 height 23
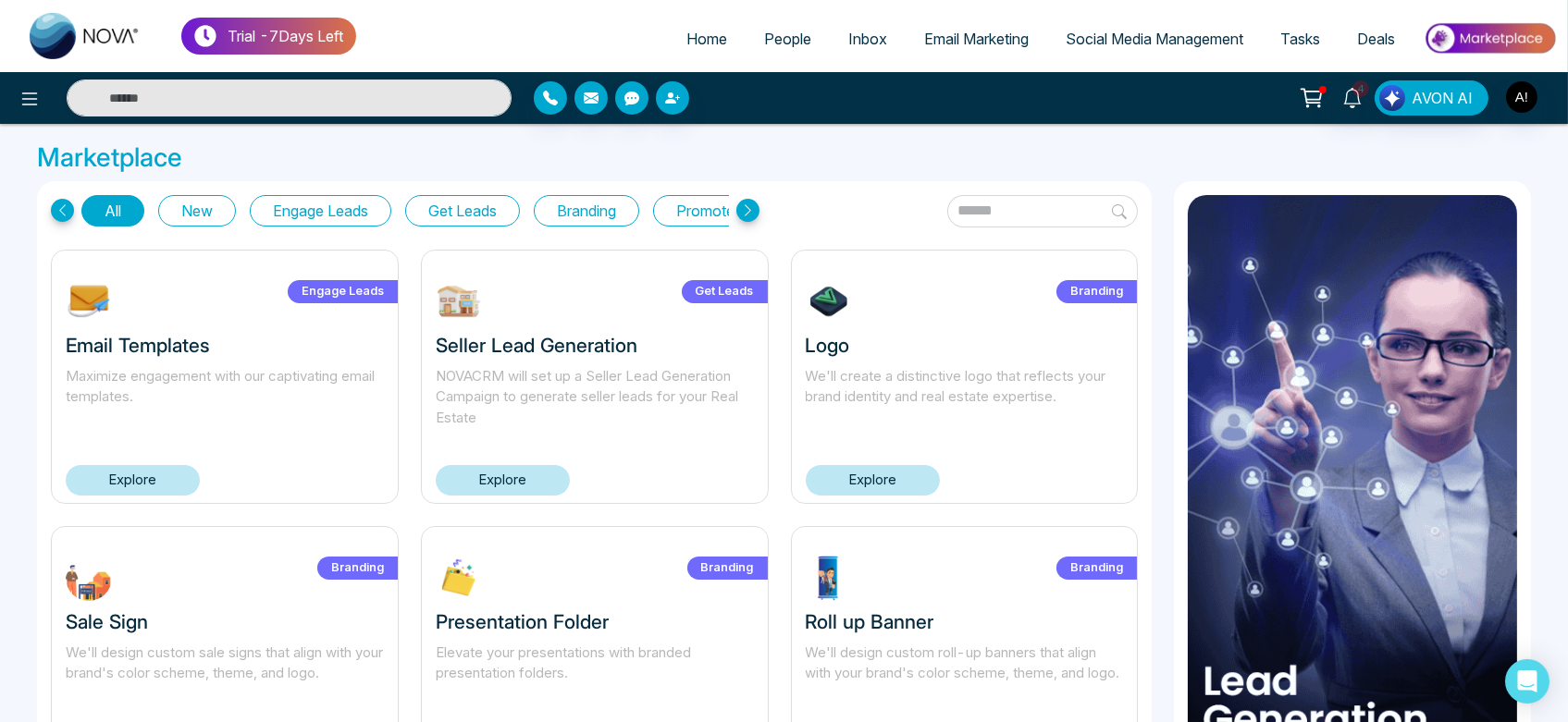
click at [747, 212] on icon at bounding box center [747, 210] width 23 height 23
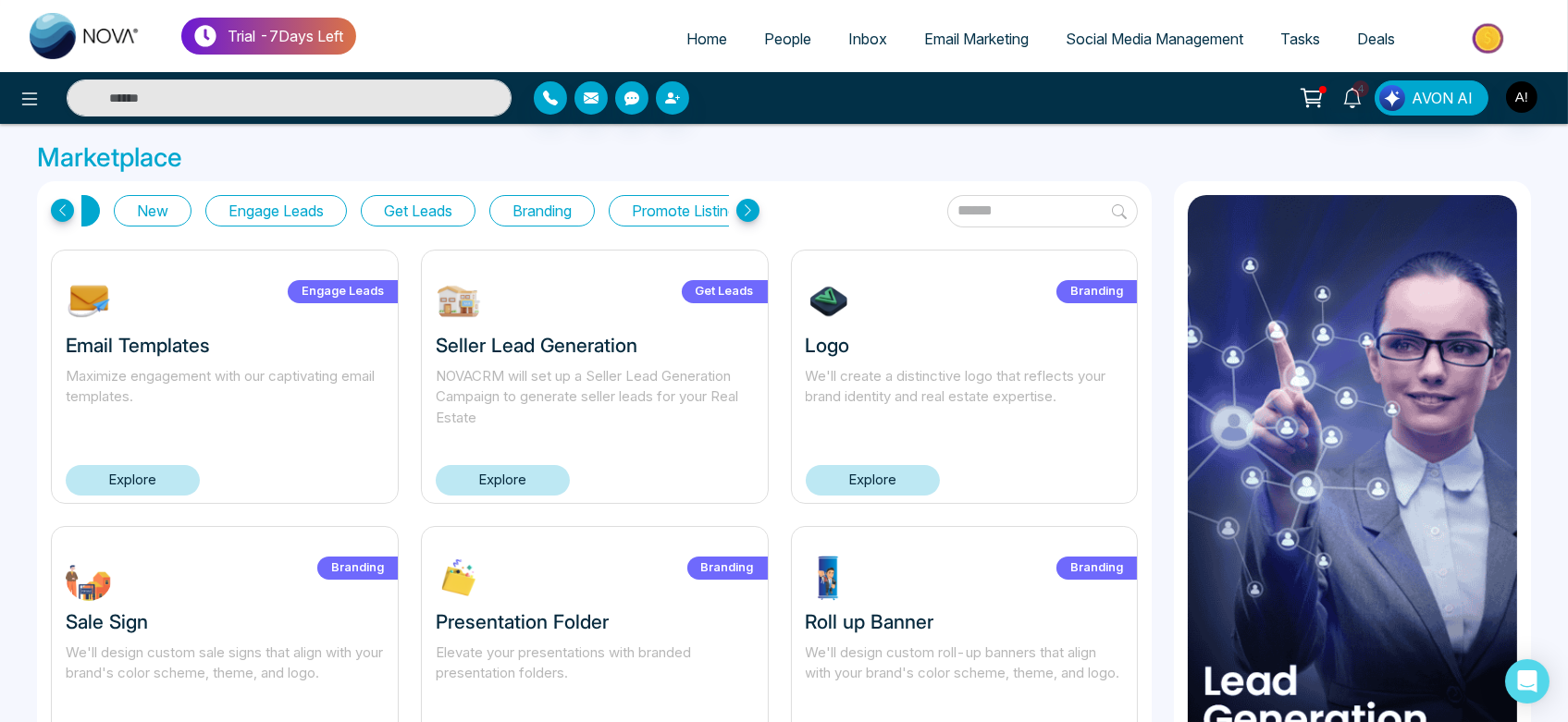
click at [747, 212] on icon at bounding box center [747, 210] width 23 height 23
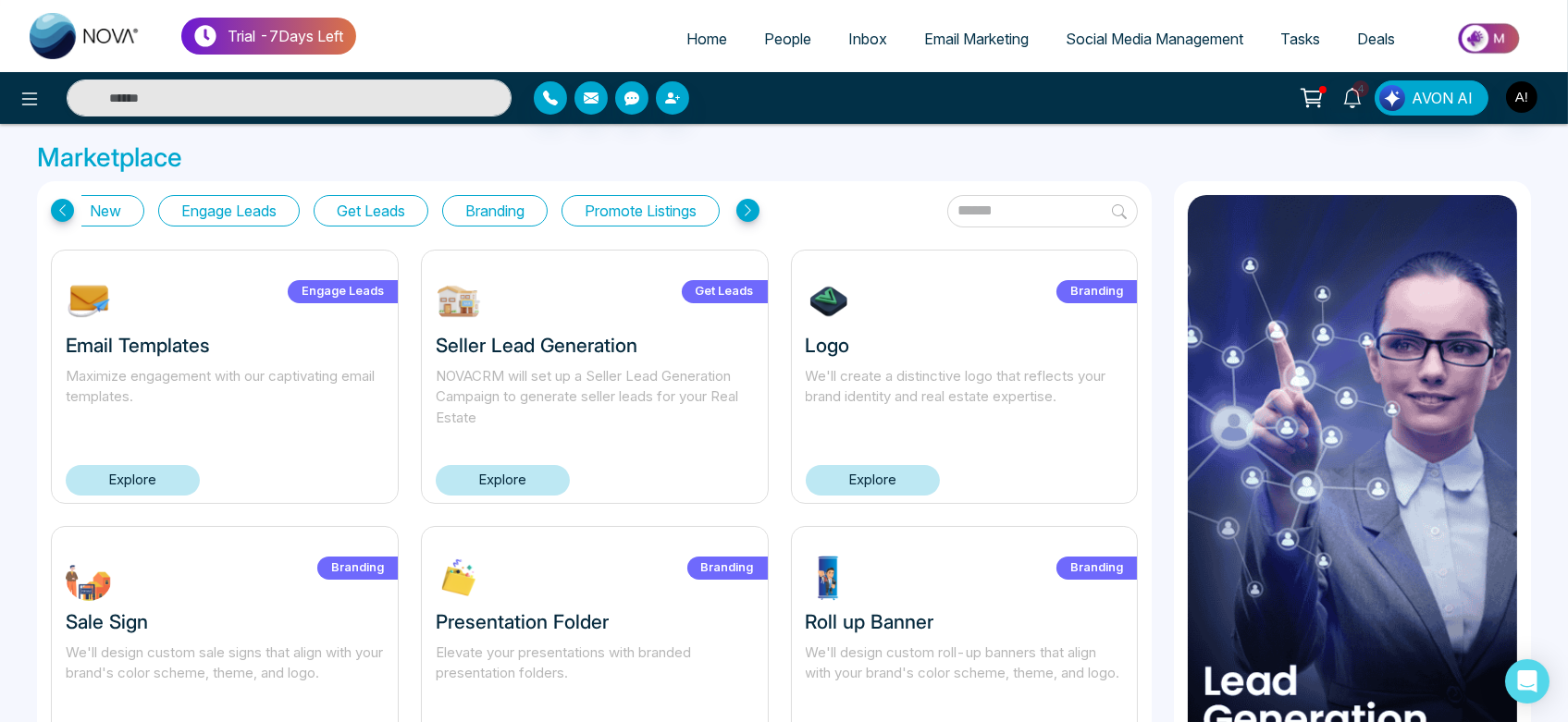
click at [747, 212] on icon at bounding box center [747, 210] width 23 height 23
click at [745, 207] on icon at bounding box center [747, 210] width 23 height 23
click at [687, 36] on span "Home" at bounding box center [707, 39] width 41 height 19
select select "*"
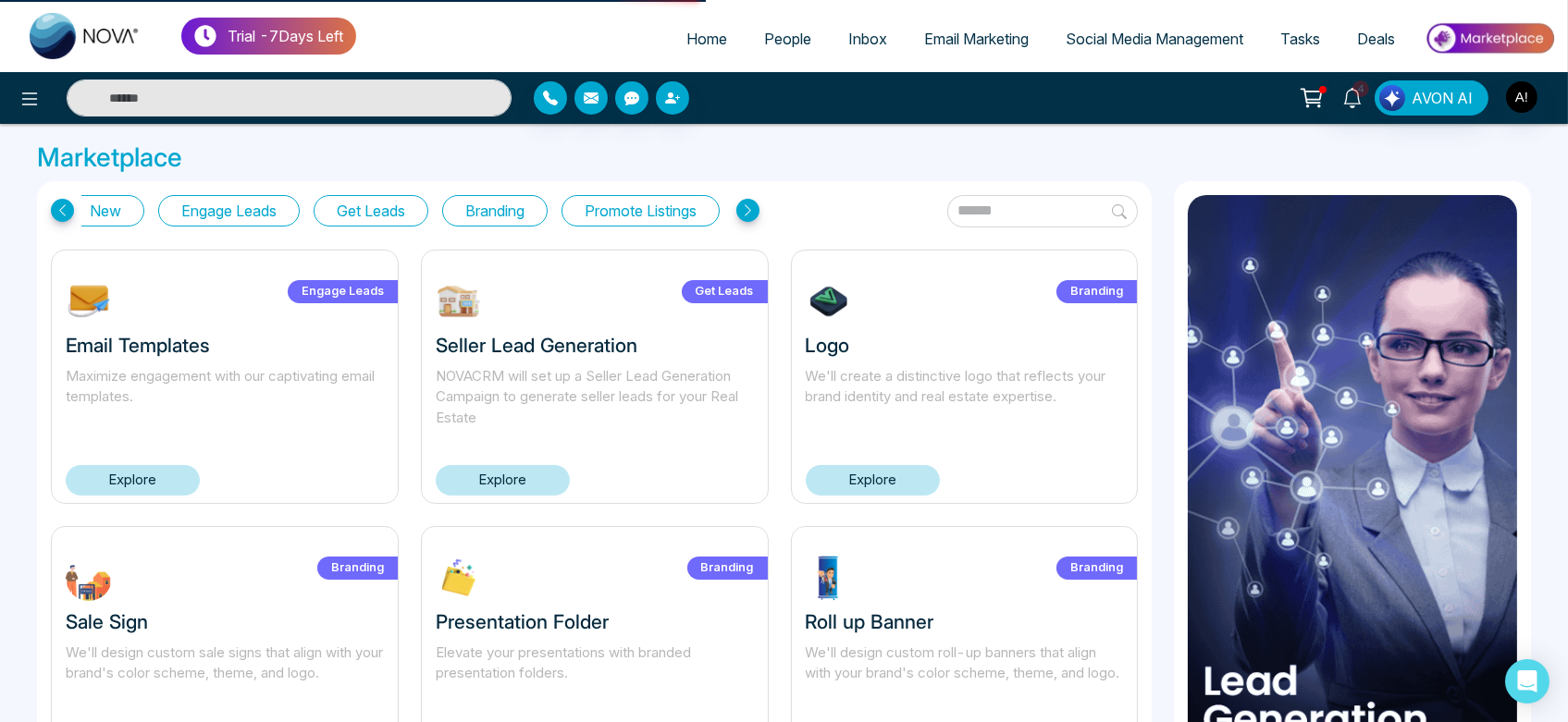
select select "*"
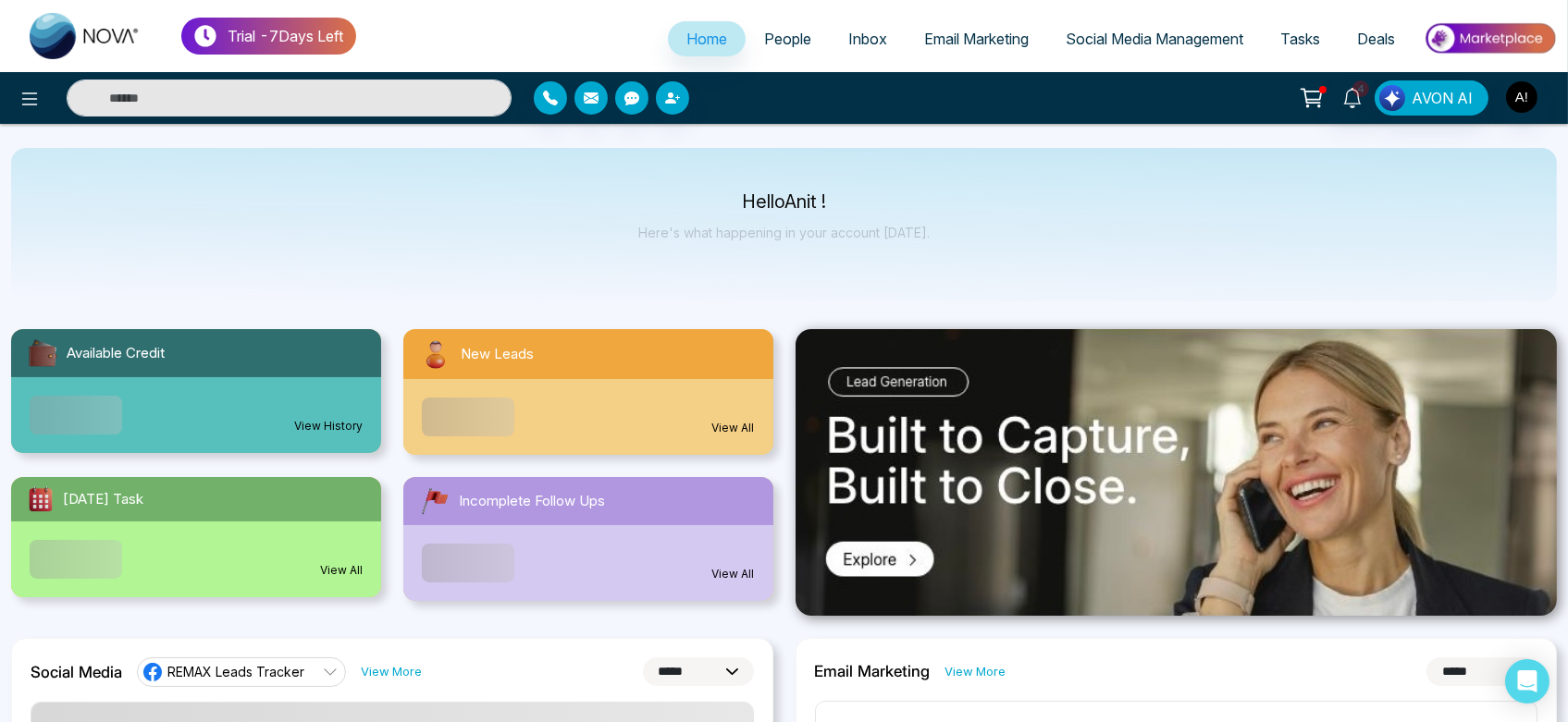
scroll to position [7, 0]
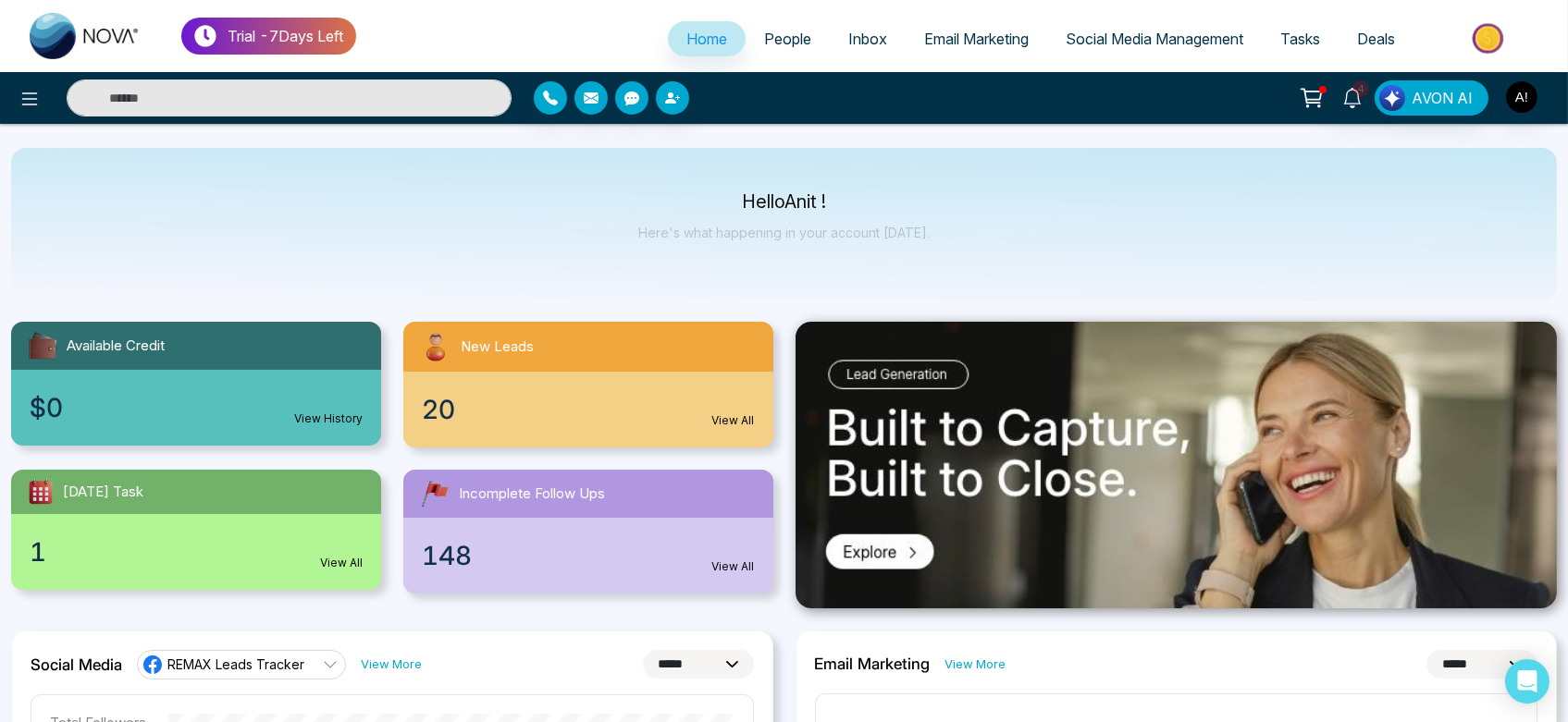
click at [695, 422] on div "20 View All" at bounding box center [588, 410] width 370 height 76
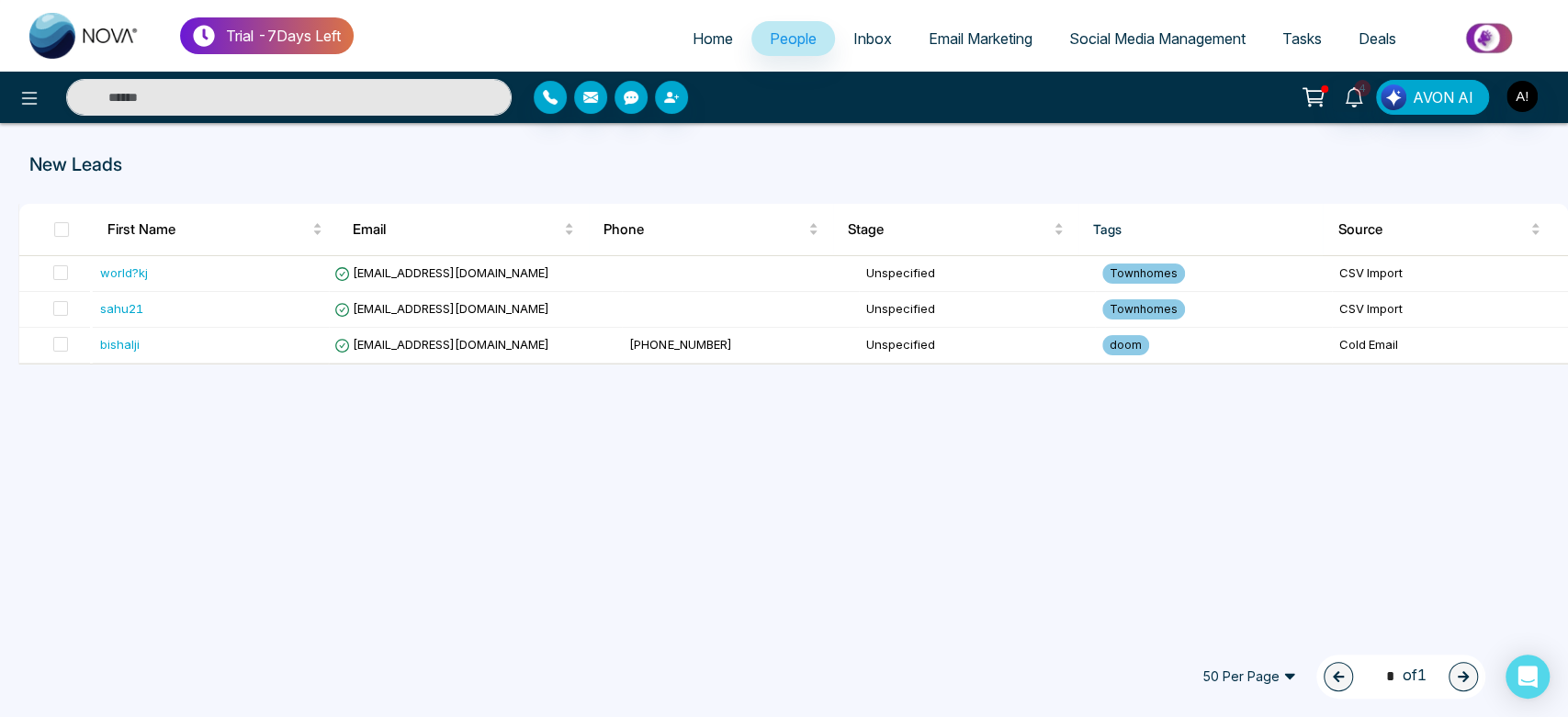
click at [706, 41] on span "Home" at bounding box center [713, 39] width 41 height 18
select select "*"
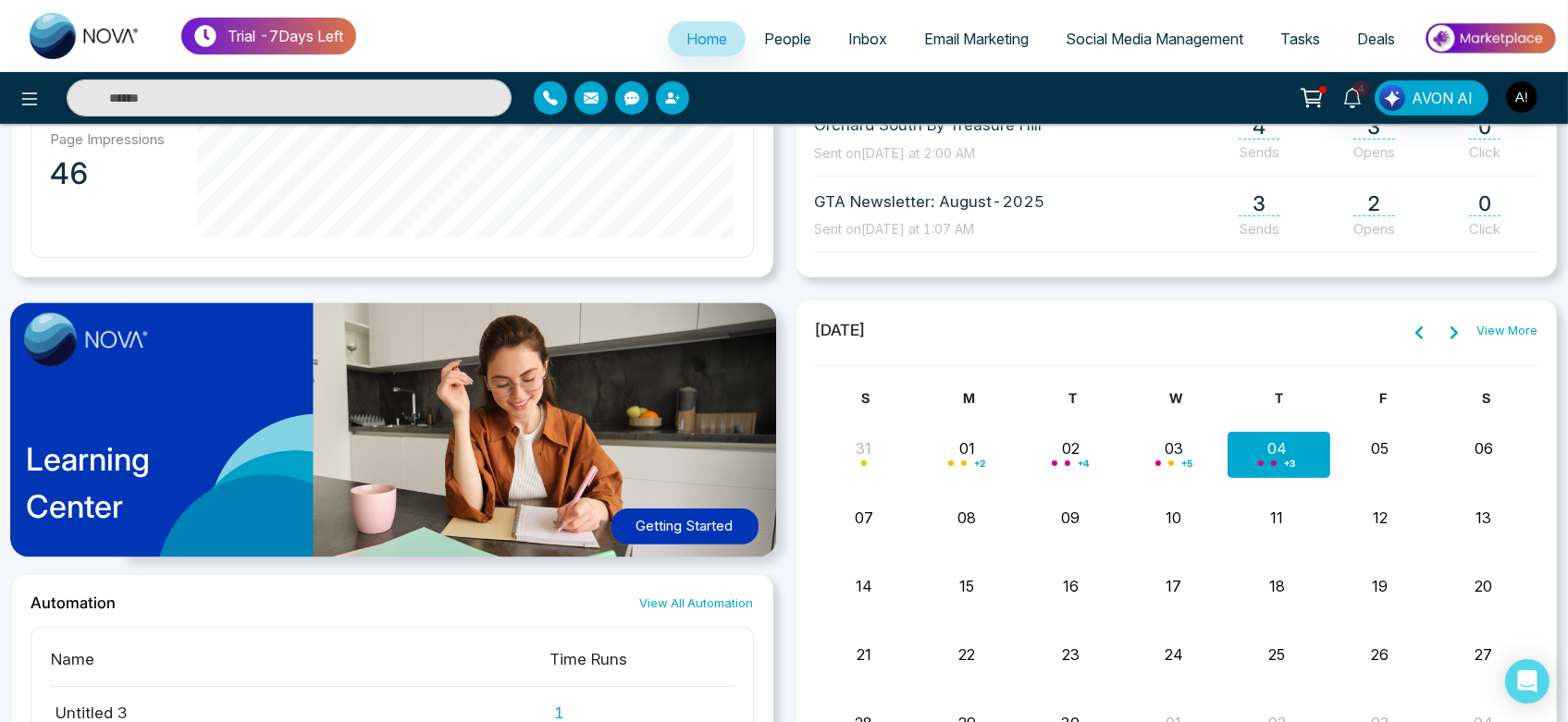
scroll to position [1236, 0]
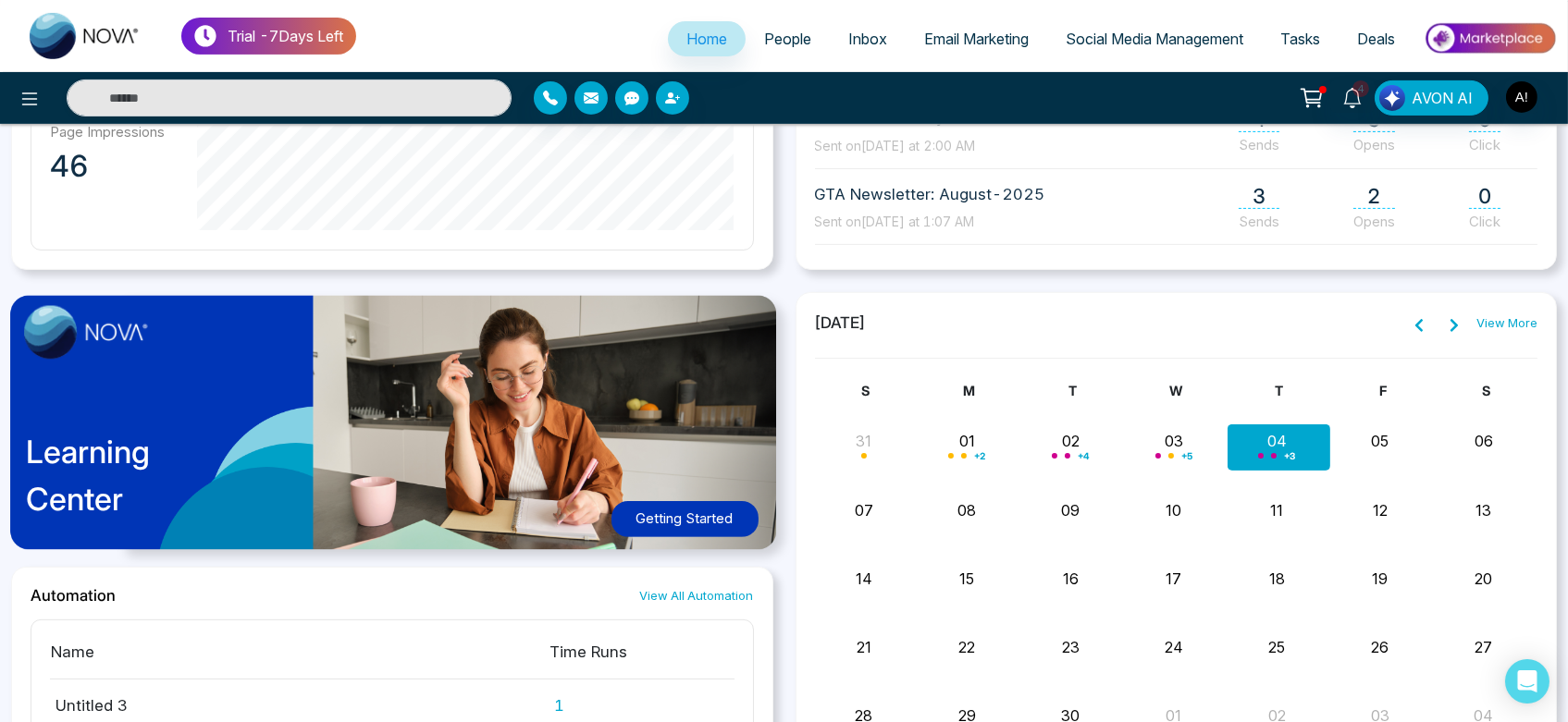
click at [802, 25] on link "People" at bounding box center [787, 39] width 84 height 35
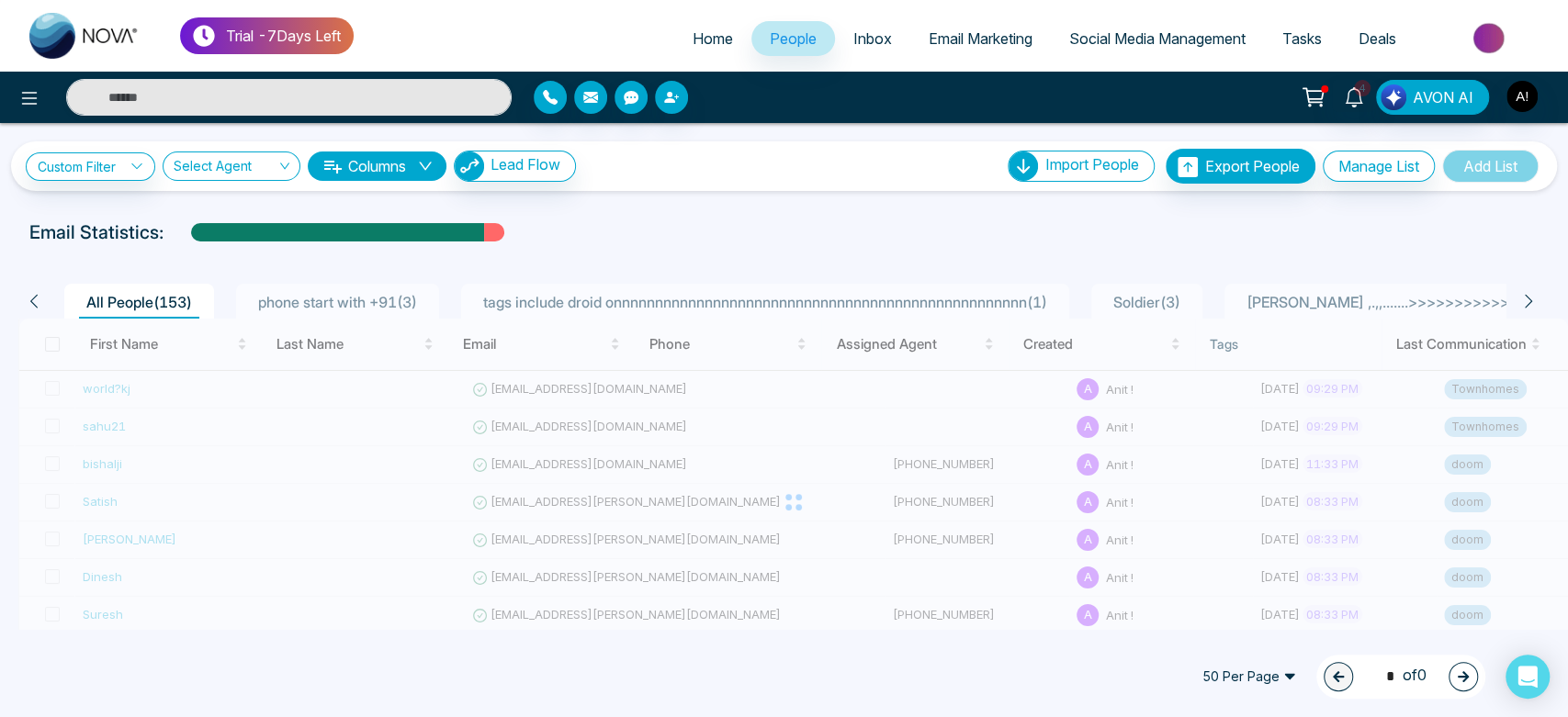
click at [697, 34] on span "Home" at bounding box center [713, 39] width 41 height 18
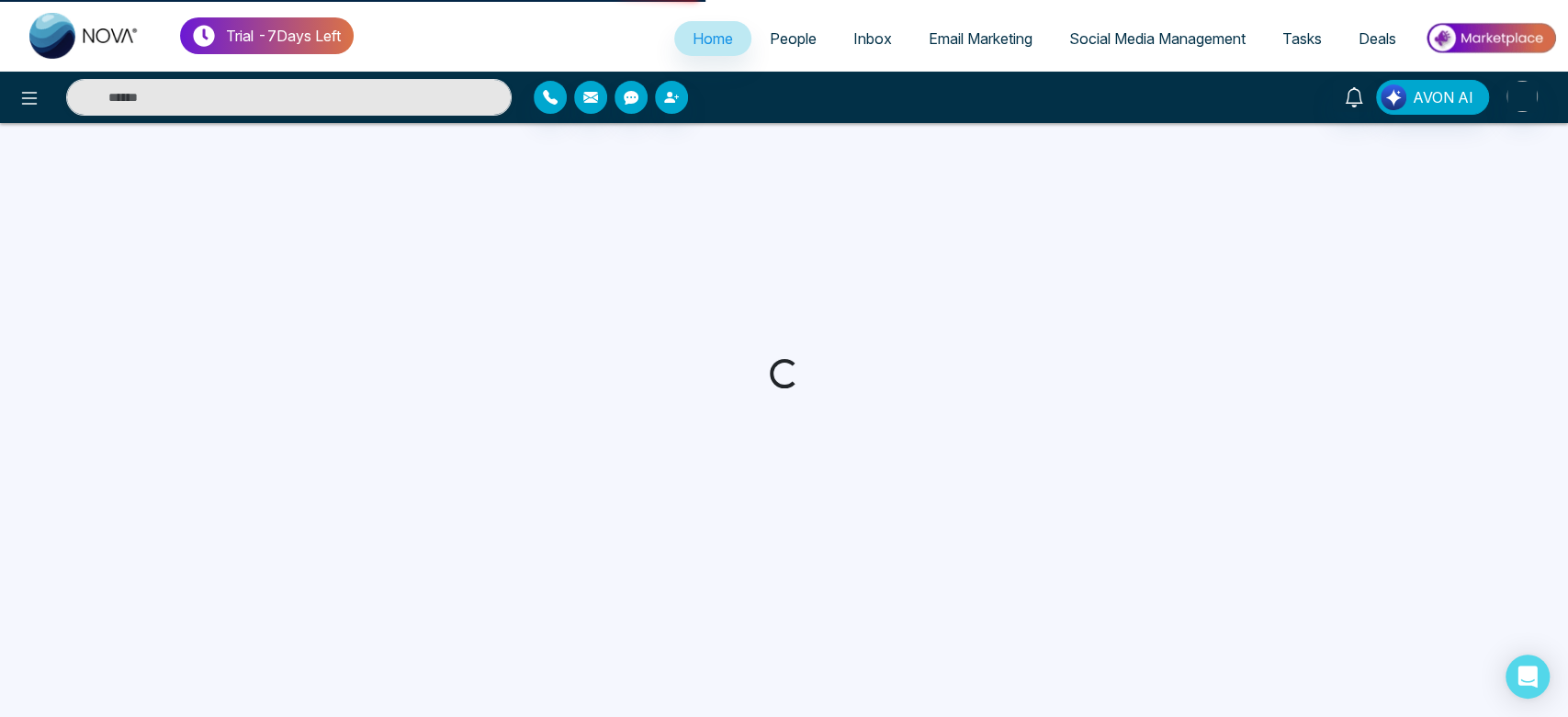
select select "*"
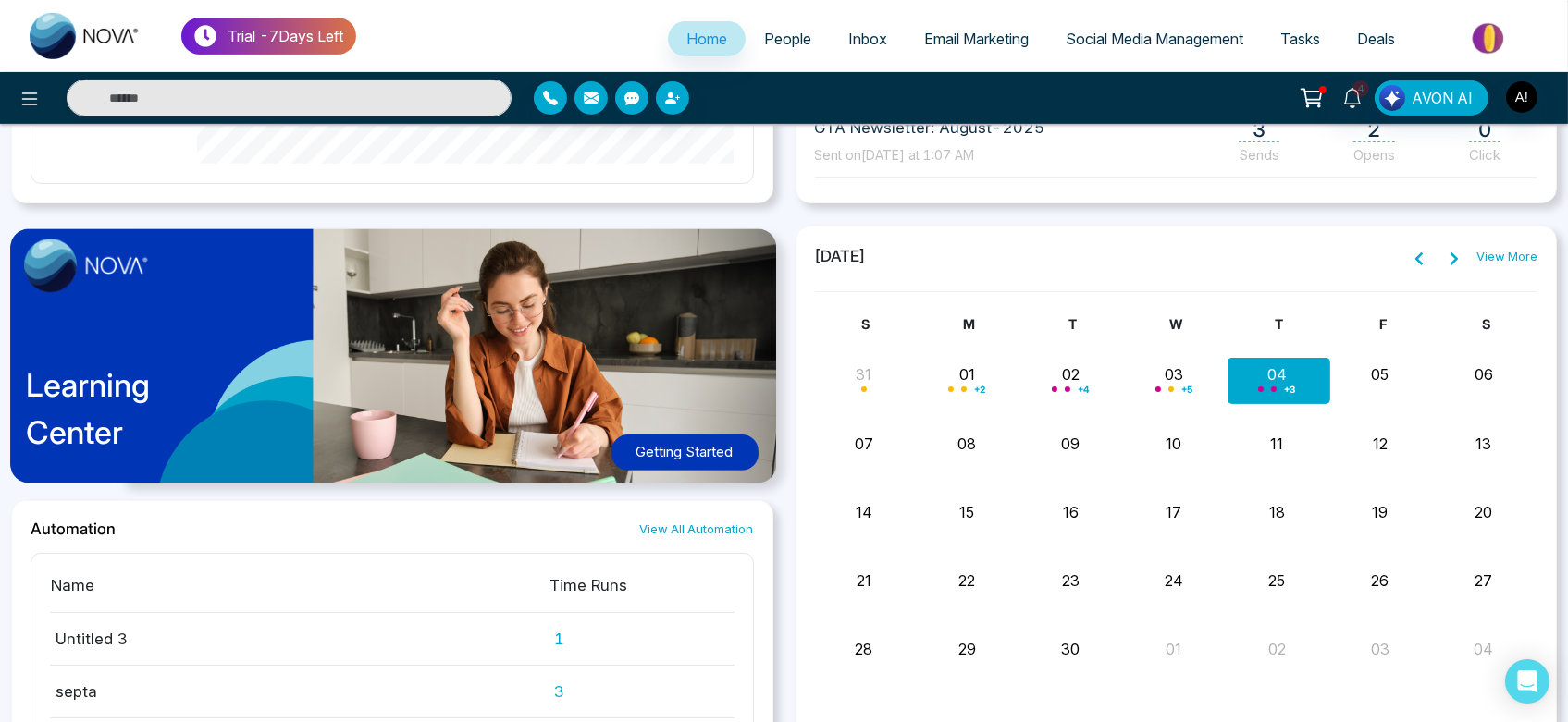
scroll to position [1267, 0]
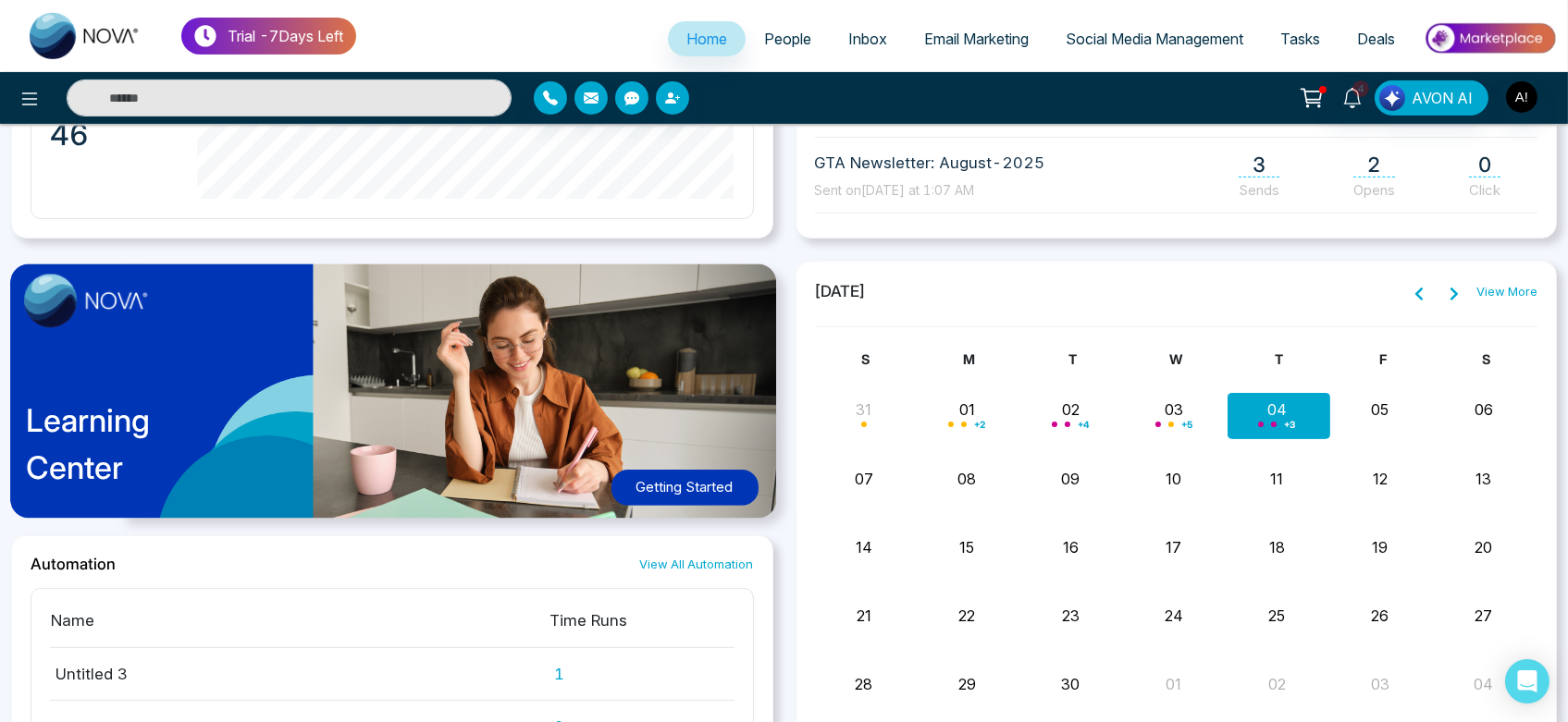
click at [797, 25] on link "People" at bounding box center [787, 39] width 84 height 35
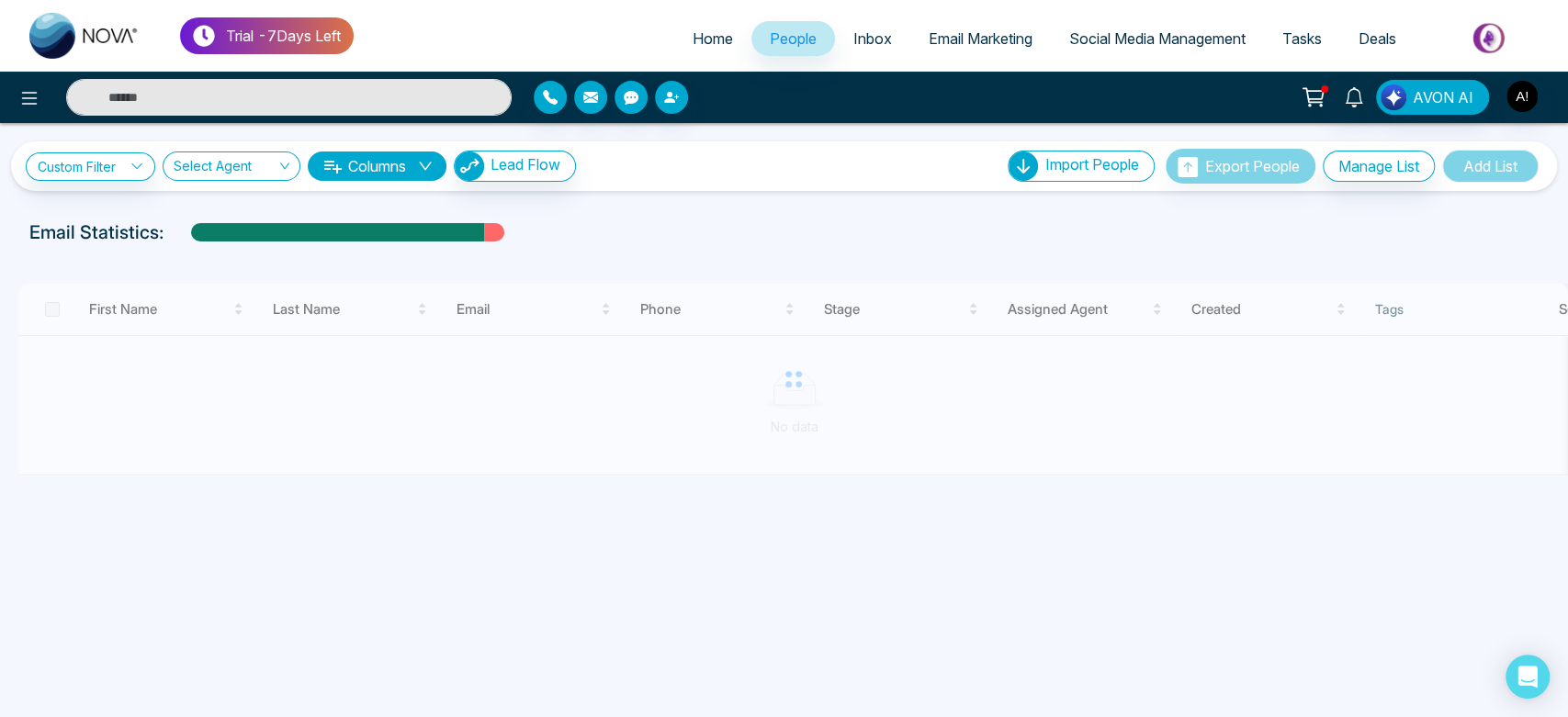
click at [706, 28] on link "Home" at bounding box center [713, 39] width 78 height 35
select select "*"
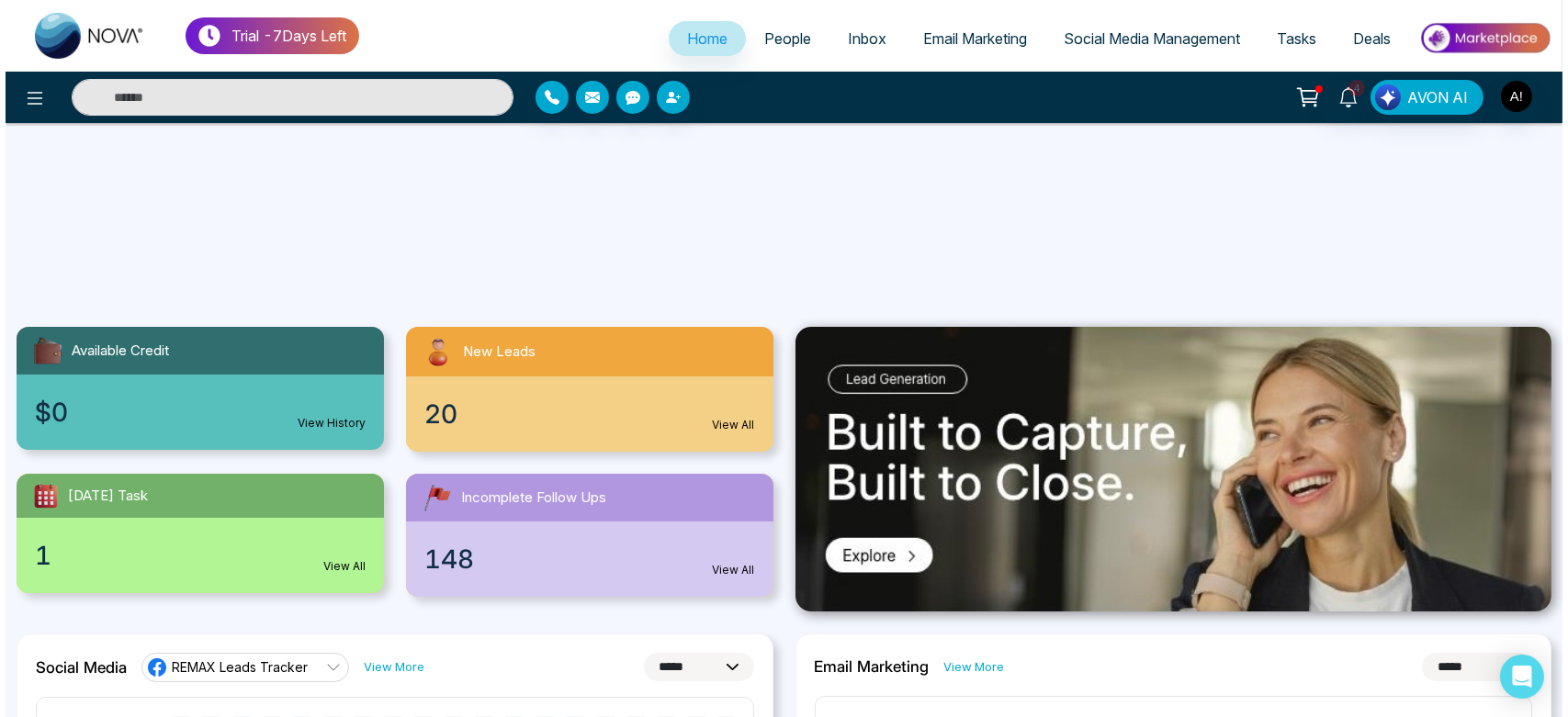
scroll to position [1318, 0]
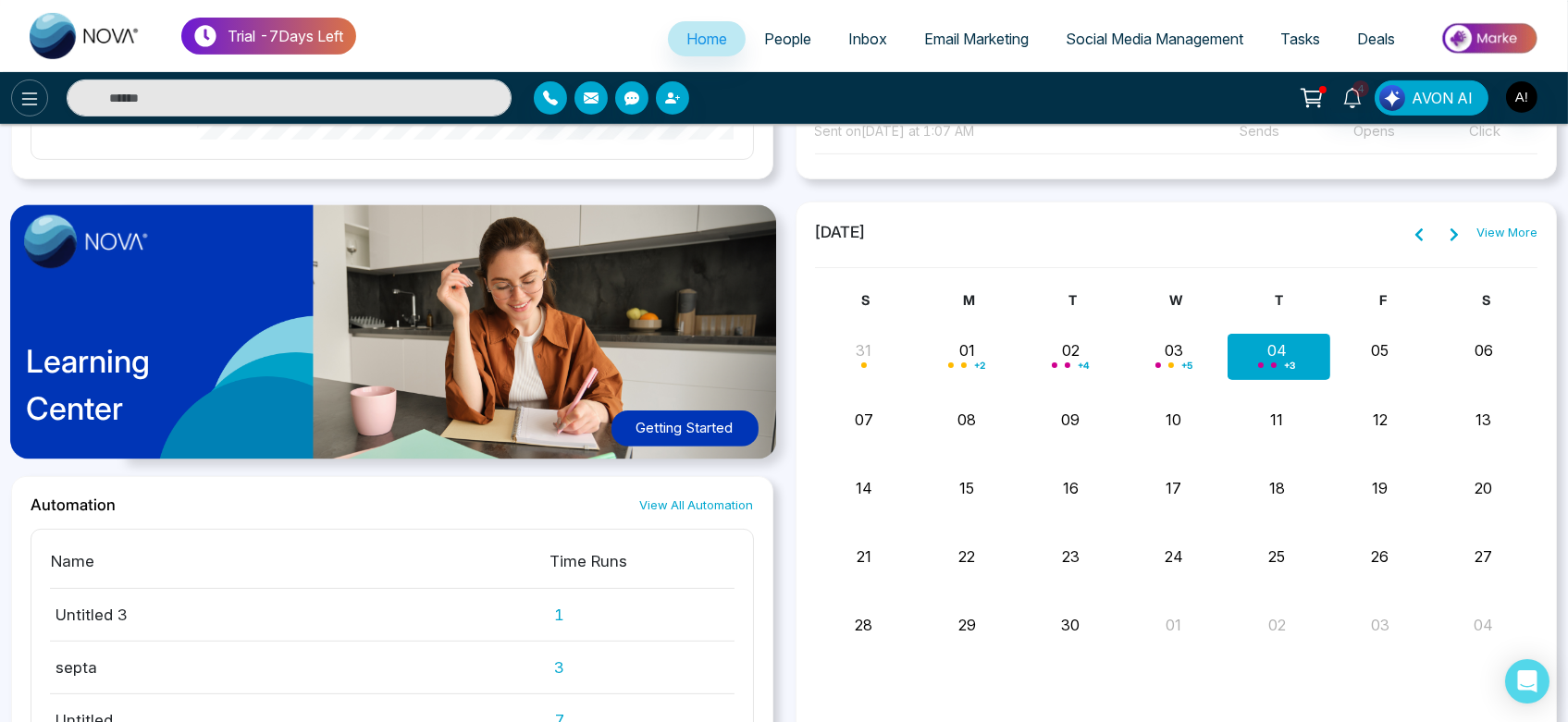
click at [42, 83] on button at bounding box center [30, 98] width 37 height 37
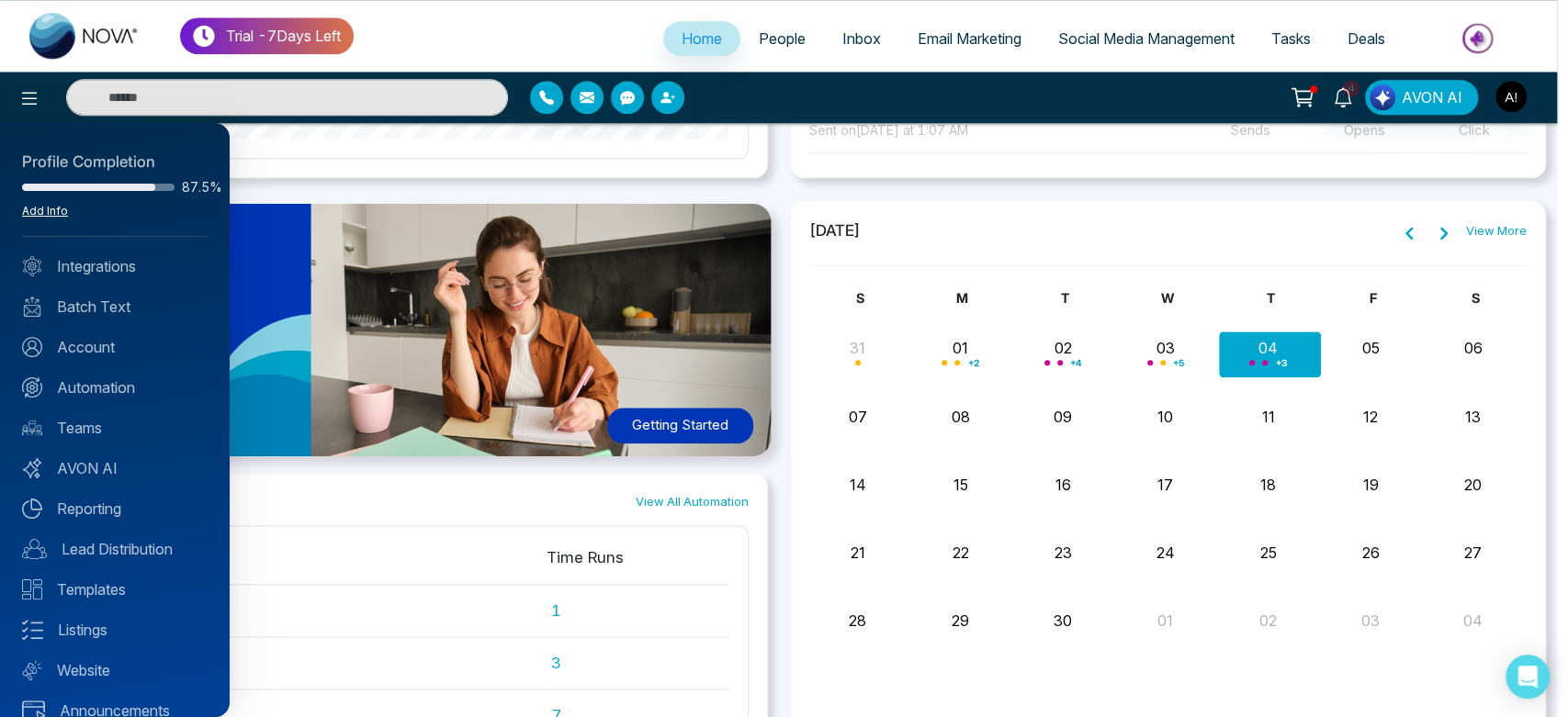
click at [63, 210] on link "Add Info" at bounding box center [45, 211] width 46 height 14
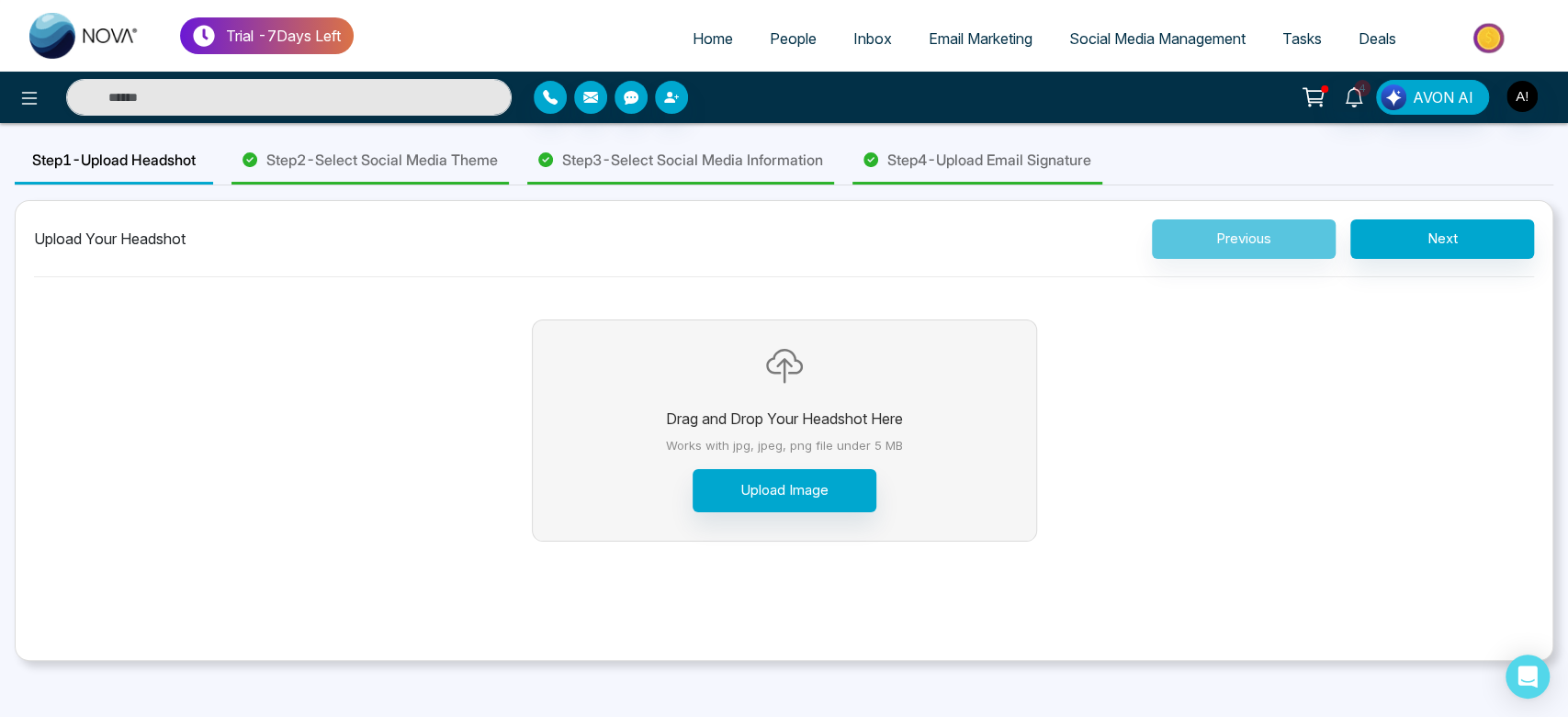
click at [310, 155] on span "Step 2 - Select Social Media Theme" at bounding box center [382, 160] width 232 height 22
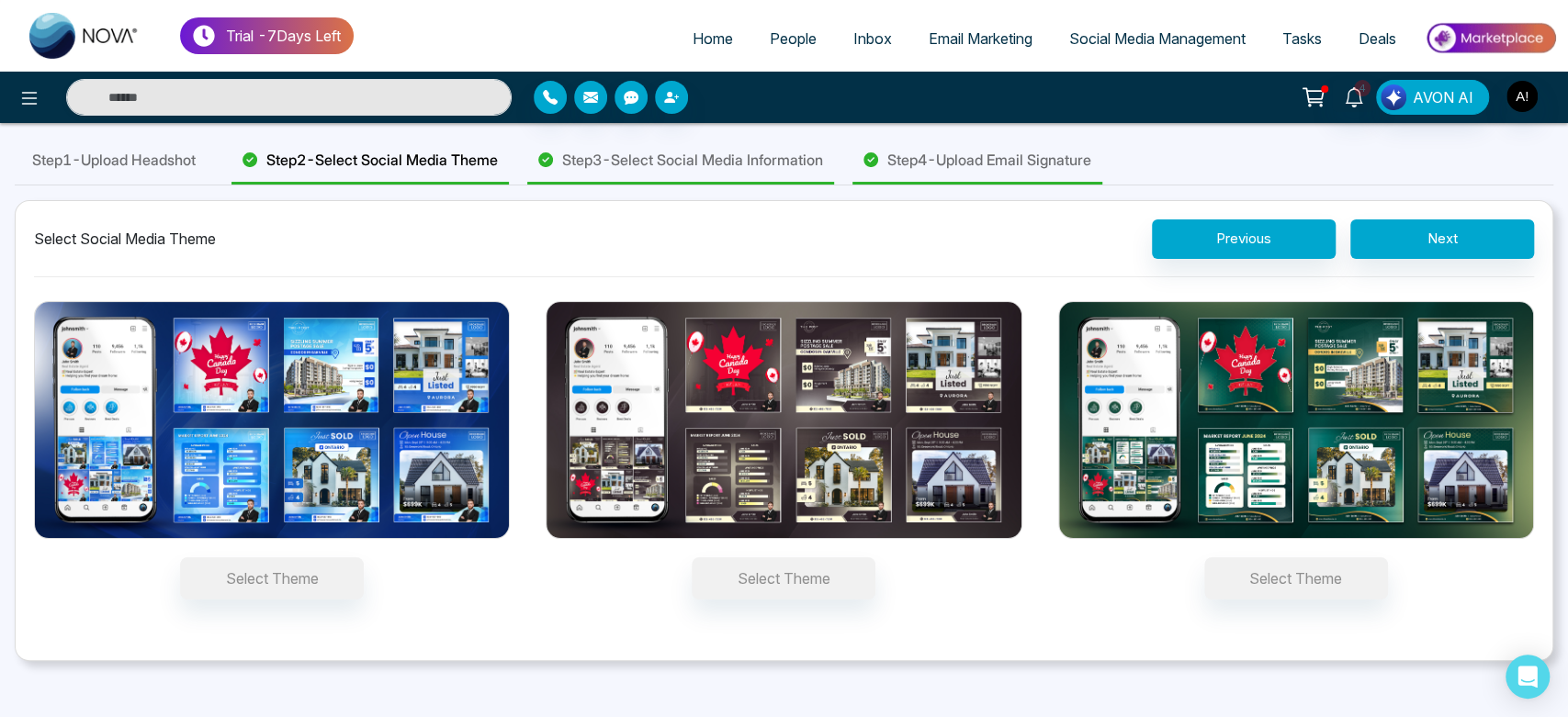
click at [650, 170] on span "Step 3 - Select Social Media Information" at bounding box center [692, 160] width 261 height 22
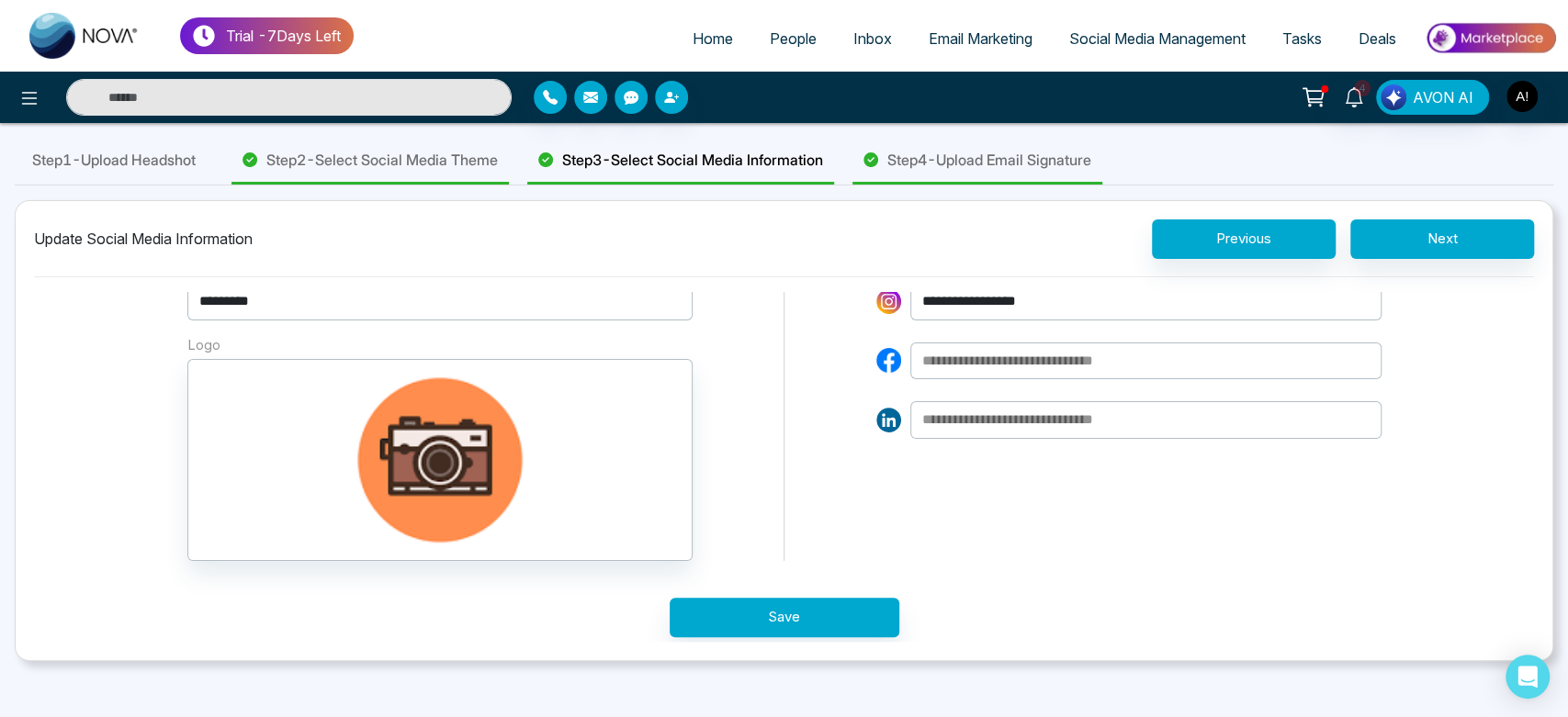
scroll to position [43, 0]
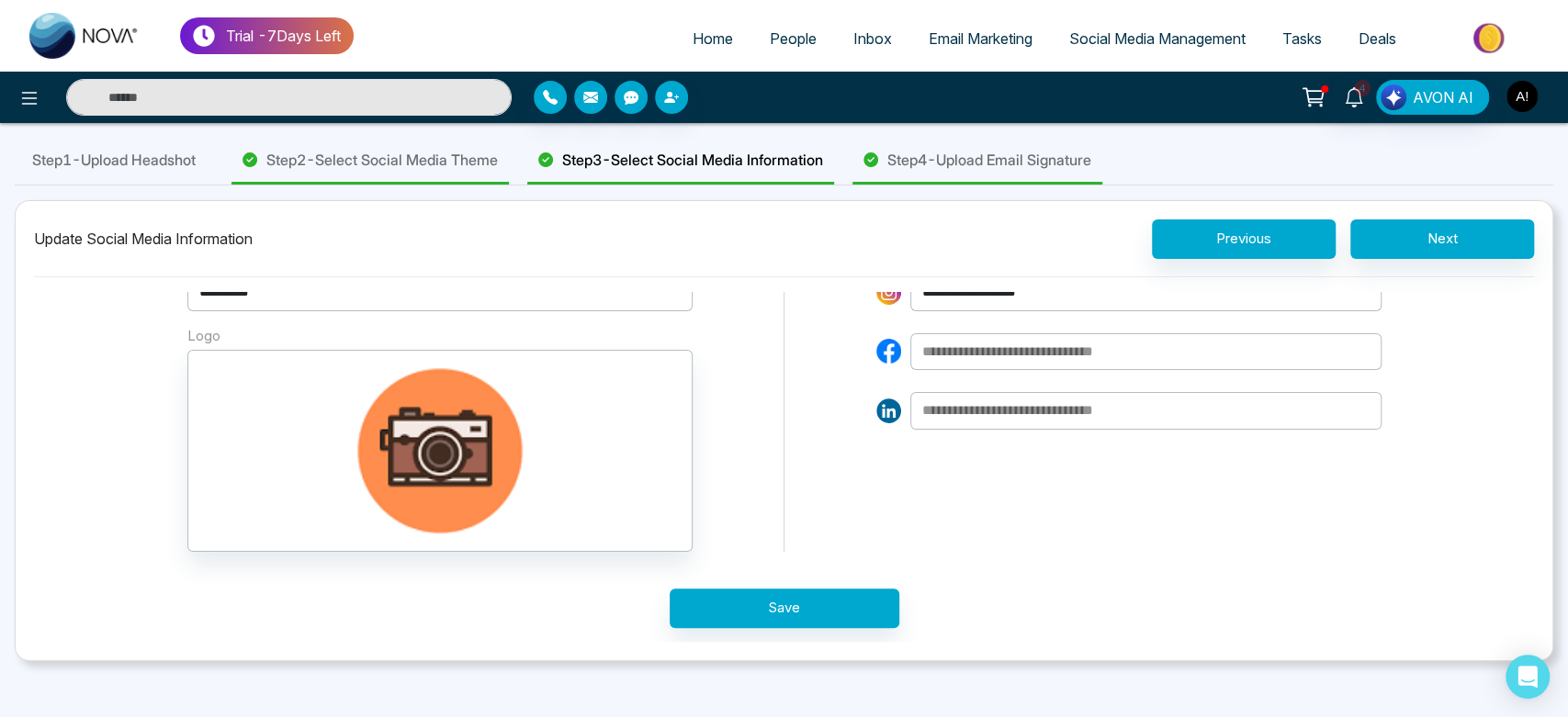
click at [1519, 92] on img "button" at bounding box center [1522, 96] width 31 height 31
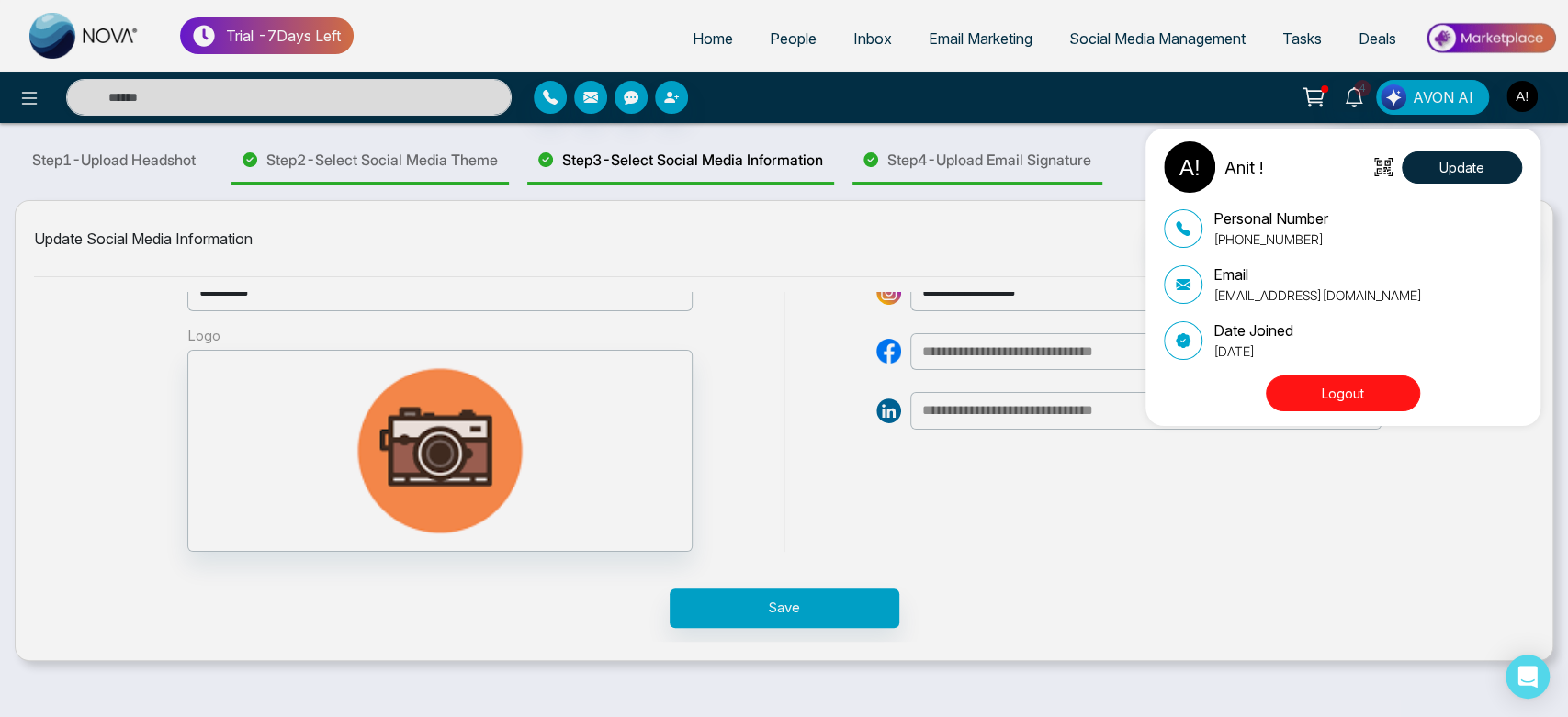
click at [733, 283] on div "Anit ! Update Personal Number +919930053035 Email anit@mmnovatech.com Date Join…" at bounding box center [784, 358] width 1568 height 717
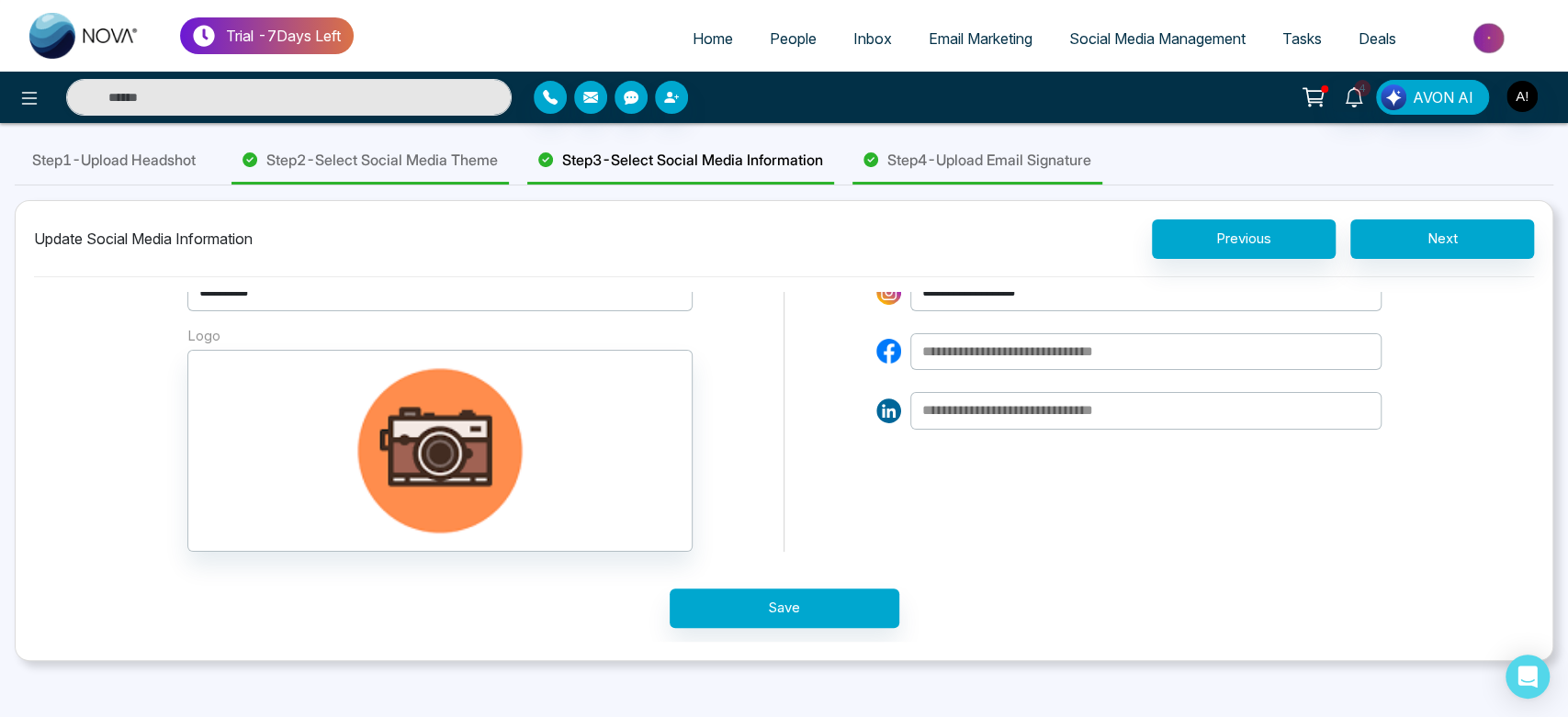
click at [487, 180] on div "Step 2 - Select Social Media Theme" at bounding box center [371, 161] width 277 height 47
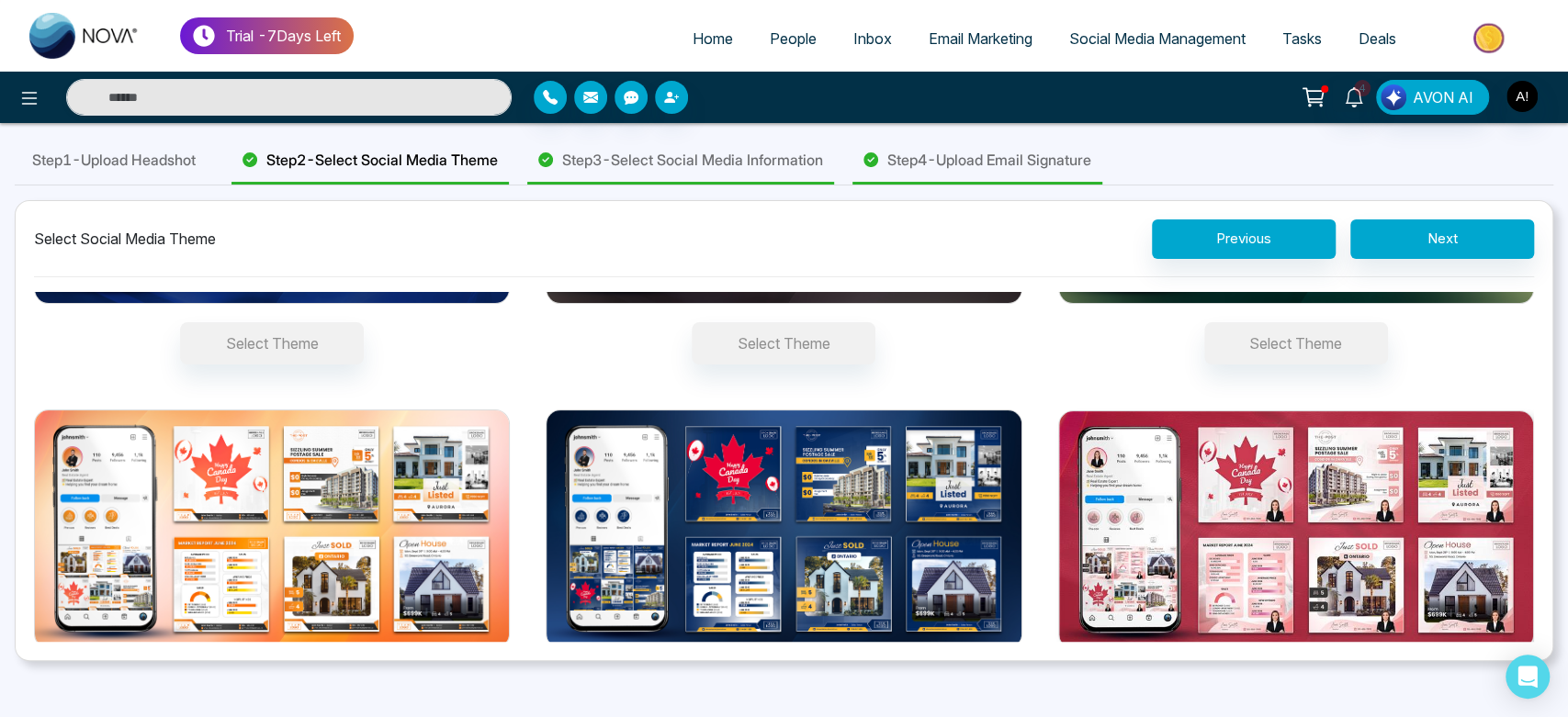
scroll to position [298, 0]
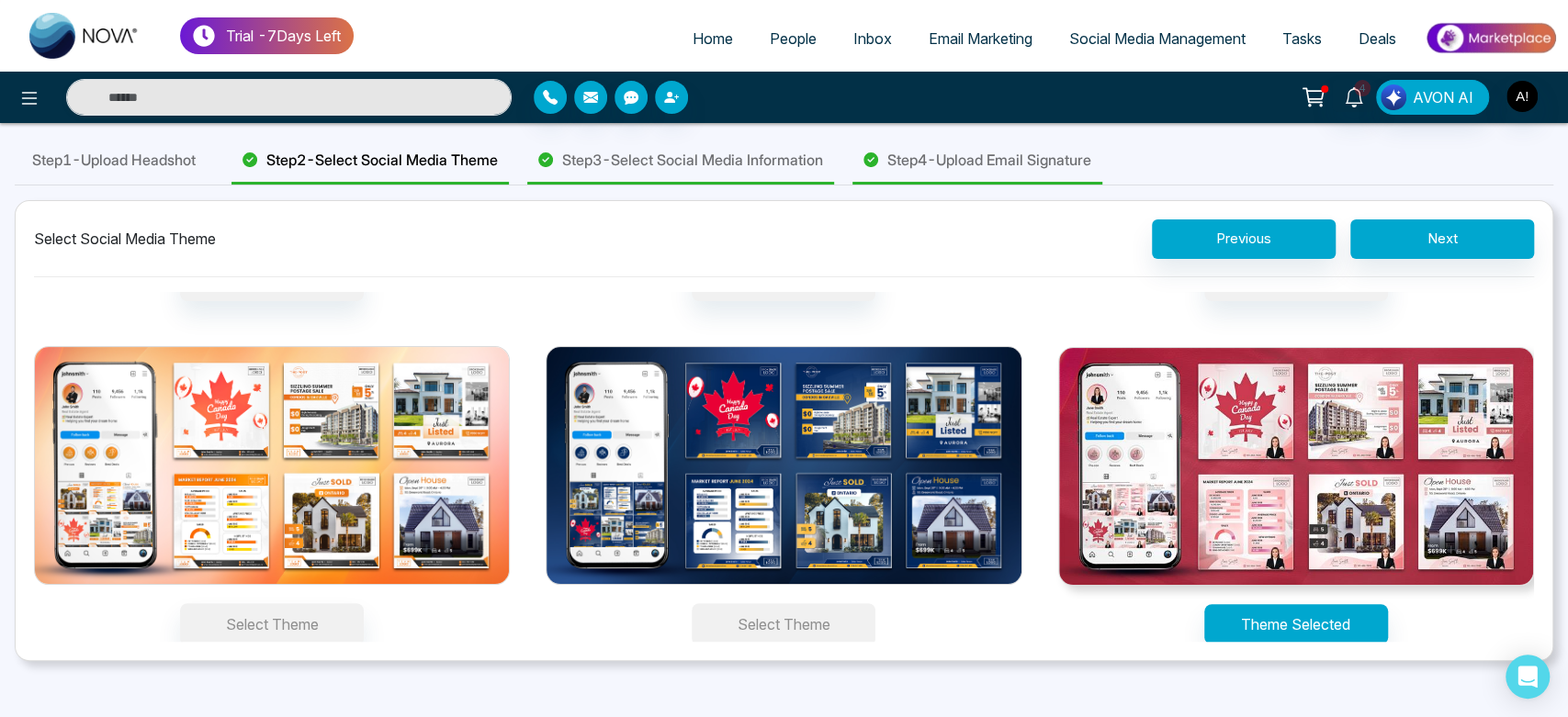
click at [765, 623] on button "Select Theme" at bounding box center [784, 625] width 184 height 43
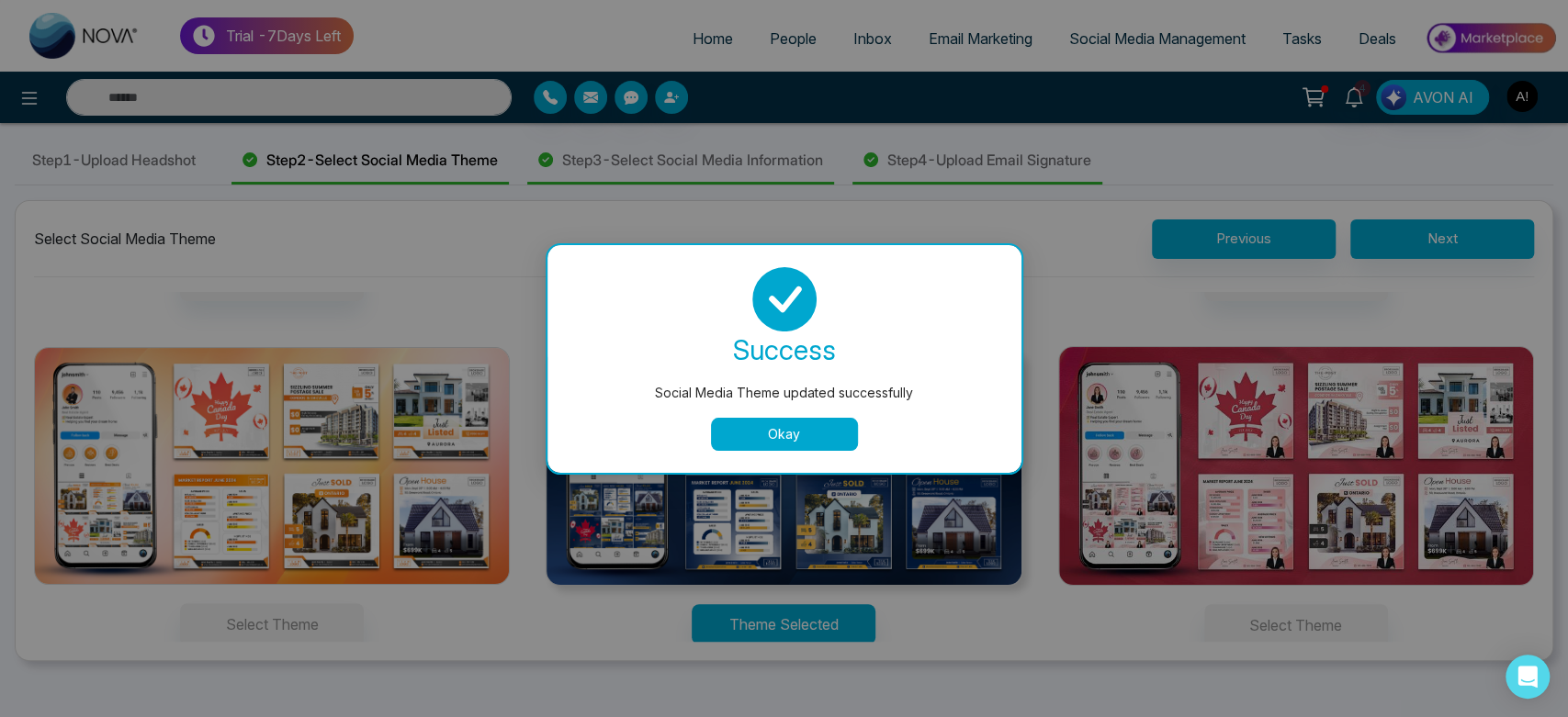
click at [818, 424] on button "Okay" at bounding box center [784, 434] width 147 height 33
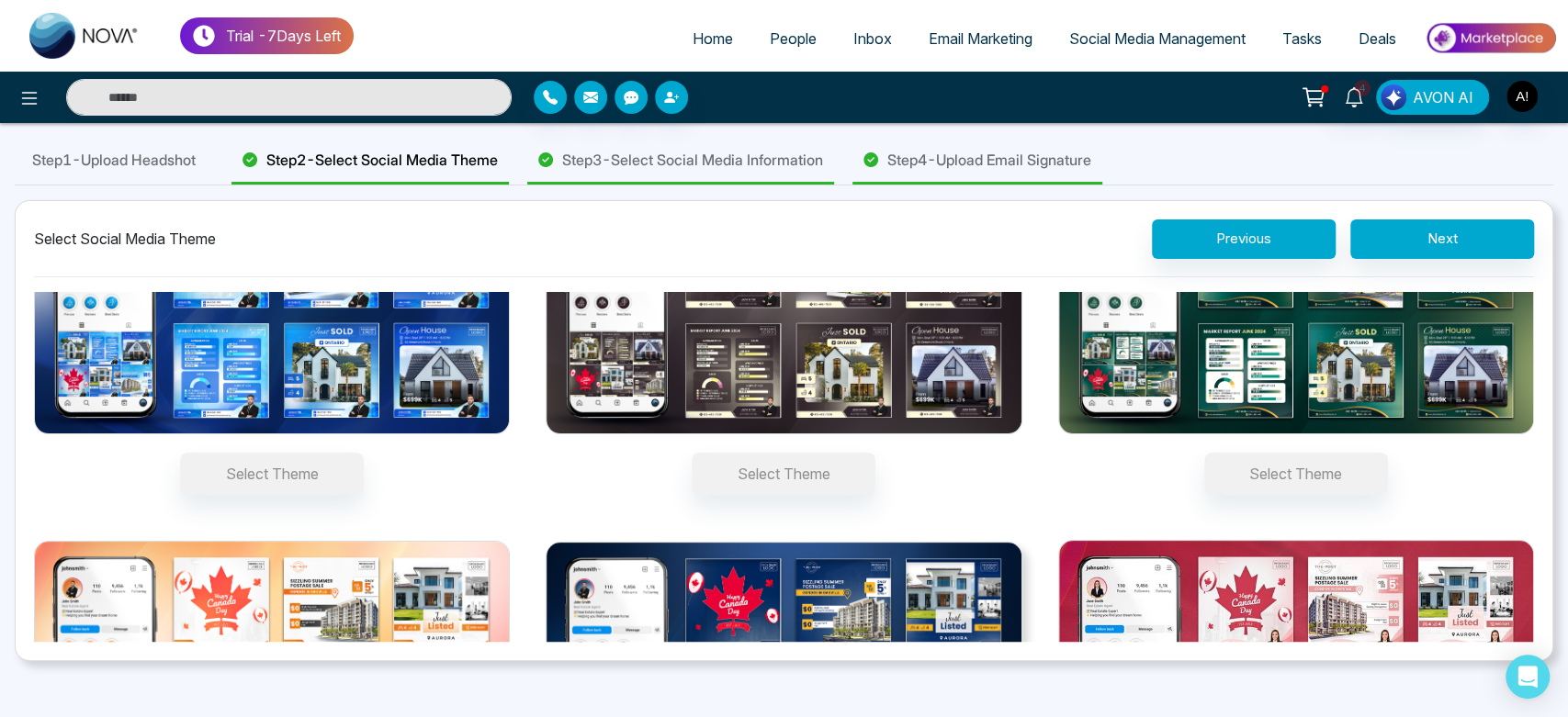
scroll to position [0, 0]
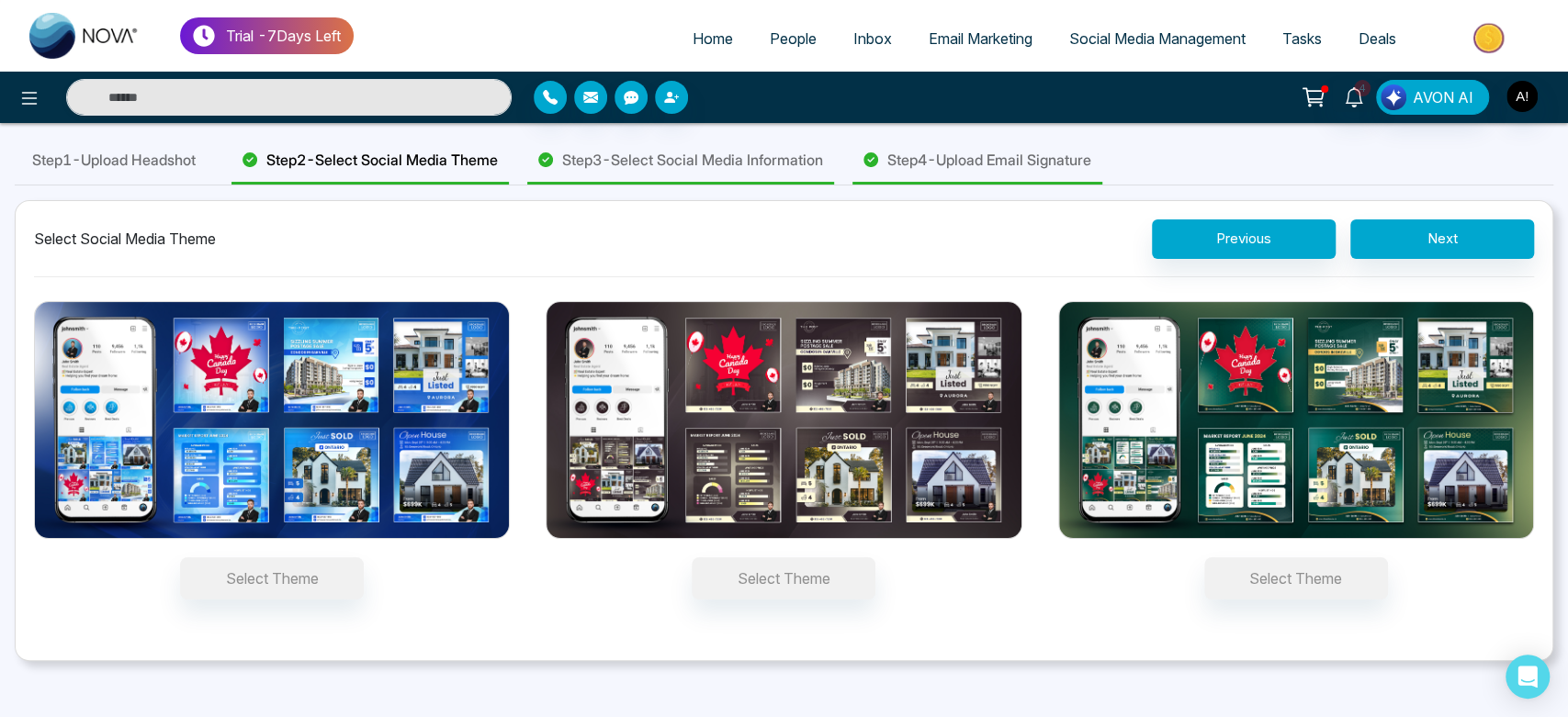
click at [213, 157] on div "Step 1 - Upload Headshot" at bounding box center [114, 161] width 199 height 47
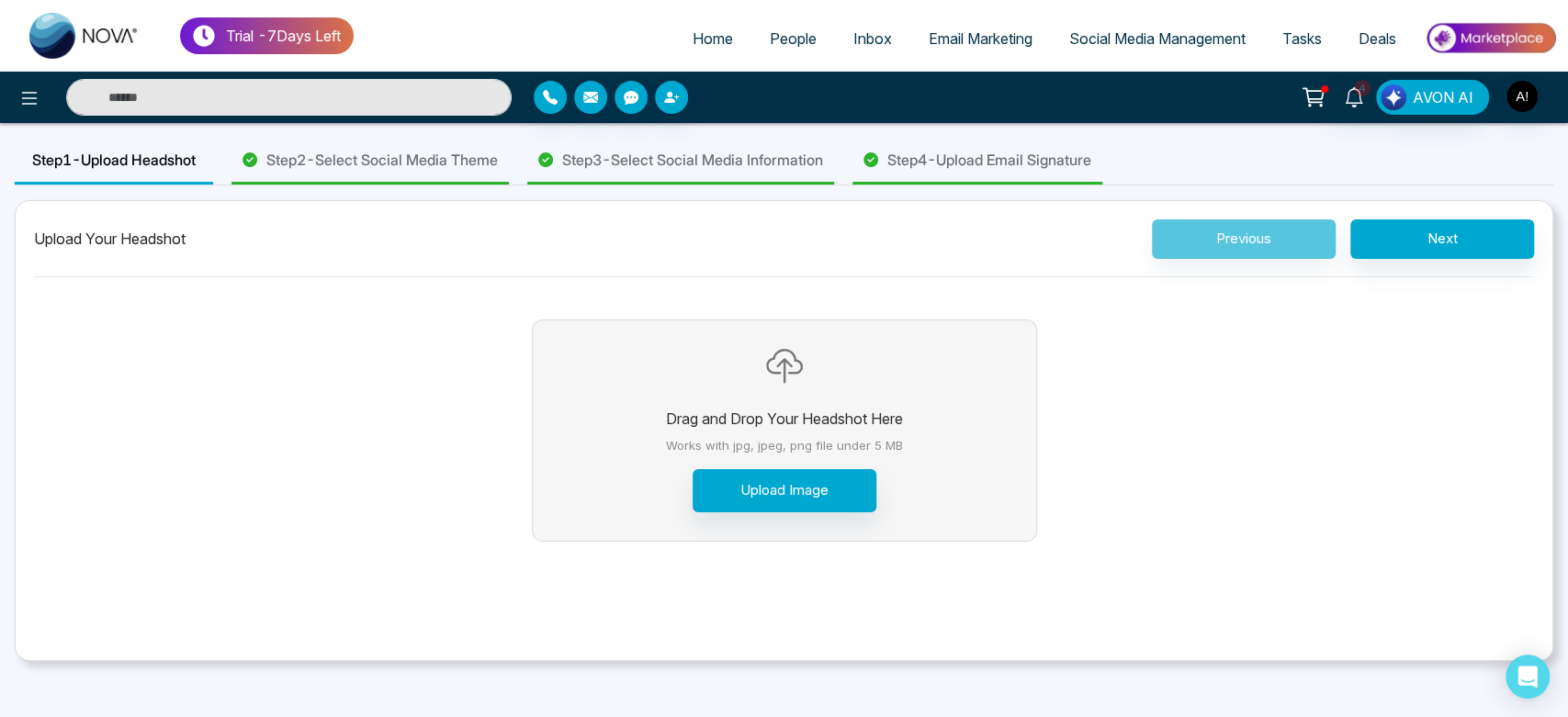
click at [404, 162] on span "Step 2 - Select Social Media Theme" at bounding box center [382, 160] width 232 height 22
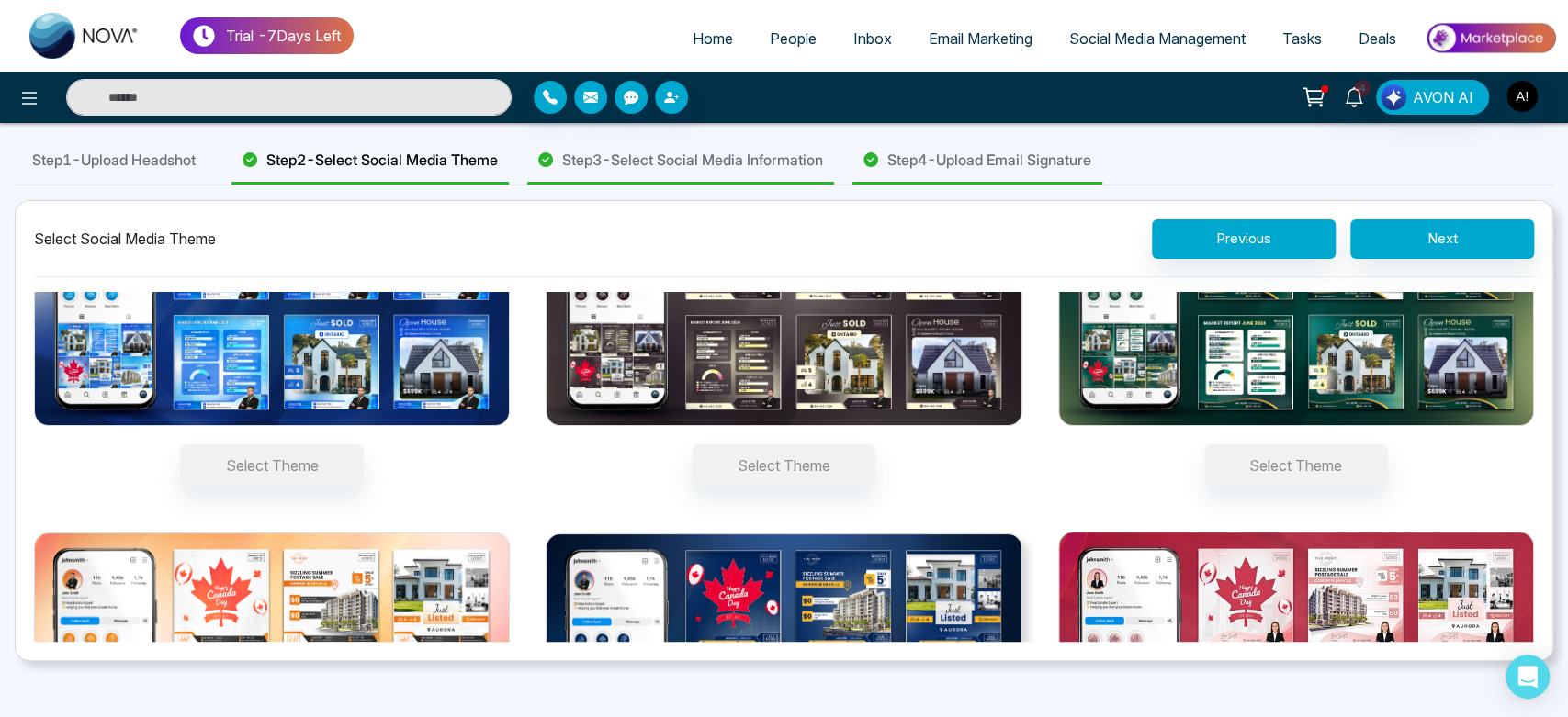
scroll to position [126, 0]
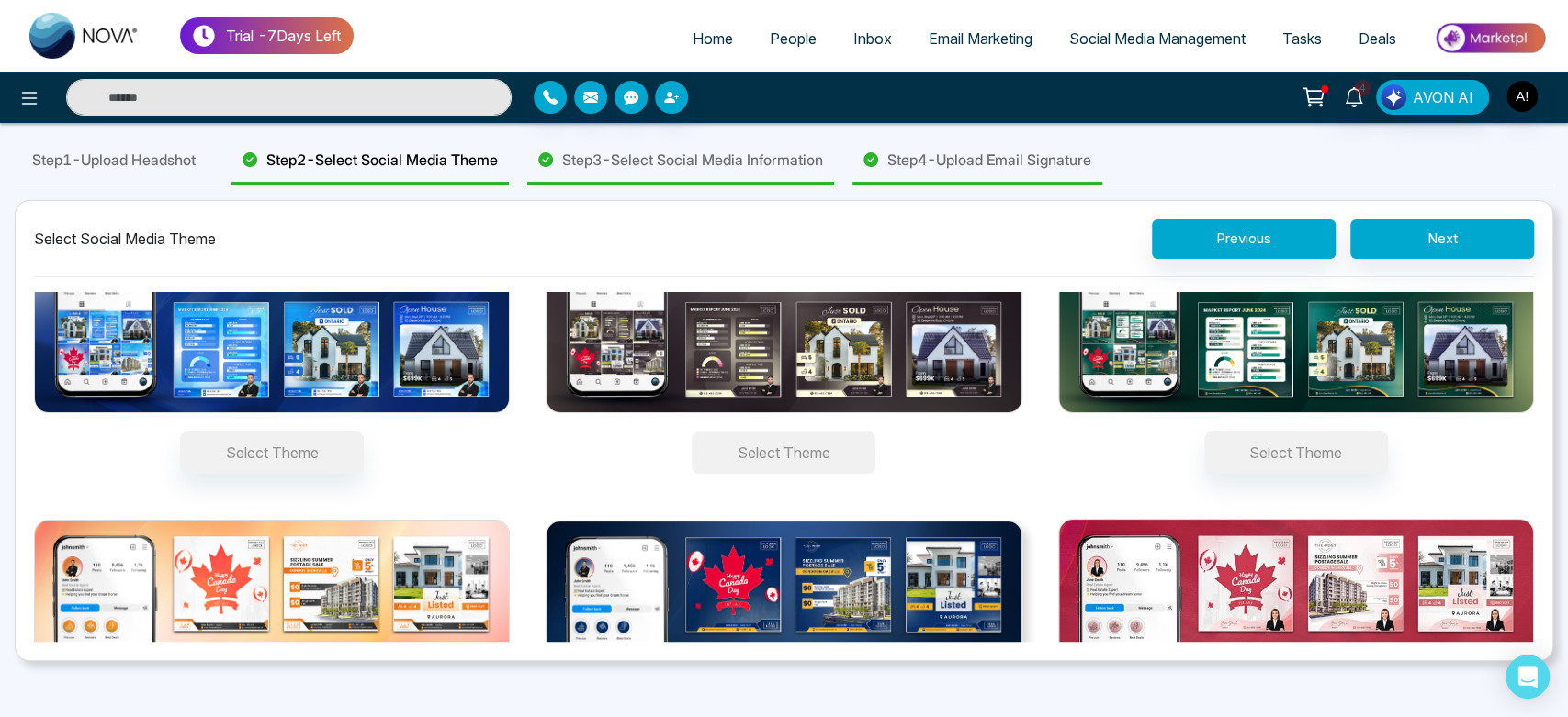
click at [755, 456] on button "Select Theme" at bounding box center [784, 453] width 184 height 43
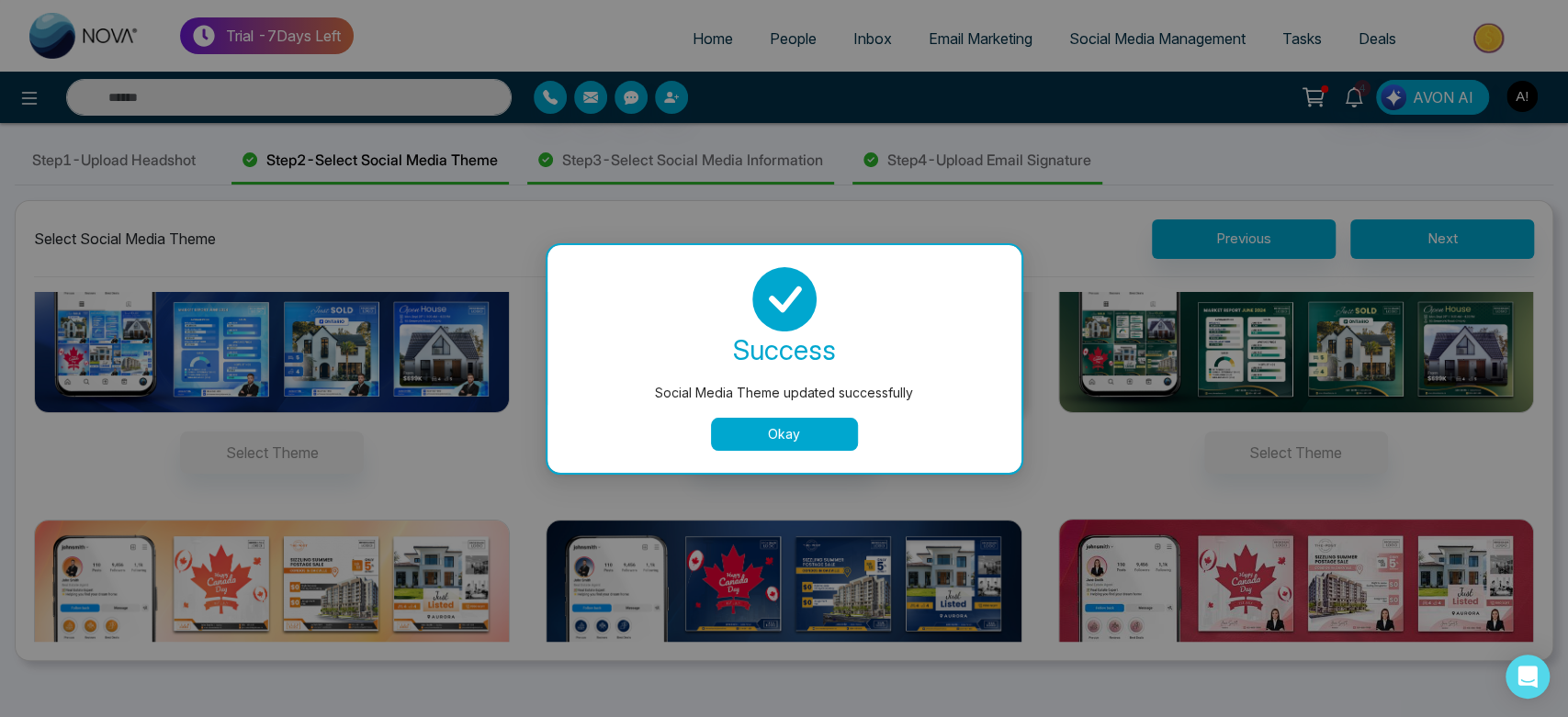
click at [817, 424] on button "Okay" at bounding box center [784, 434] width 147 height 33
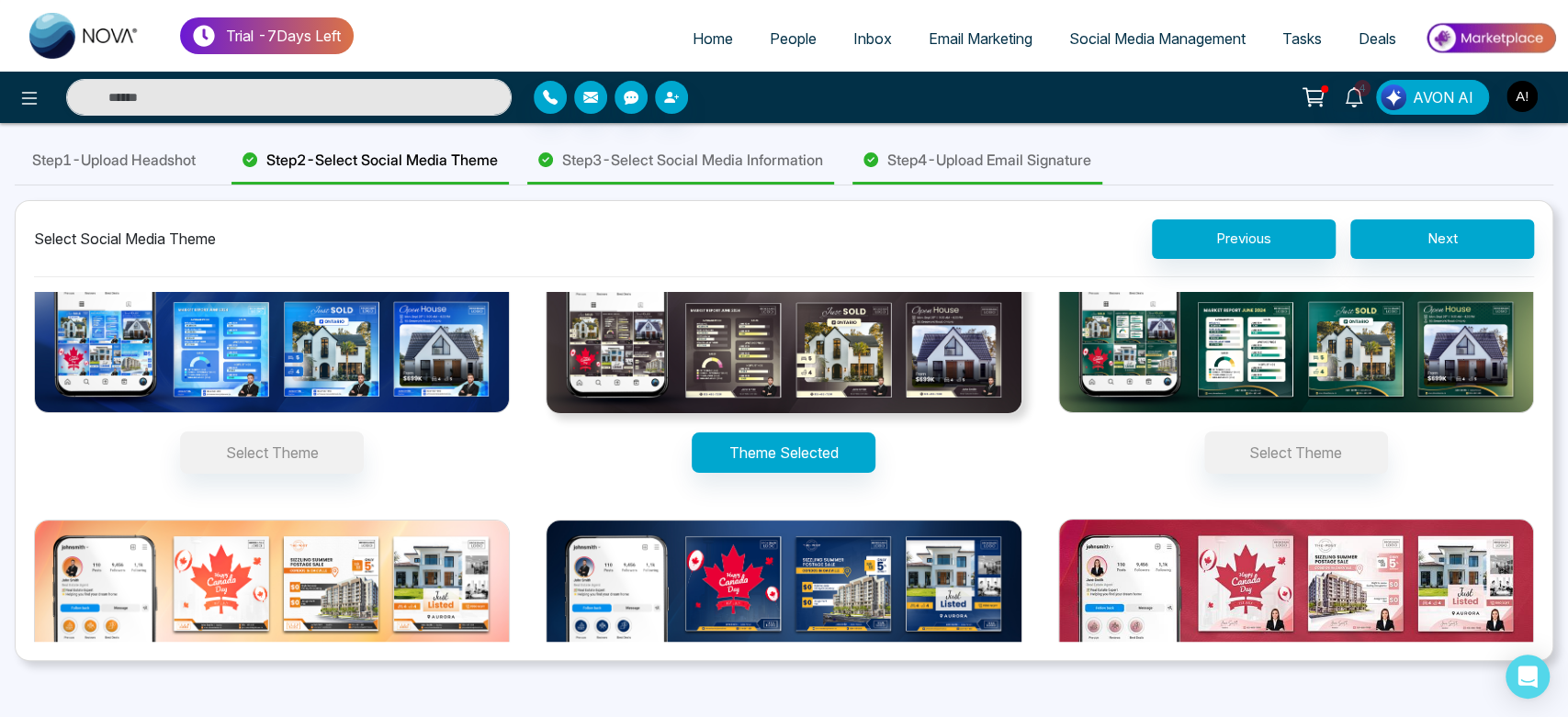
click at [773, 163] on span "Step 3 - Select Social Media Information" at bounding box center [692, 160] width 261 height 22
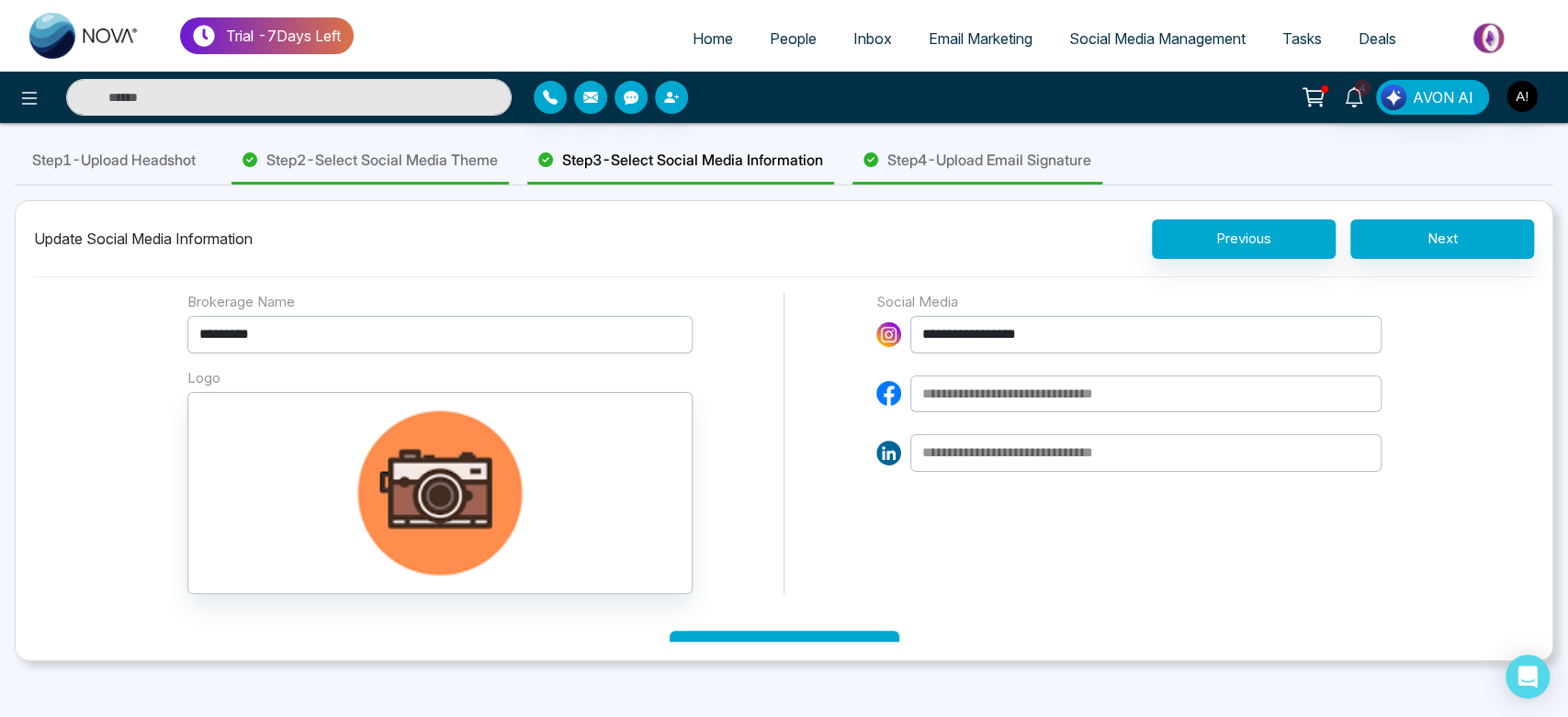
scroll to position [43, 0]
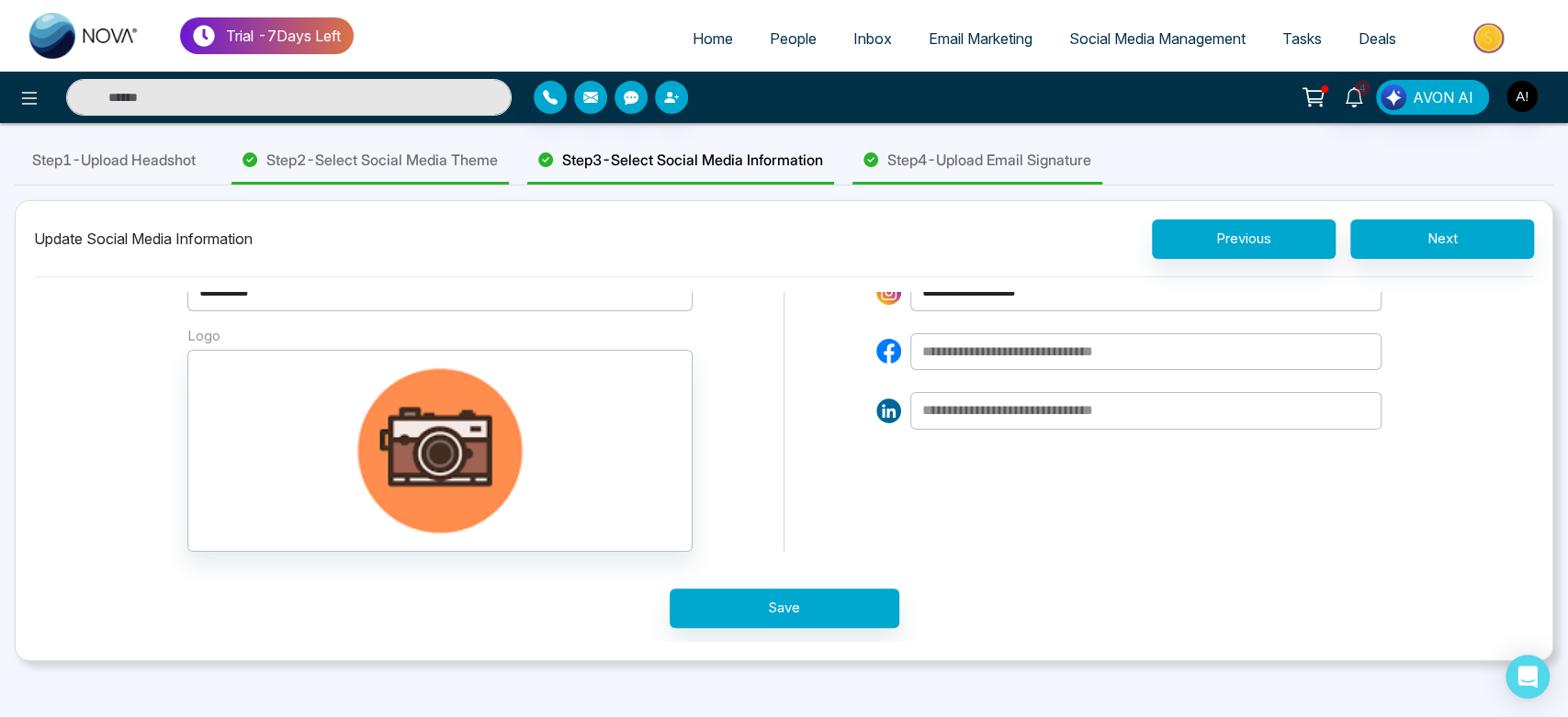
click at [1000, 170] on span "Step 4 - Upload Email Signature" at bounding box center [989, 160] width 204 height 22
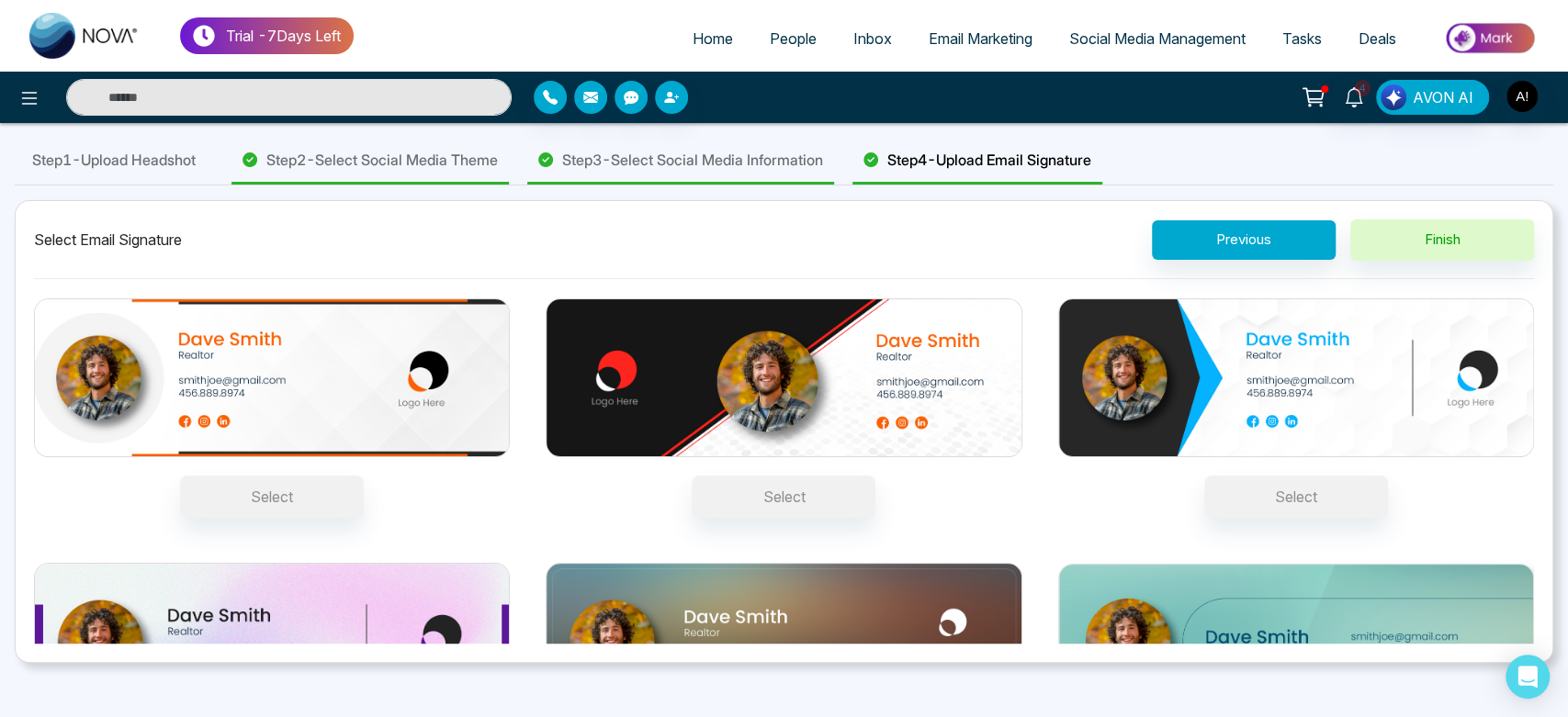
scroll to position [4, 0]
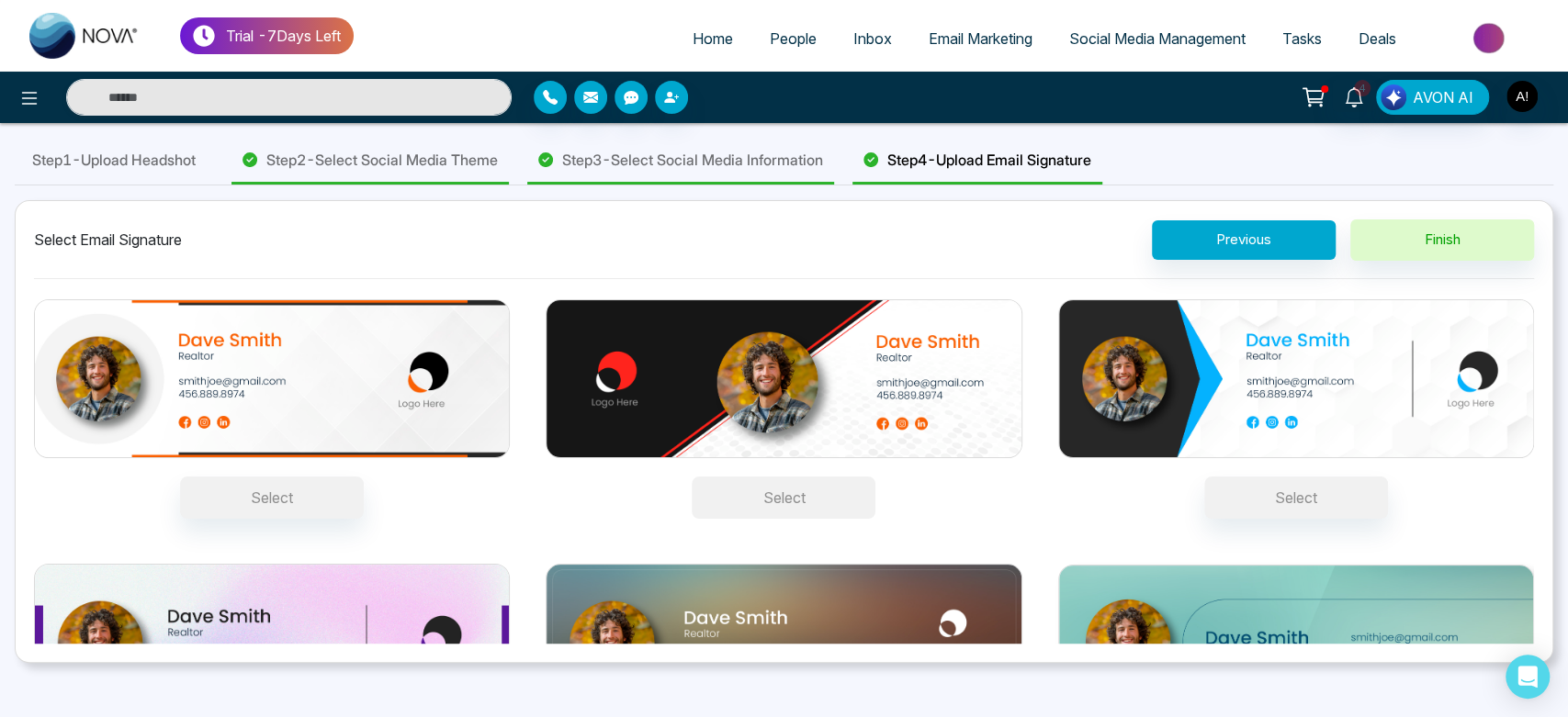
click at [745, 505] on button "Select" at bounding box center [784, 498] width 184 height 43
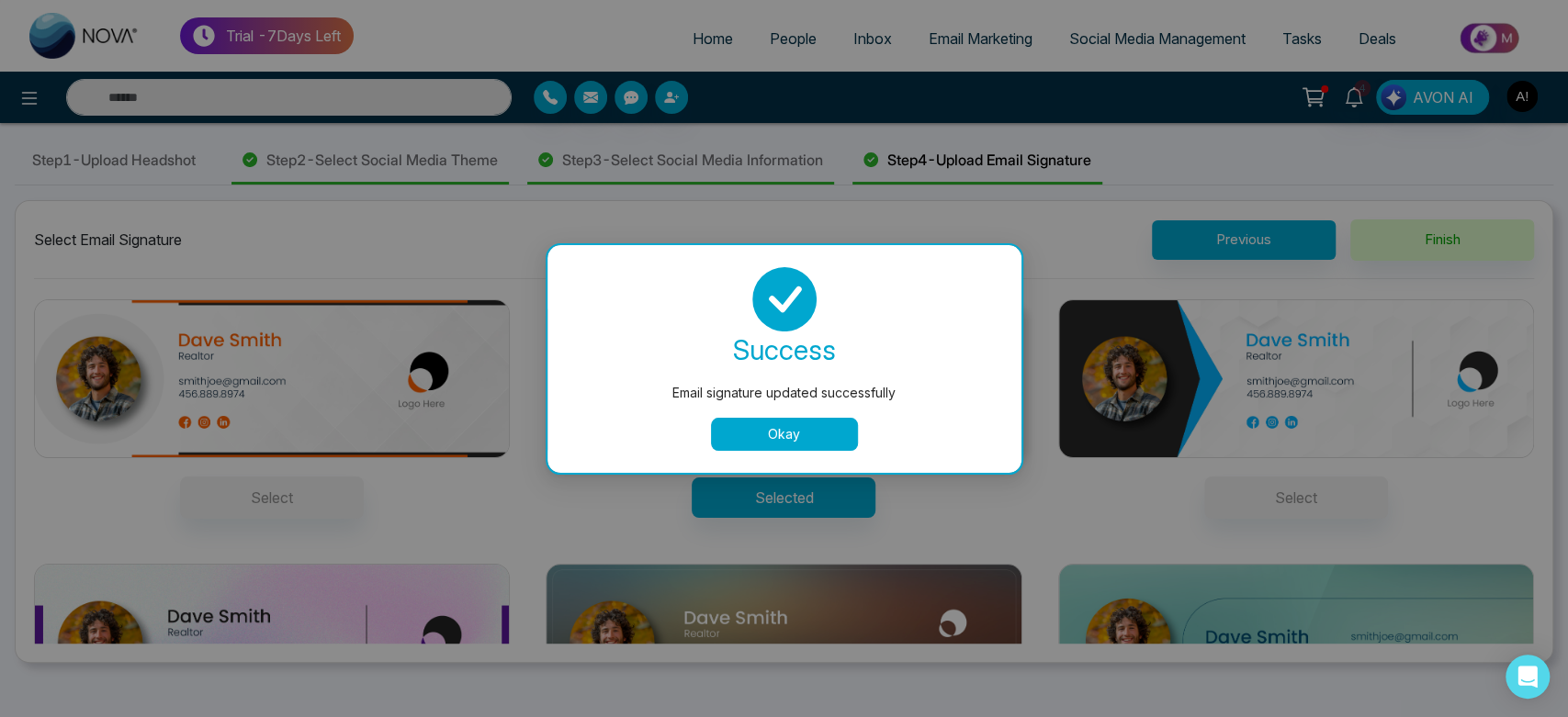
click at [808, 424] on button "Okay" at bounding box center [784, 434] width 147 height 33
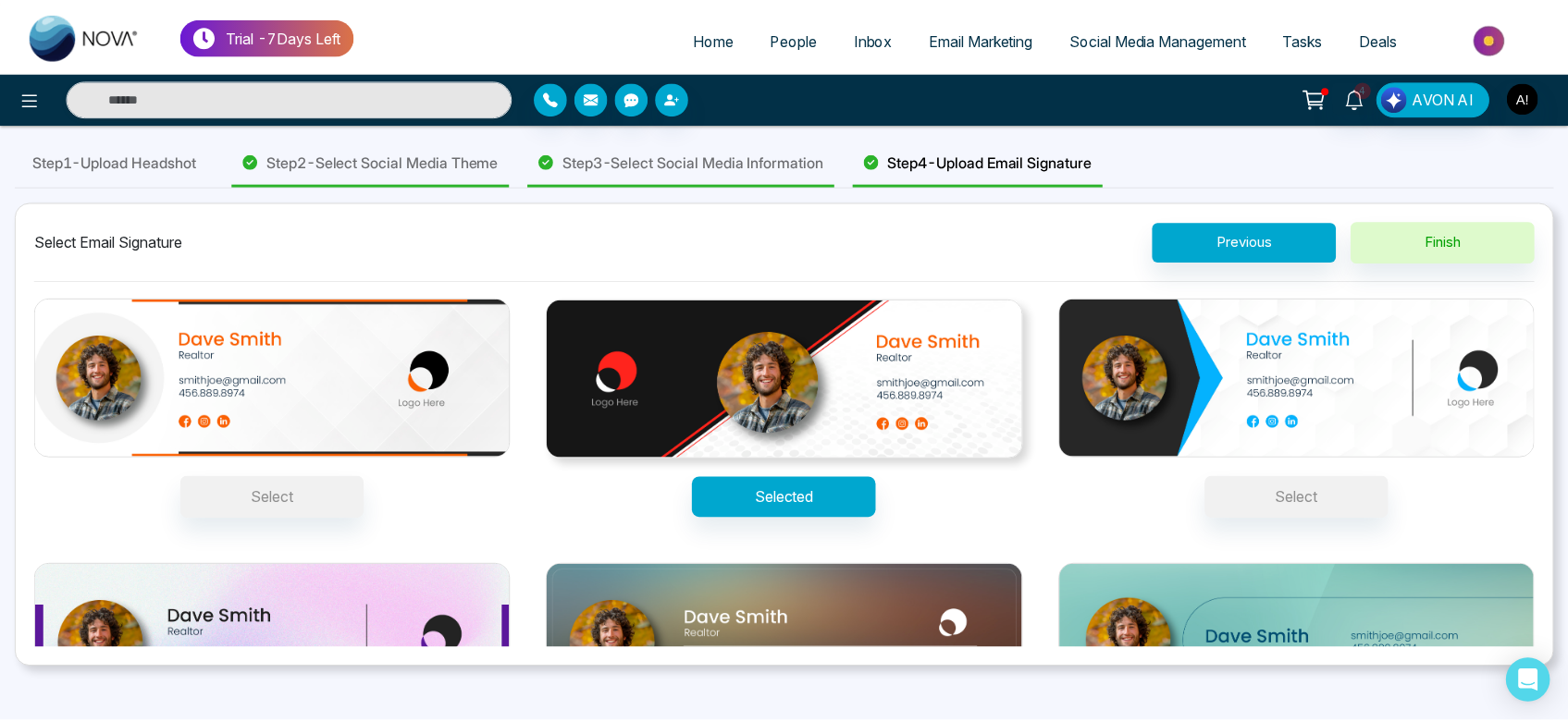
scroll to position [0, 0]
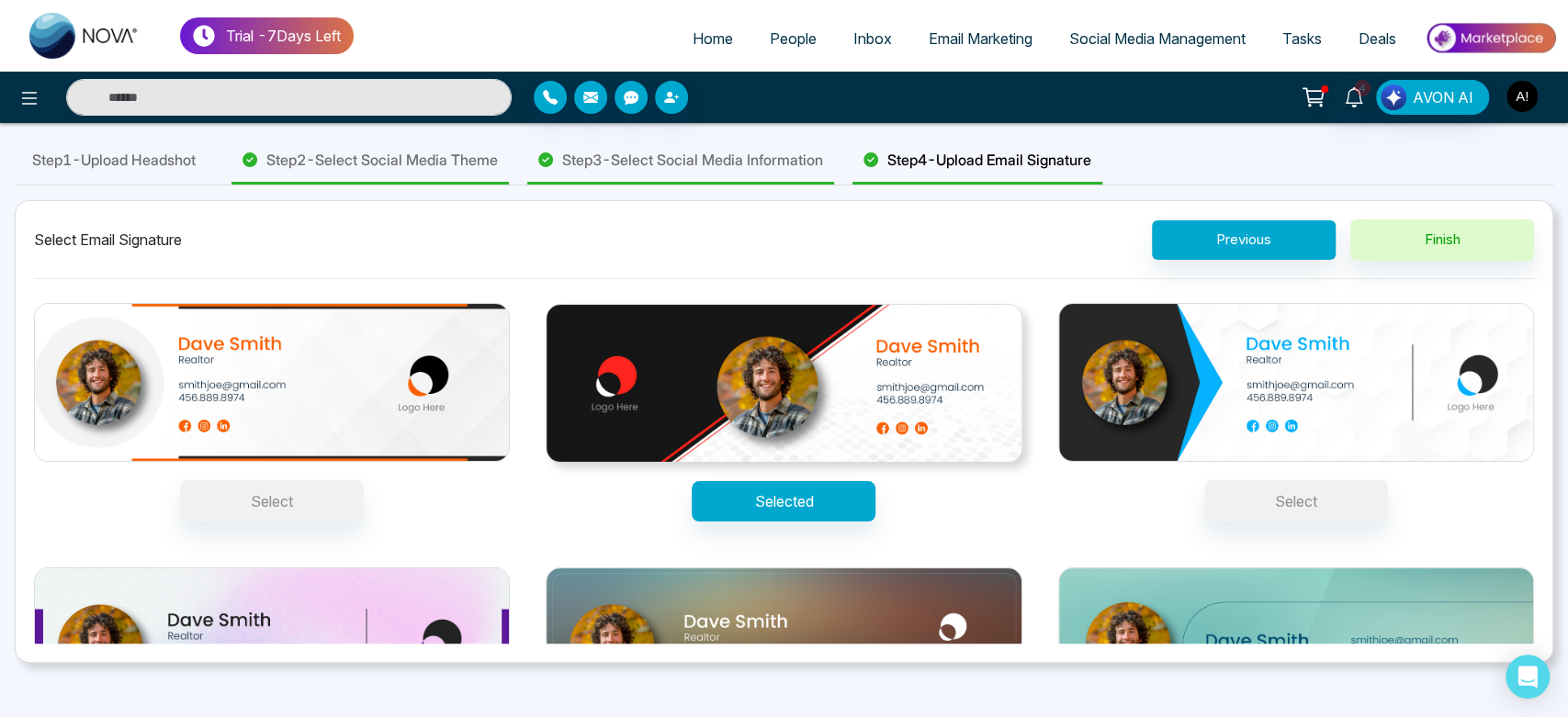
click at [1532, 102] on img "button" at bounding box center [1522, 96] width 31 height 31
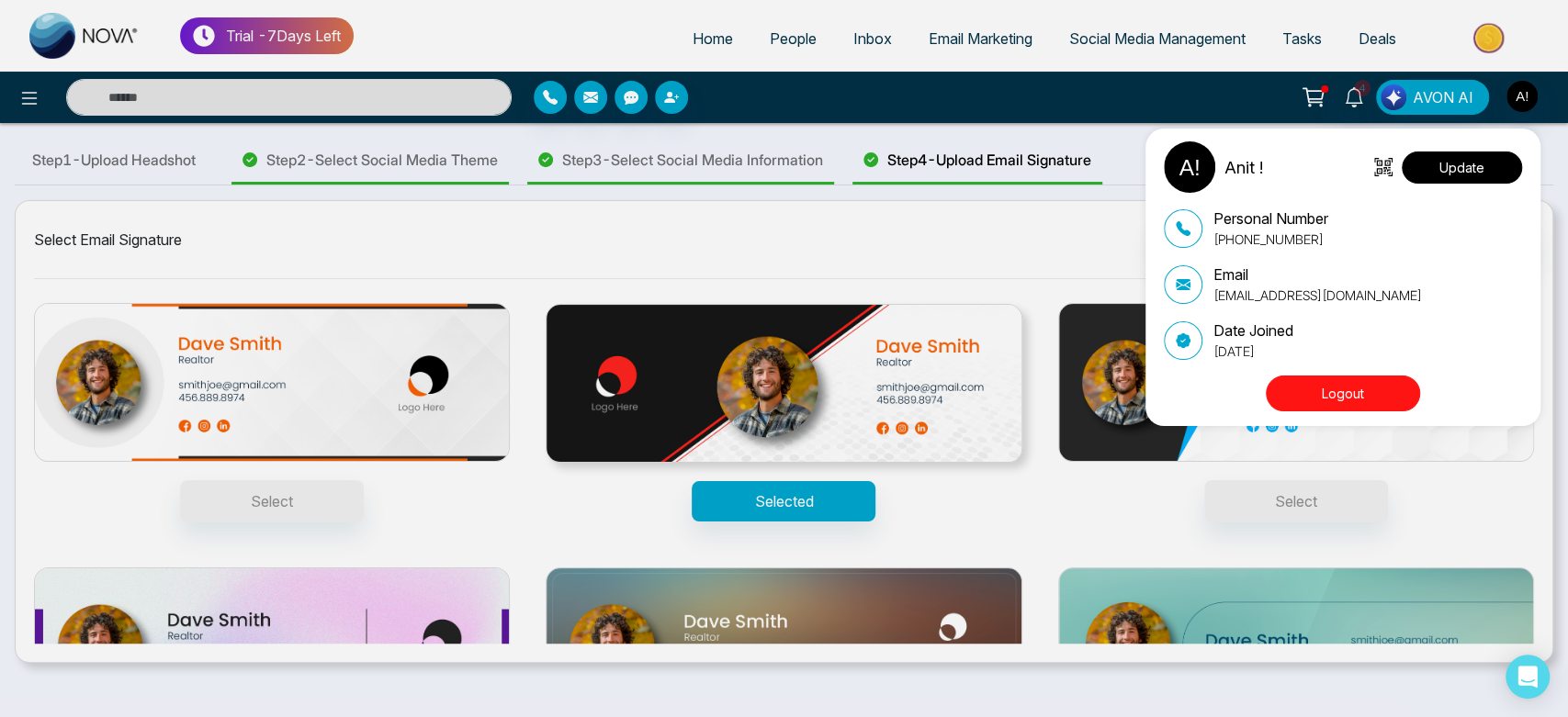
click at [1475, 166] on button "Update" at bounding box center [1462, 167] width 120 height 32
select select
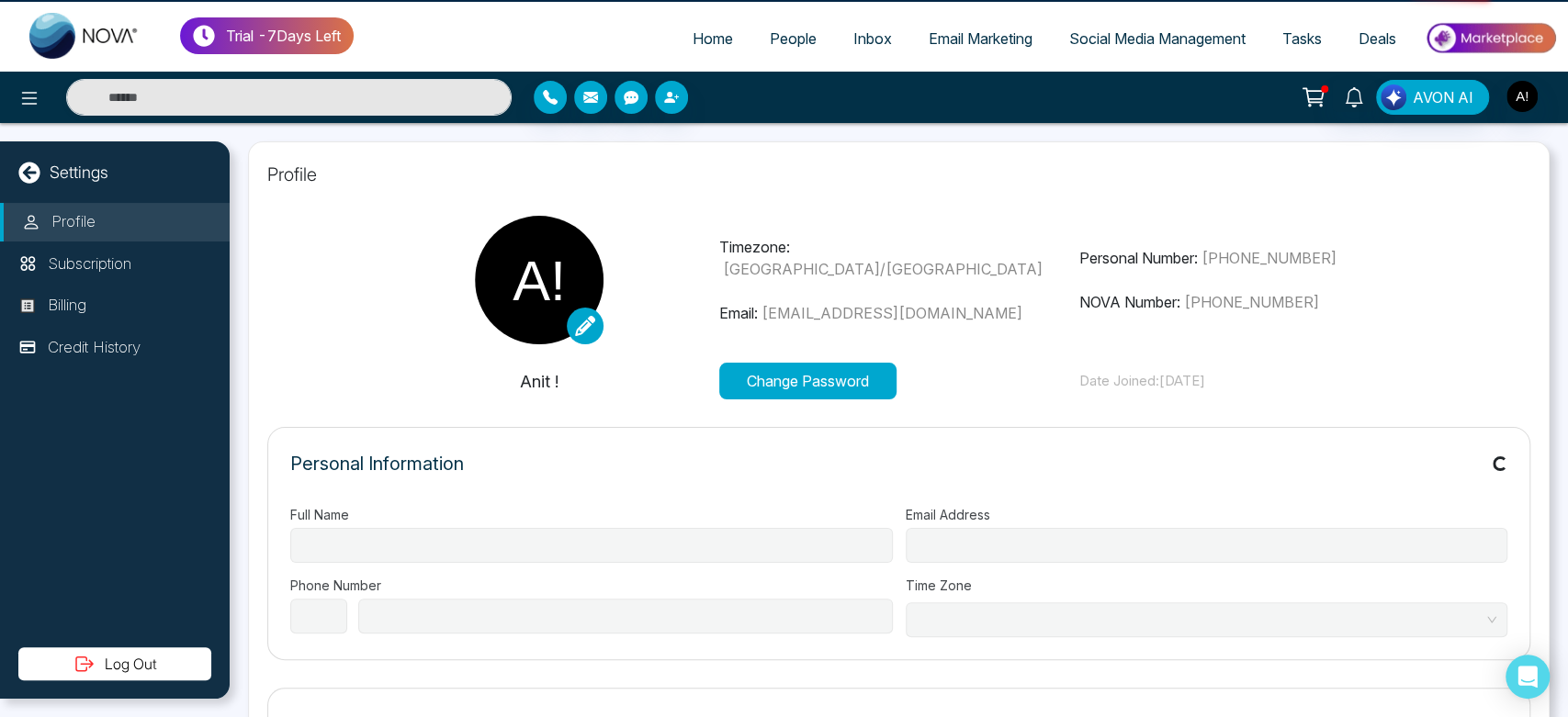
type input "******"
type input "**********"
select select "***"
type input "**********"
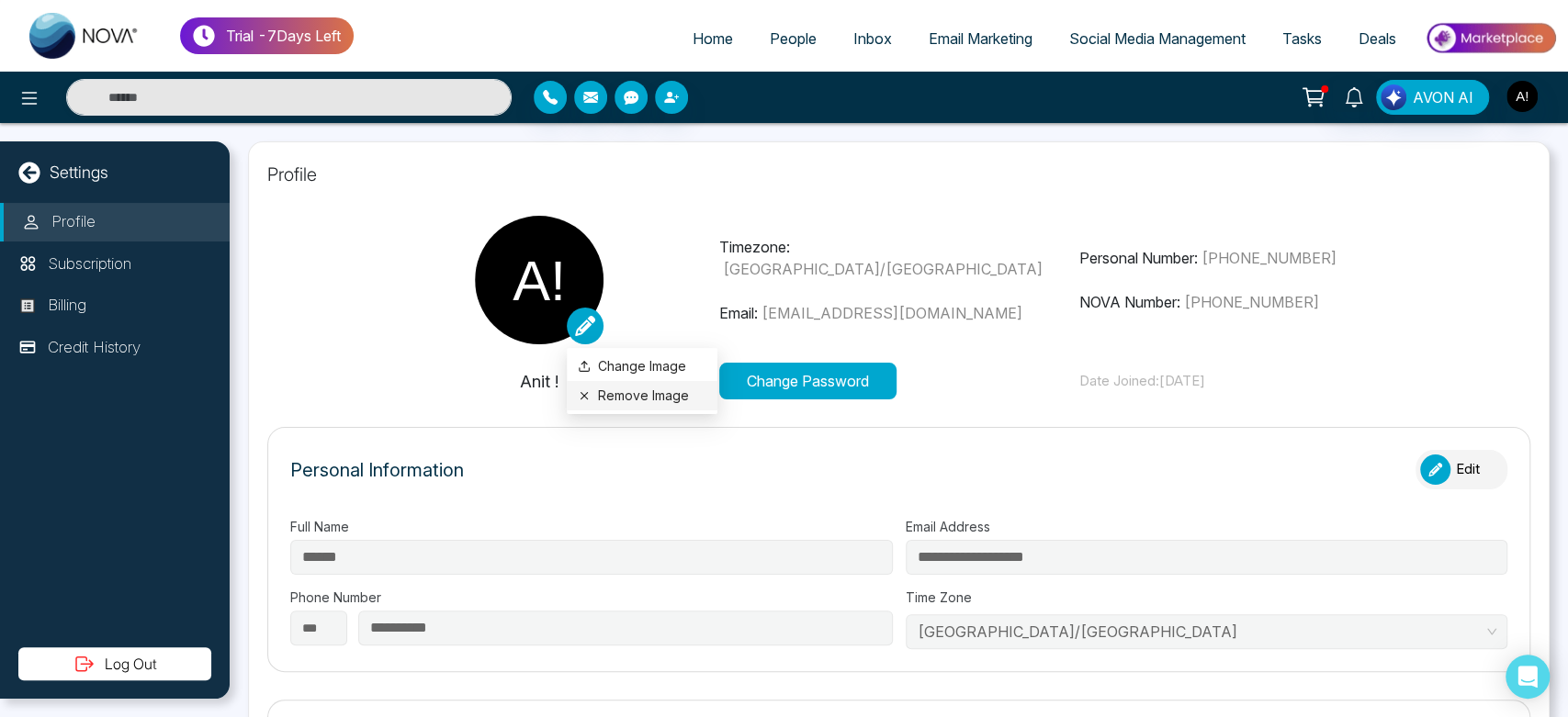
click at [617, 397] on button "Remove Image" at bounding box center [641, 396] width 128 height 20
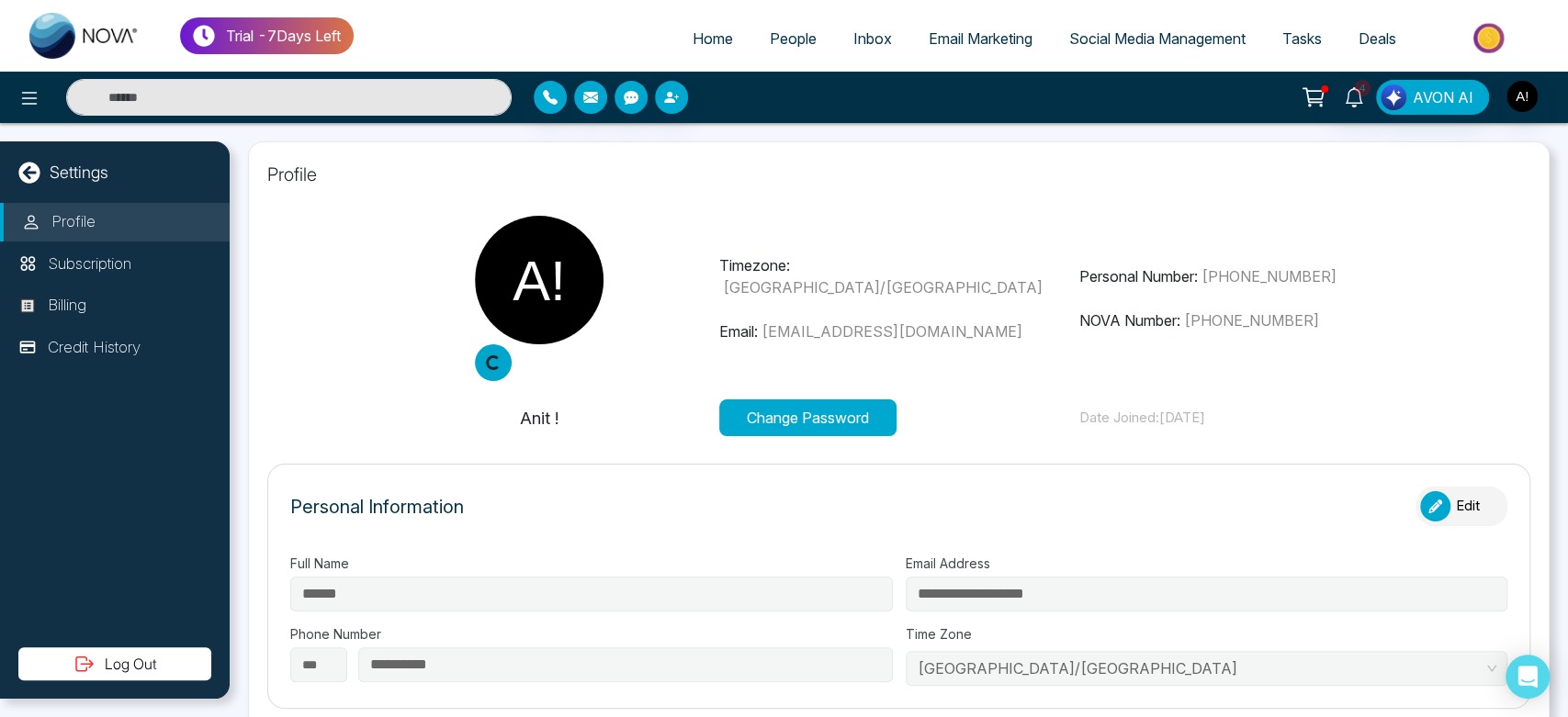
type input "*********"
type input "**********"
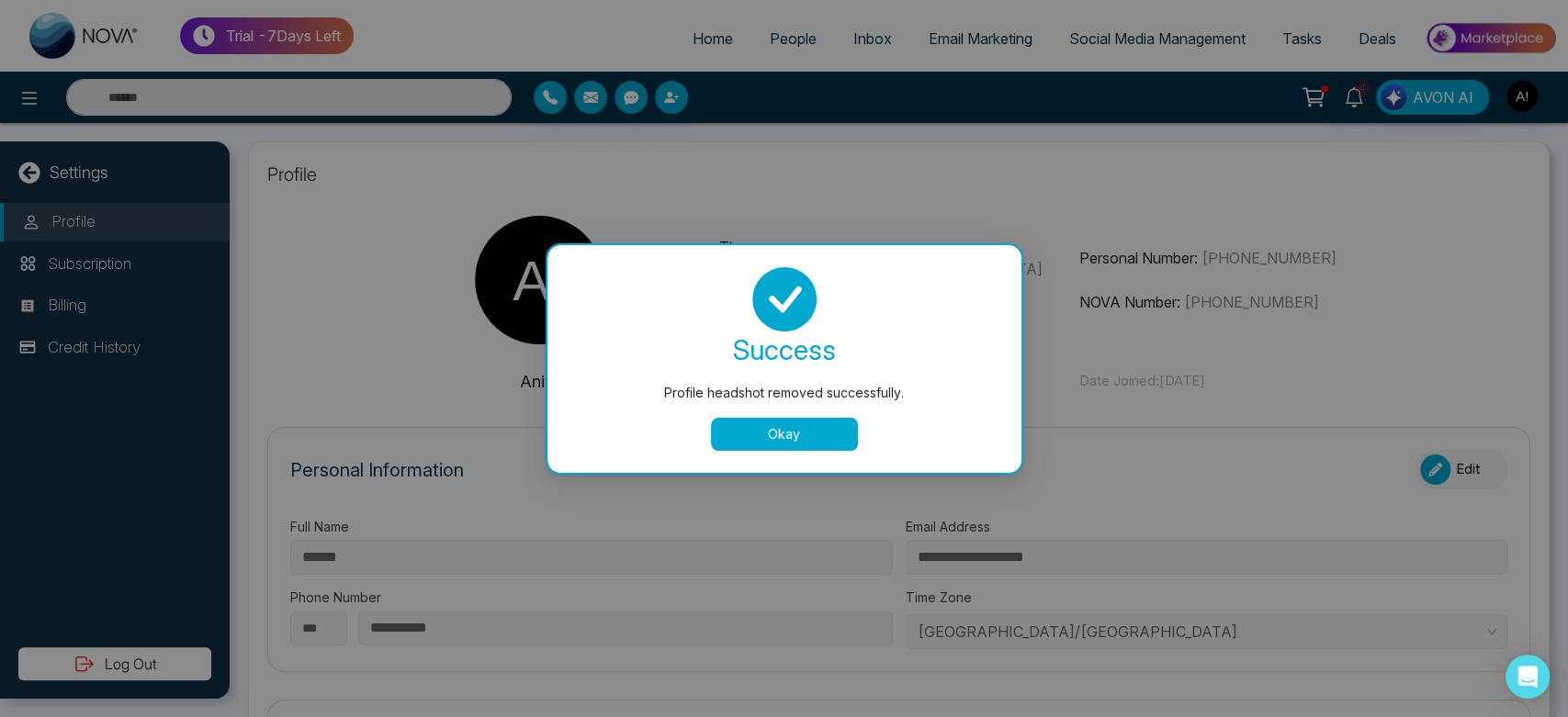
click at [797, 422] on button "Okay" at bounding box center [784, 434] width 147 height 33
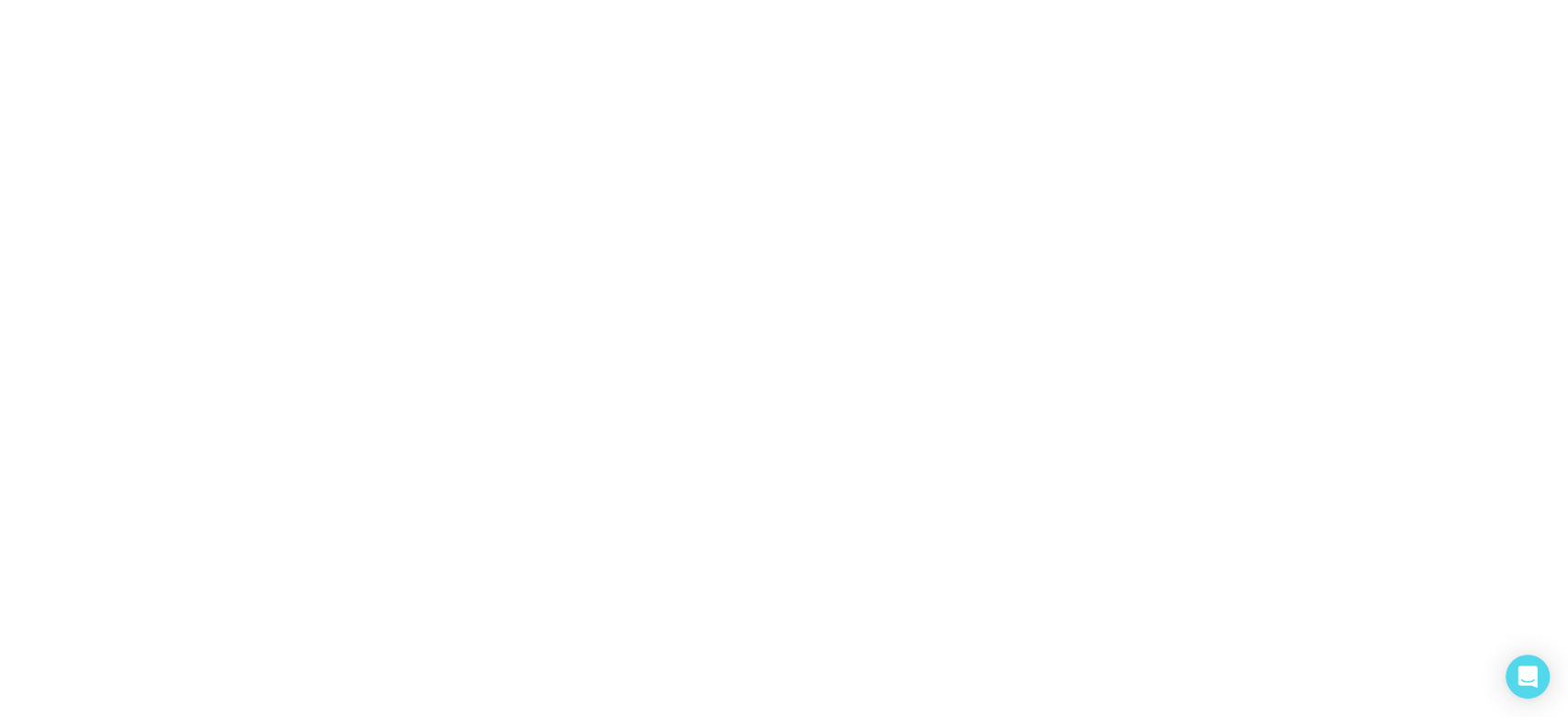
select select
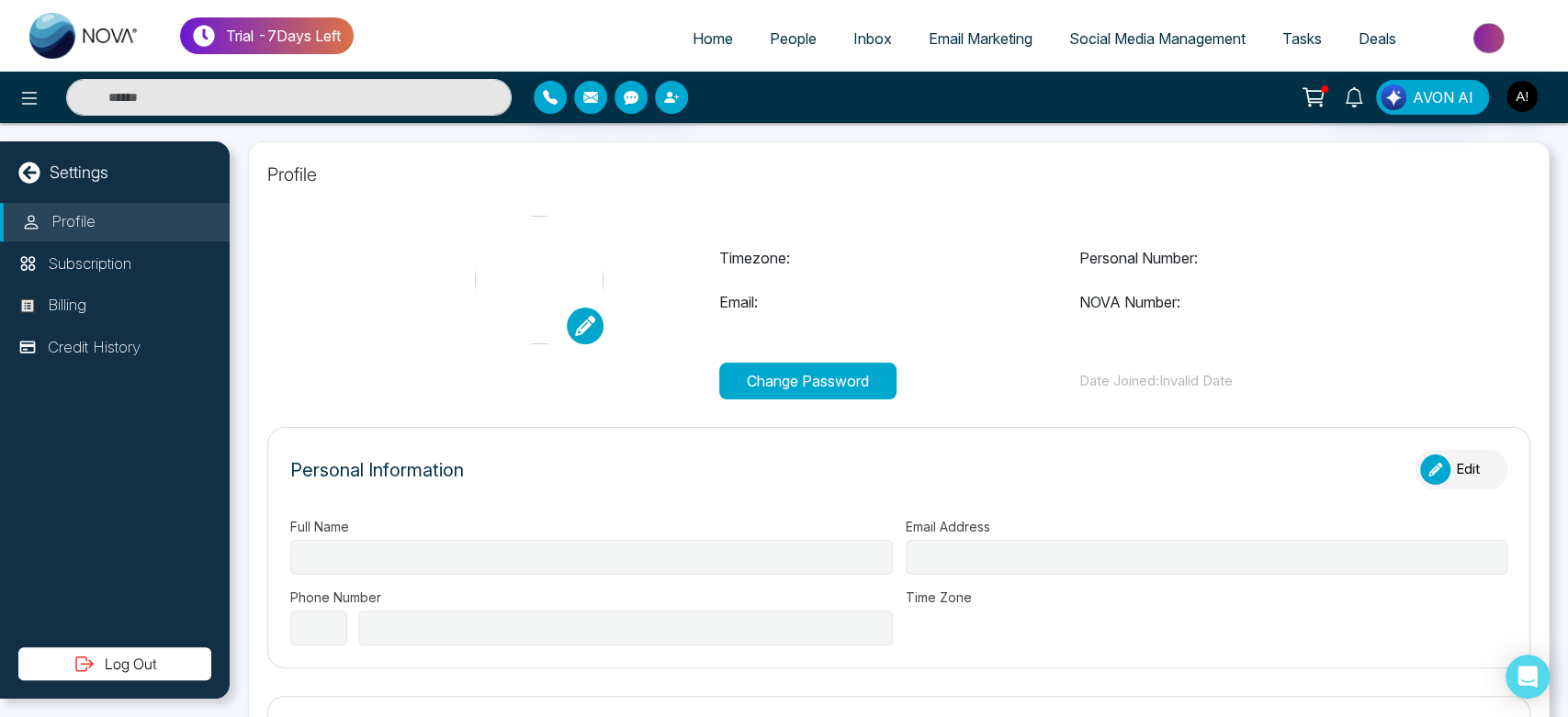
type input "******"
type input "**********"
select select "***"
type input "**********"
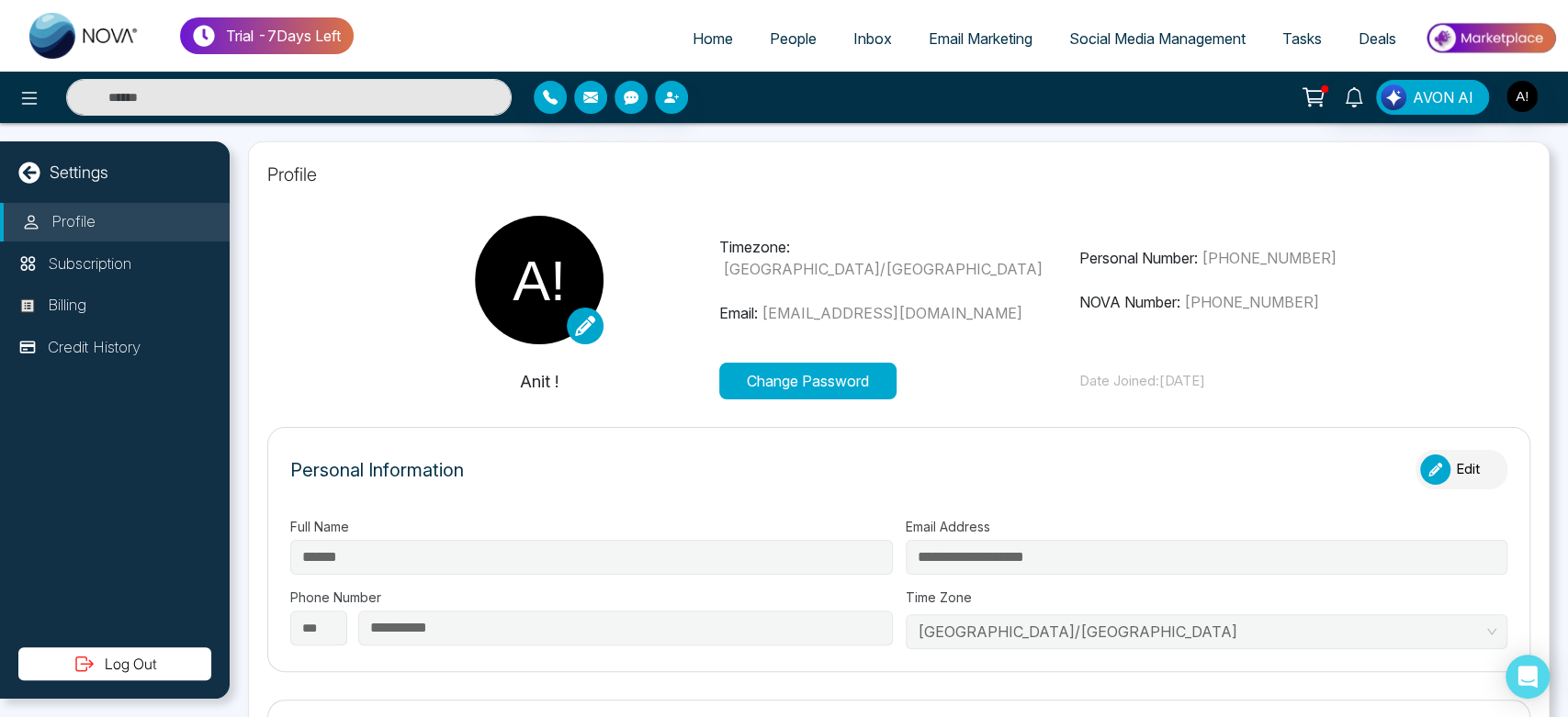
type input "*********"
type input "**********"
click at [695, 35] on span "Home" at bounding box center [713, 39] width 41 height 18
select select "*"
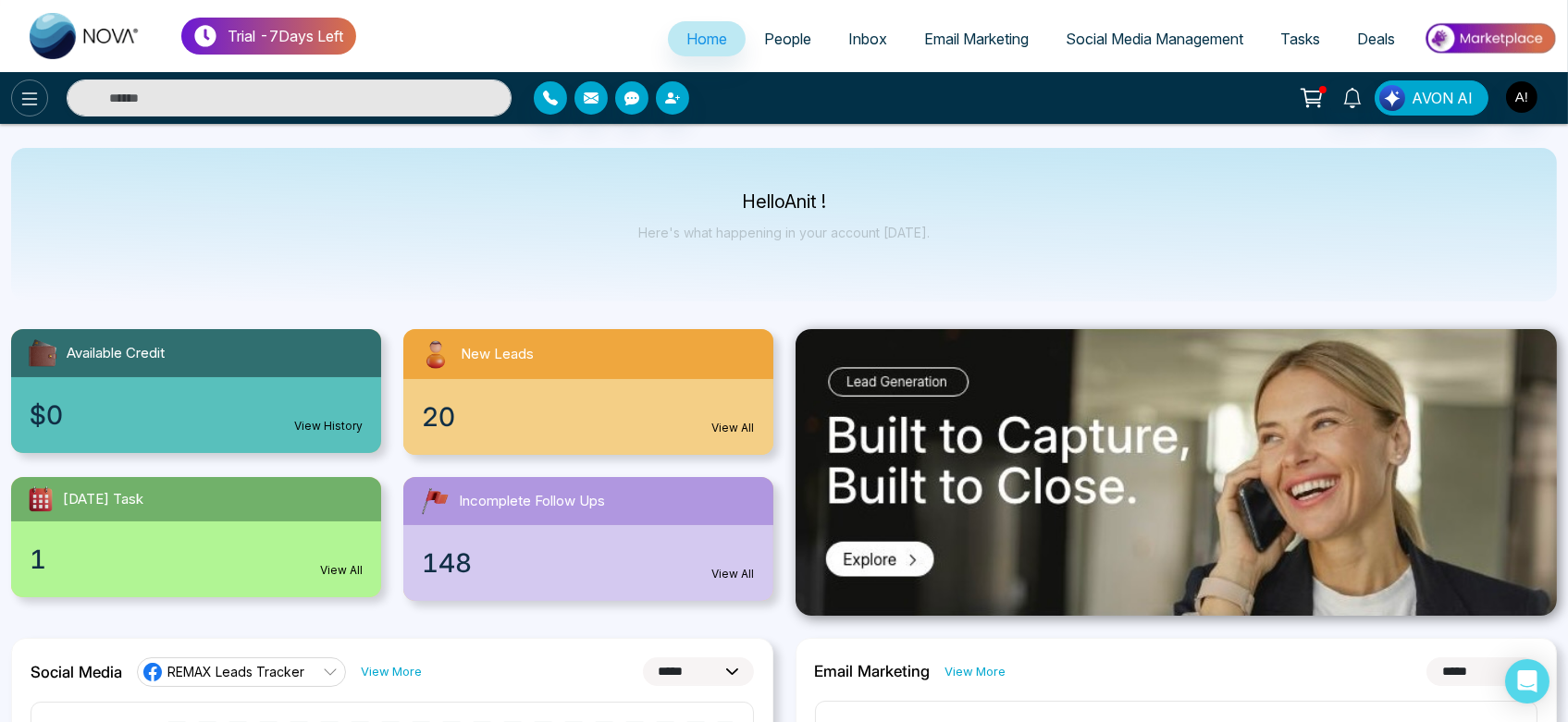
click at [16, 104] on button at bounding box center [30, 98] width 37 height 37
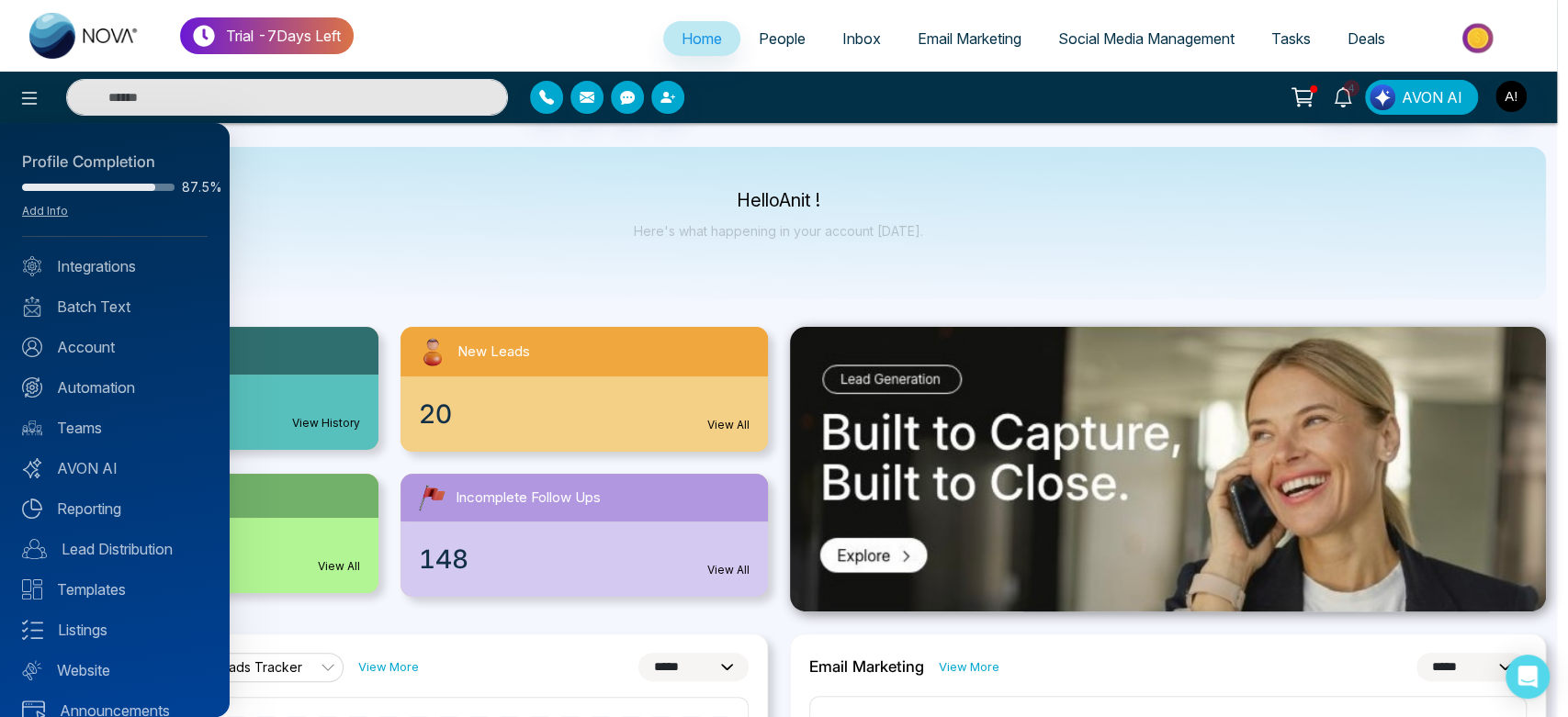
click at [292, 251] on div at bounding box center [784, 358] width 1568 height 717
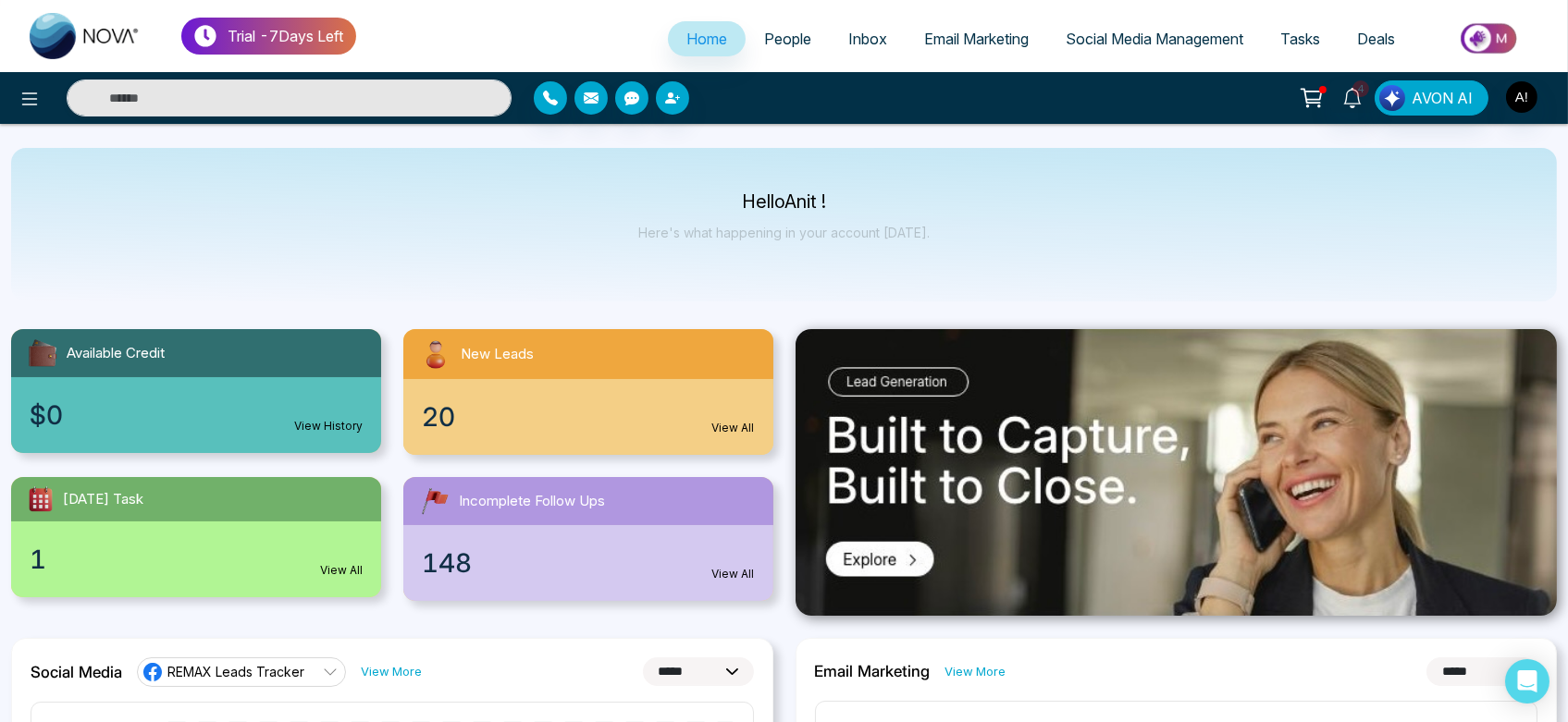
click at [459, 73] on div "4 AVON AI" at bounding box center [784, 99] width 1568 height 52
click at [39, 88] on icon at bounding box center [30, 99] width 22 height 22
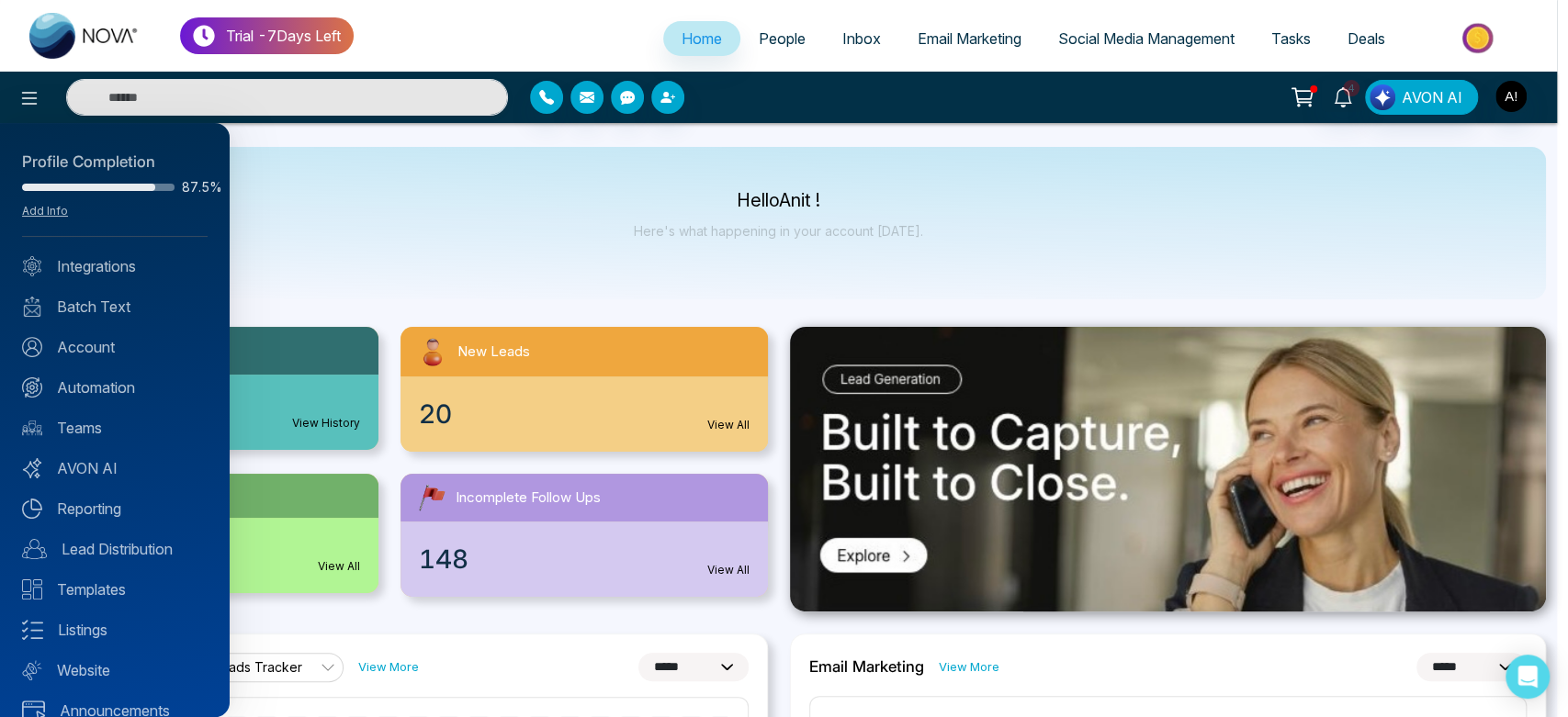
click at [1525, 98] on div at bounding box center [784, 358] width 1568 height 717
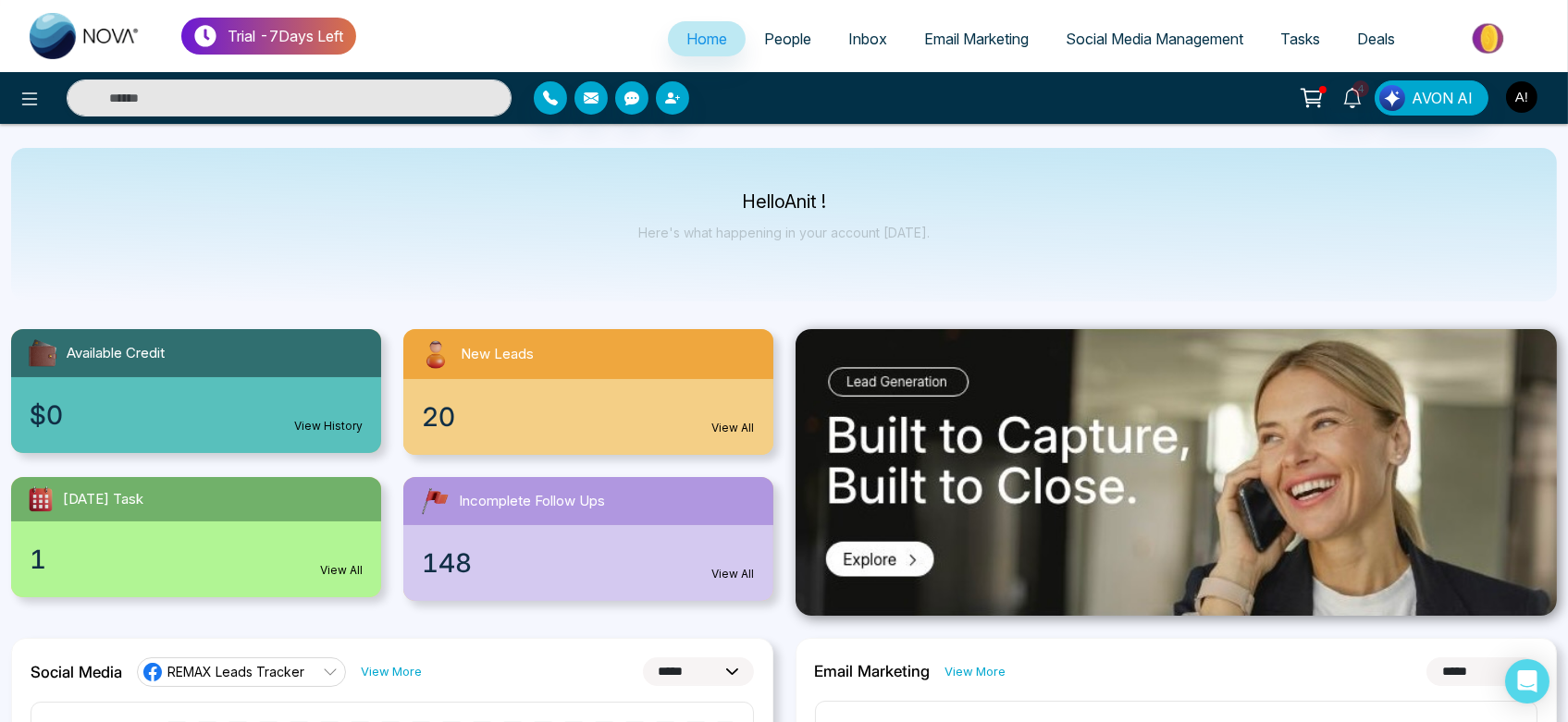
click at [1521, 104] on img "button" at bounding box center [1522, 97] width 32 height 32
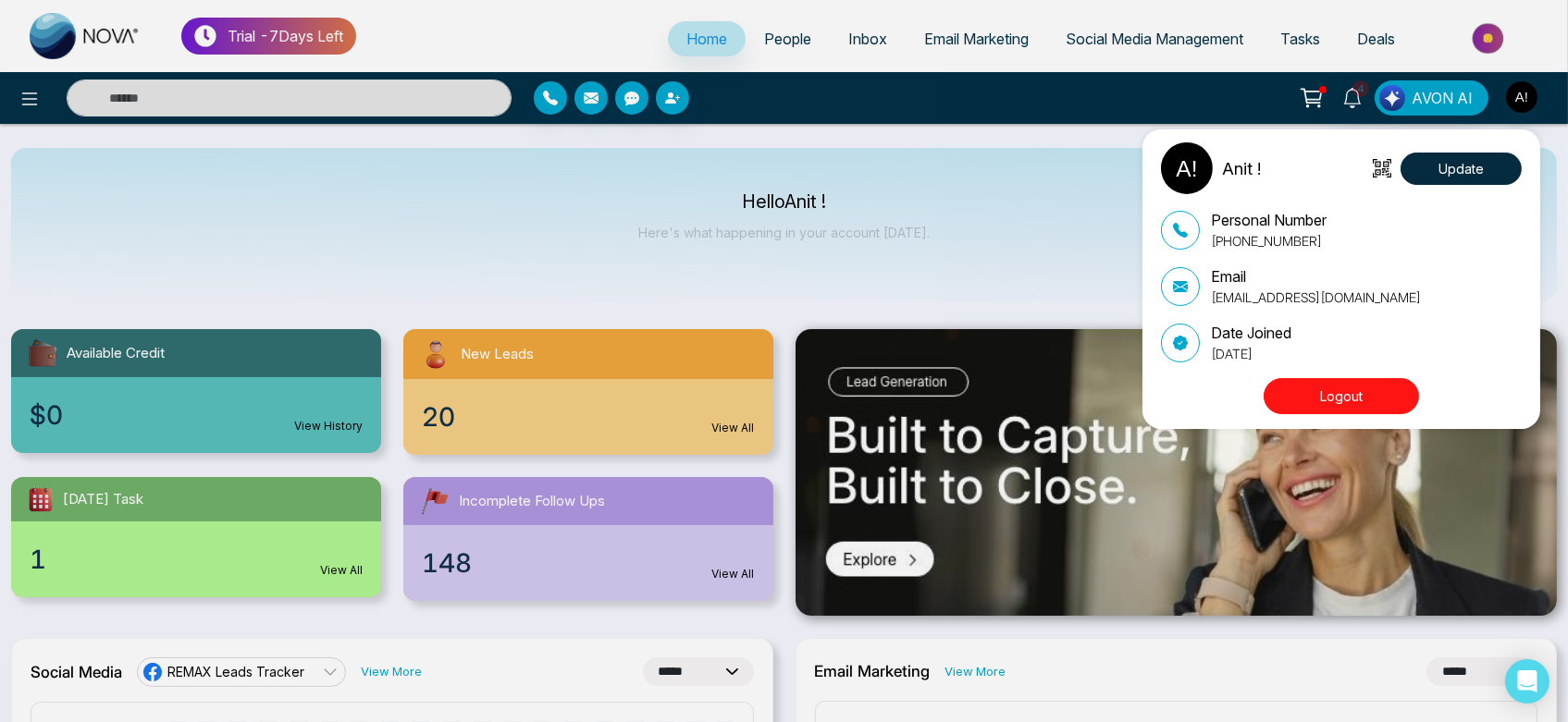
click at [1367, 407] on button "Logout" at bounding box center [1341, 396] width 155 height 36
